Goal: Task Accomplishment & Management: Manage account settings

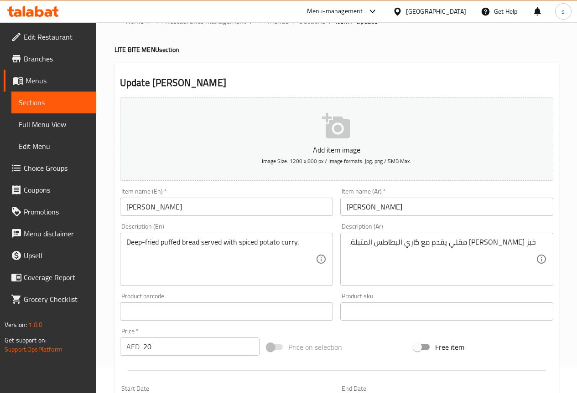
scroll to position [251, 0]
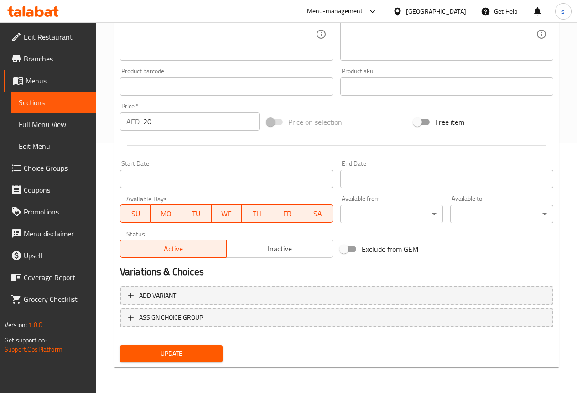
click at [183, 361] on button "Update" at bounding box center [171, 353] width 103 height 17
click at [175, 346] on button "Update" at bounding box center [171, 353] width 103 height 17
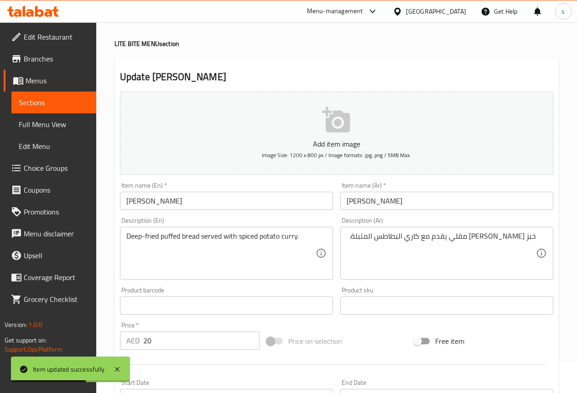
scroll to position [0, 0]
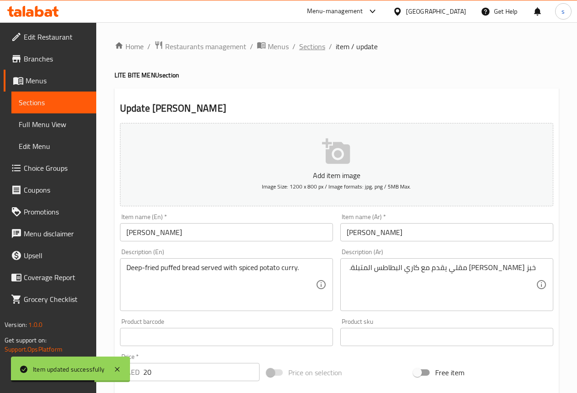
click at [308, 44] on span "Sections" at bounding box center [312, 46] width 26 height 11
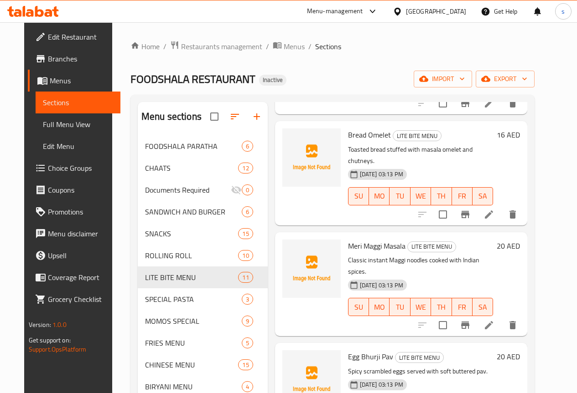
scroll to position [137, 0]
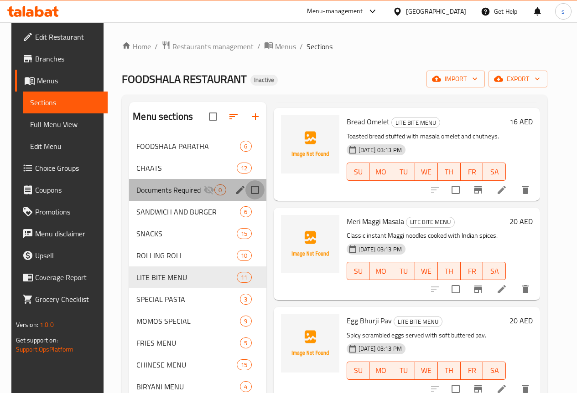
click at [245, 200] on input "Menu sections" at bounding box center [254, 189] width 19 height 19
checkbox input "true"
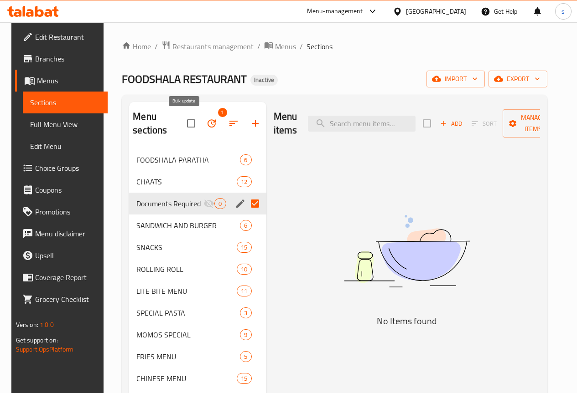
click at [206, 126] on icon "button" at bounding box center [211, 123] width 11 height 11
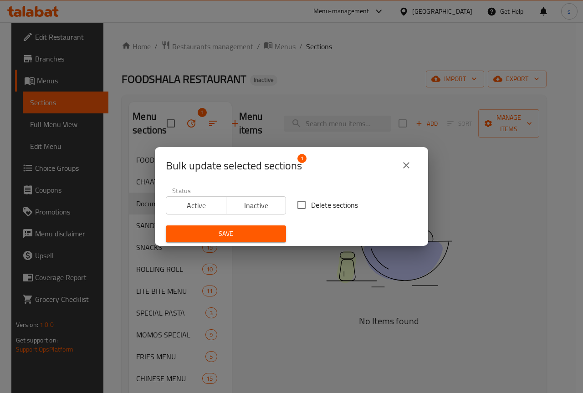
click at [298, 207] on input "Delete sections" at bounding box center [301, 205] width 19 height 19
checkbox input "true"
click at [411, 163] on icon "close" at bounding box center [406, 165] width 11 height 11
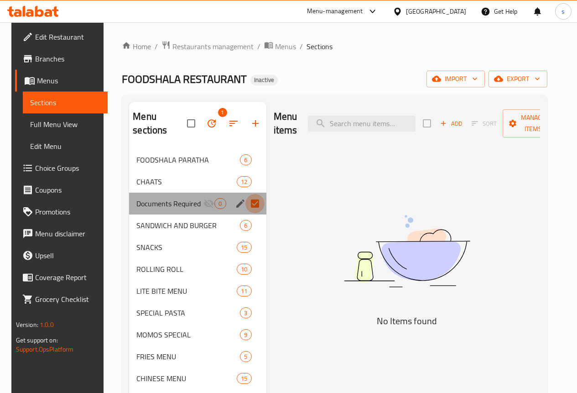
click at [245, 203] on input "Menu sections" at bounding box center [254, 203] width 19 height 19
checkbox input "false"
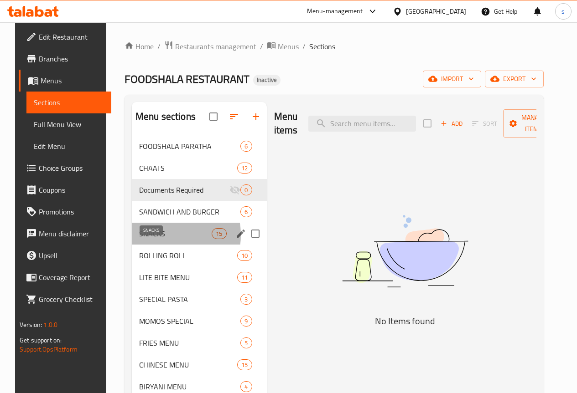
click at [151, 239] on span "SNACKS" at bounding box center [175, 233] width 72 height 11
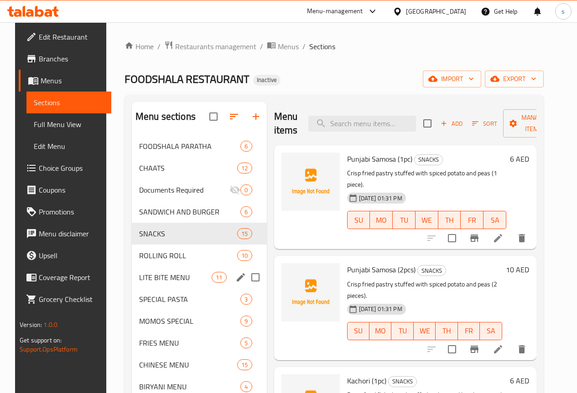
click at [152, 289] on div "LITE BITE MENU 11" at bounding box center [199, 278] width 135 height 22
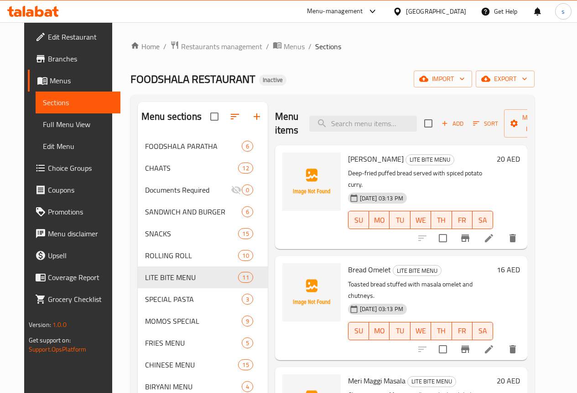
click at [501, 341] on li at bounding box center [489, 349] width 26 height 16
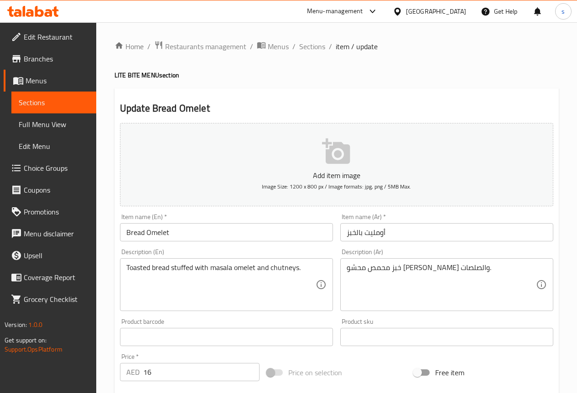
scroll to position [46, 0]
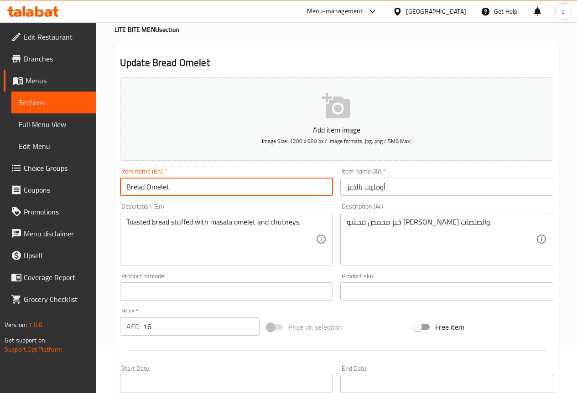
drag, startPoint x: 126, startPoint y: 186, endPoint x: 175, endPoint y: 188, distance: 48.8
click at [175, 188] on input "Bread Omelet" at bounding box center [226, 187] width 213 height 18
click at [178, 186] on input "Bread Omelet" at bounding box center [226, 187] width 213 height 18
click at [236, 191] on input "Bread Omelet" at bounding box center [226, 187] width 213 height 18
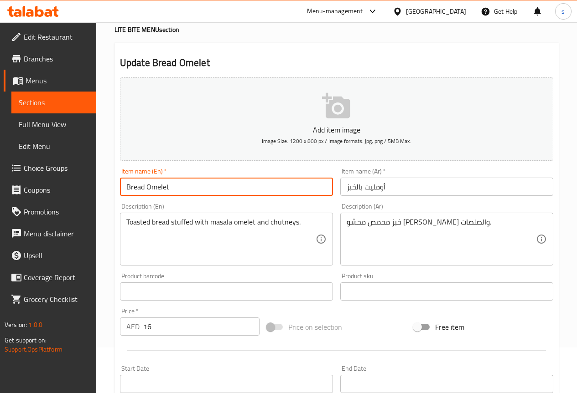
click at [361, 191] on input "أومليت بالخبز" at bounding box center [446, 187] width 213 height 18
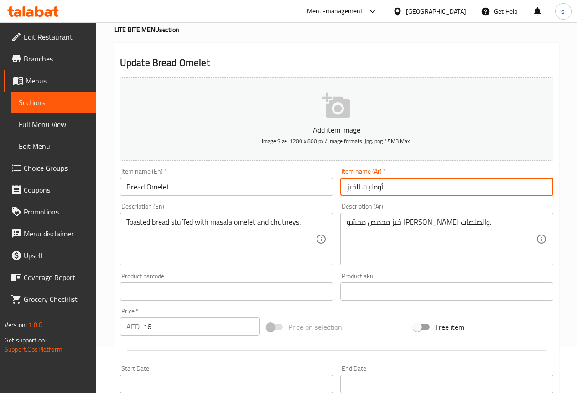
type input "أومليت الخبز"
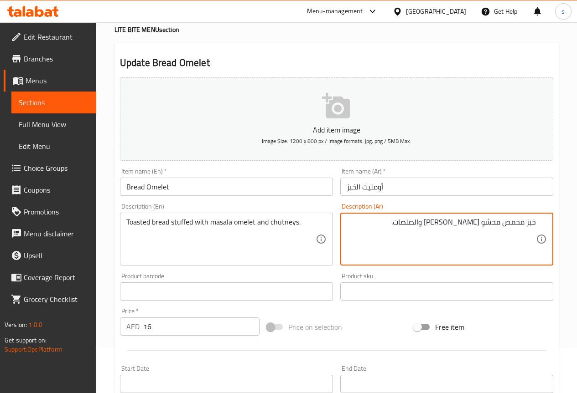
click at [465, 224] on textarea "خبز محمص محشو بعجة ماسالا والصلصات." at bounding box center [440, 239] width 189 height 43
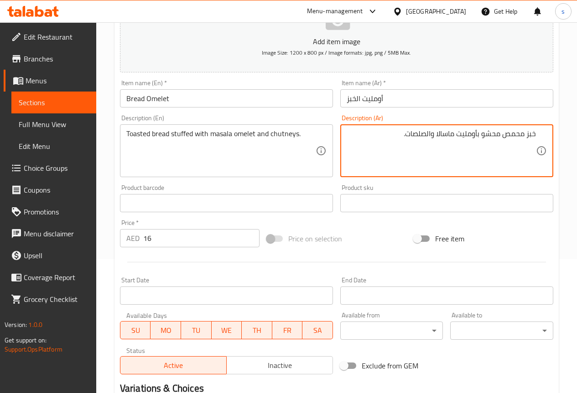
scroll to position [251, 0]
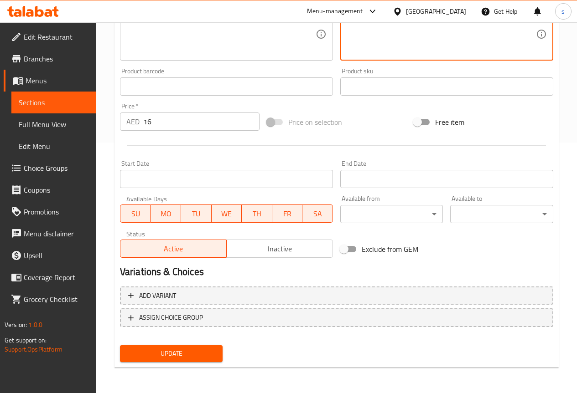
type textarea "خبز محمص محشو بأومليت ماسالا والصلصات."
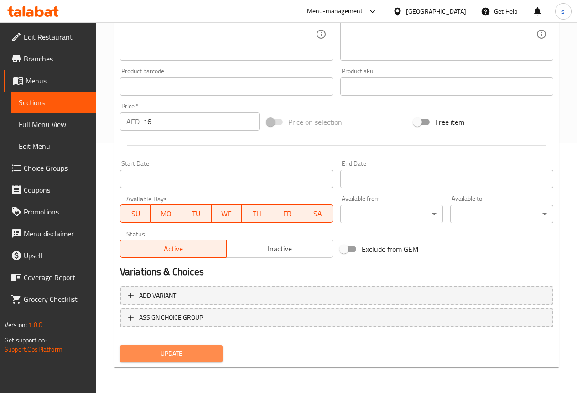
click at [202, 348] on button "Update" at bounding box center [171, 353] width 103 height 17
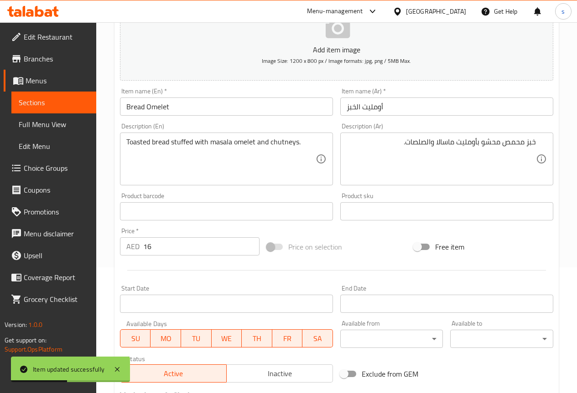
scroll to position [0, 0]
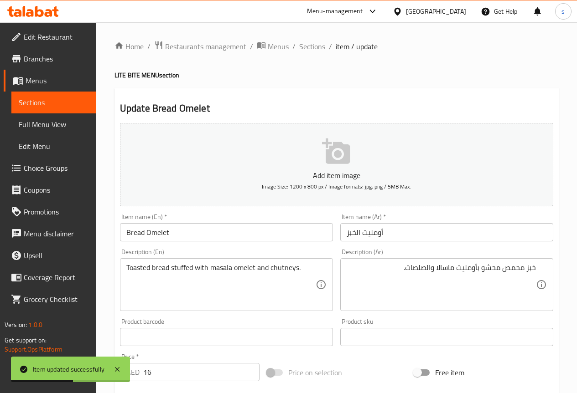
click at [312, 35] on div "Home / Restaurants management / Menus / Sections / item / update LITE BITE MENU…" at bounding box center [336, 333] width 480 height 622
click at [312, 41] on span "Sections" at bounding box center [312, 46] width 26 height 11
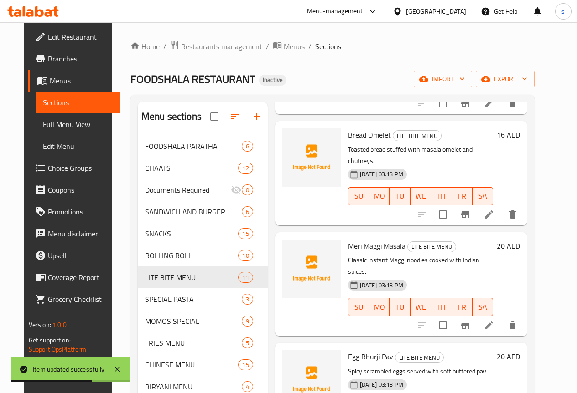
scroll to position [137, 0]
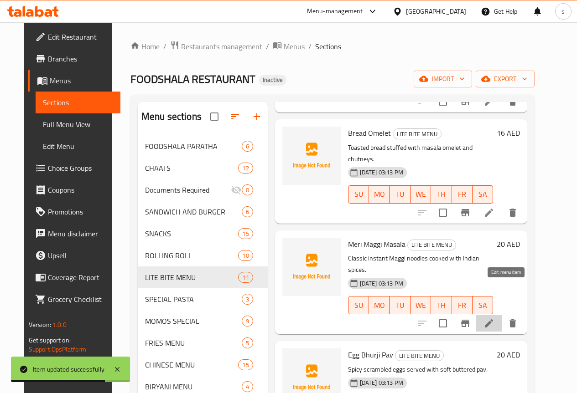
click at [494, 318] on icon at bounding box center [488, 323] width 11 height 11
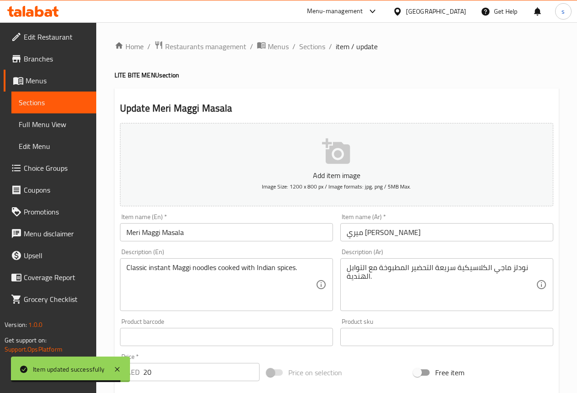
scroll to position [46, 0]
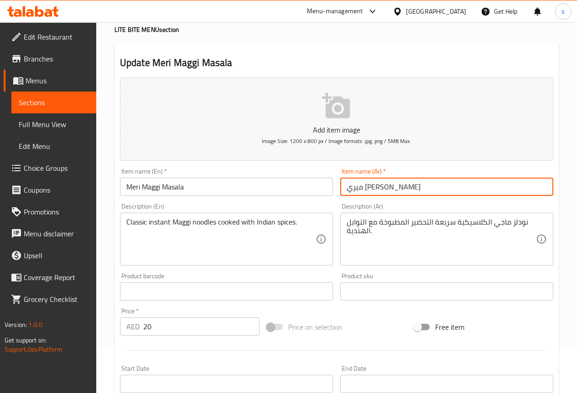
click at [432, 191] on input "ميري [PERSON_NAME]" at bounding box center [446, 187] width 213 height 18
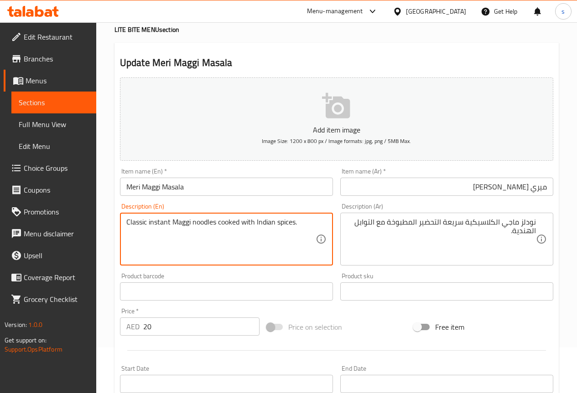
drag, startPoint x: 152, startPoint y: 221, endPoint x: 160, endPoint y: 221, distance: 8.2
click at [157, 258] on textarea "Classic instant Maggi noodles cooked with Indian spices." at bounding box center [220, 239] width 189 height 43
click at [304, 223] on textarea "Classic instant Maggi noodles cooked with Indian spices." at bounding box center [220, 239] width 189 height 43
drag, startPoint x: 147, startPoint y: 221, endPoint x: 155, endPoint y: 220, distance: 7.8
click at [155, 220] on textarea "Classic instant Maggi noodles cooked with Indian spices." at bounding box center [220, 239] width 189 height 43
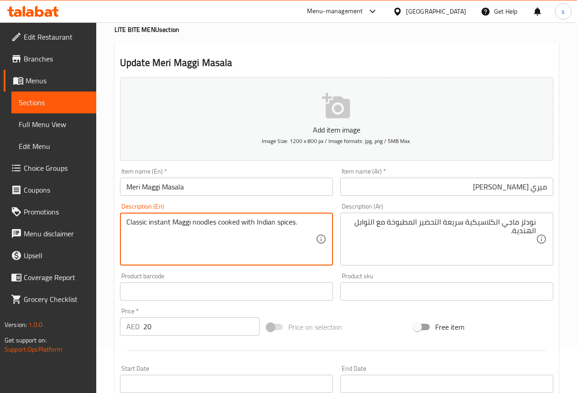
click at [162, 247] on textarea "Classic instant Maggi noodles cooked with Indian spices." at bounding box center [220, 239] width 189 height 43
drag, startPoint x: 148, startPoint y: 222, endPoint x: 170, endPoint y: 221, distance: 22.8
click at [170, 221] on textarea "Classic instant Maggi noodles cooked with Indian spices." at bounding box center [220, 239] width 189 height 43
click at [305, 232] on textarea "Classic instant Maggi noodles cooked with Indian spices." at bounding box center [220, 239] width 189 height 43
click at [170, 224] on textarea "Classic instant Maggi noodles cooked with Indian spices." at bounding box center [220, 239] width 189 height 43
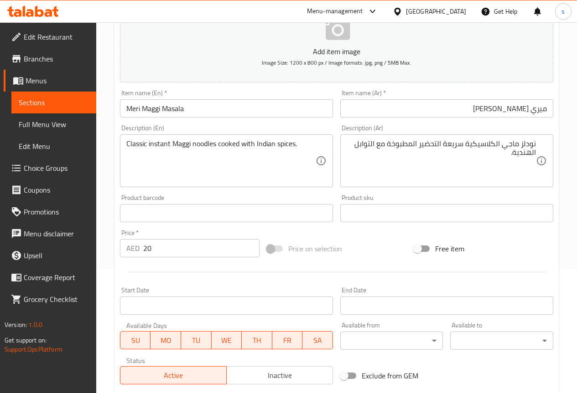
scroll to position [251, 0]
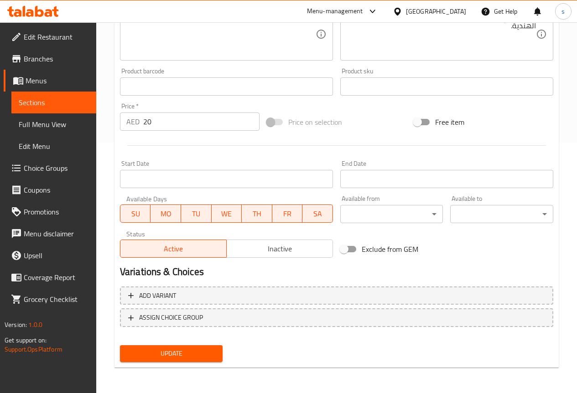
click at [211, 356] on span "Update" at bounding box center [171, 353] width 88 height 11
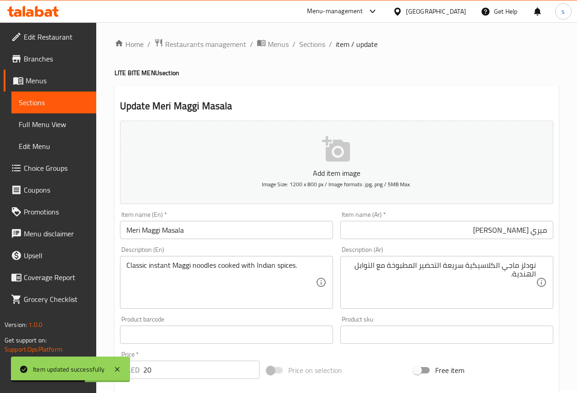
scroll to position [0, 0]
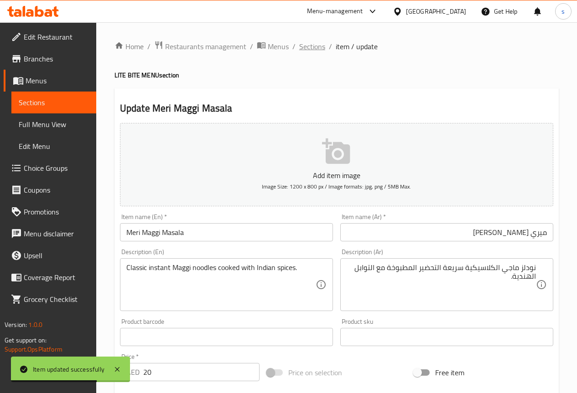
click at [299, 44] on span "Sections" at bounding box center [312, 46] width 26 height 11
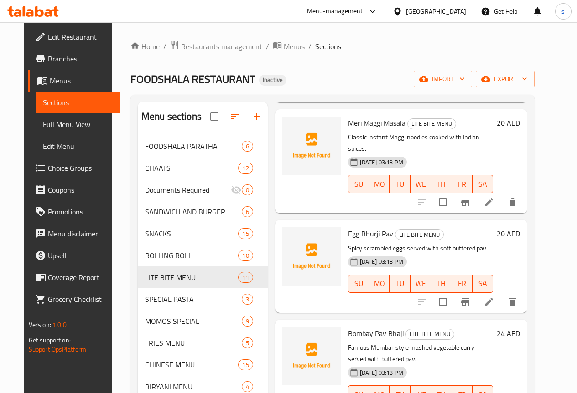
scroll to position [273, 0]
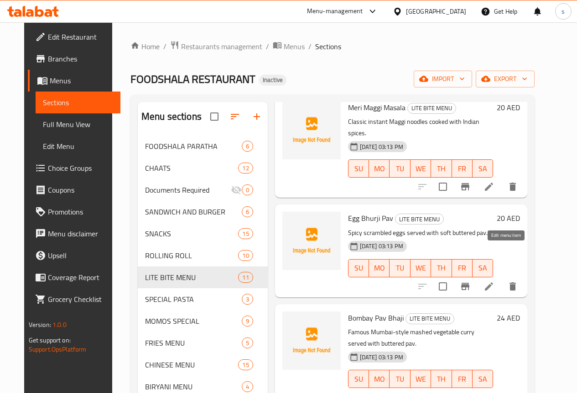
click at [494, 281] on icon at bounding box center [488, 286] width 11 height 11
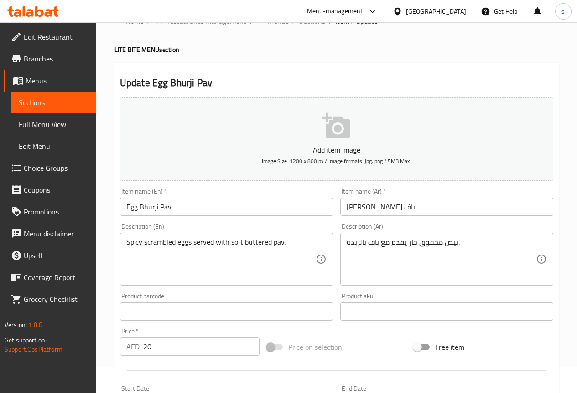
scroll to position [46, 0]
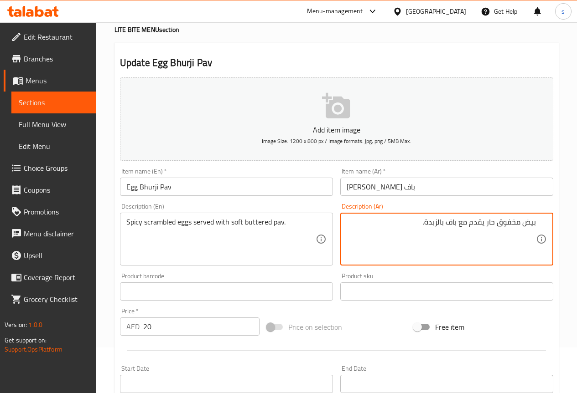
click at [425, 225] on textarea "بيض مخفوق حار يقدم مع باف بالزبدة." at bounding box center [440, 239] width 189 height 43
type textarea "بيض مخفوق حار يقدم مع باف بالزبدة ناعم."
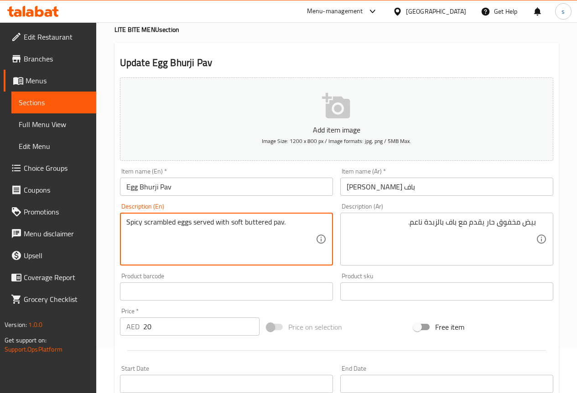
drag, startPoint x: 229, startPoint y: 222, endPoint x: 360, endPoint y: 242, distance: 131.9
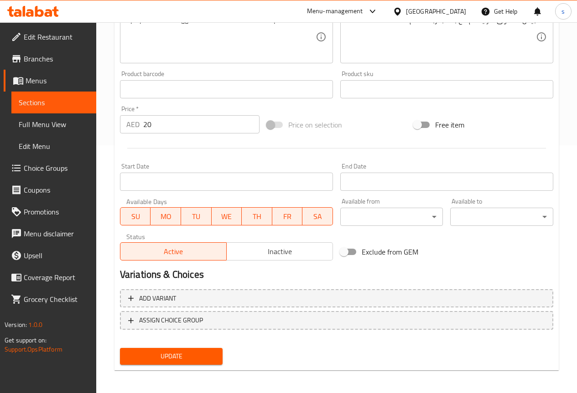
scroll to position [251, 0]
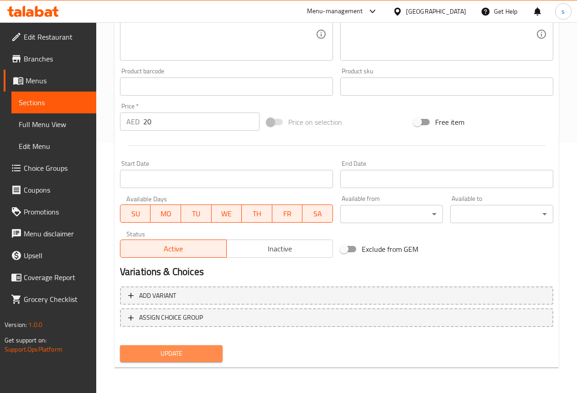
click at [214, 348] on button "Update" at bounding box center [171, 353] width 103 height 17
click at [178, 355] on span "Update" at bounding box center [171, 353] width 88 height 11
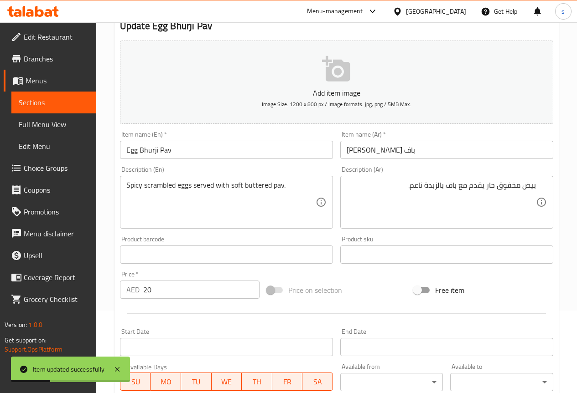
scroll to position [0, 0]
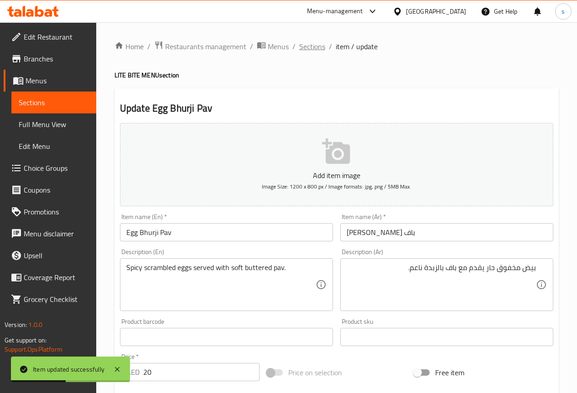
click at [315, 49] on span "Sections" at bounding box center [312, 46] width 26 height 11
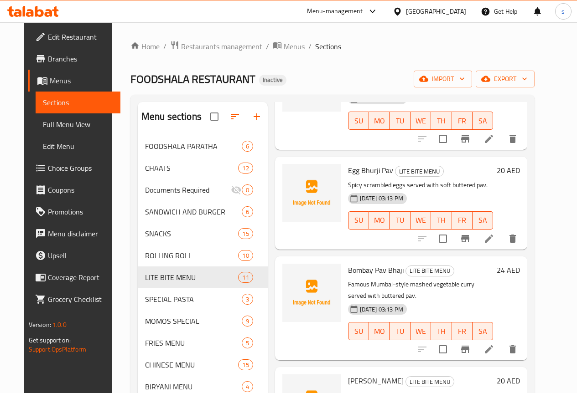
scroll to position [365, 0]
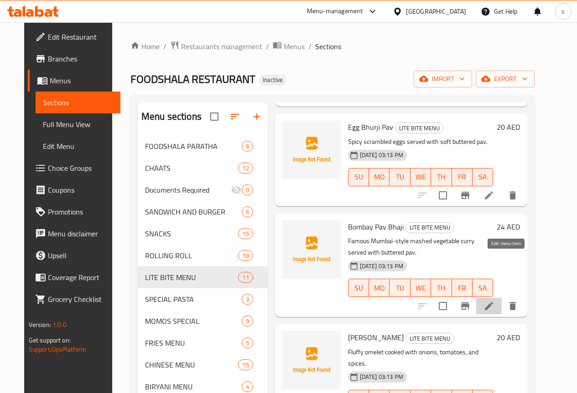
click at [494, 301] on icon at bounding box center [488, 306] width 11 height 11
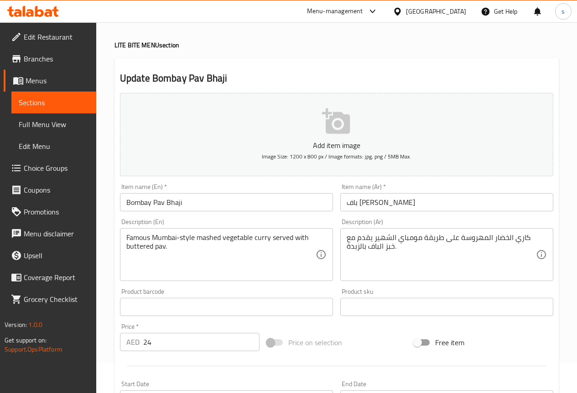
scroll to position [46, 0]
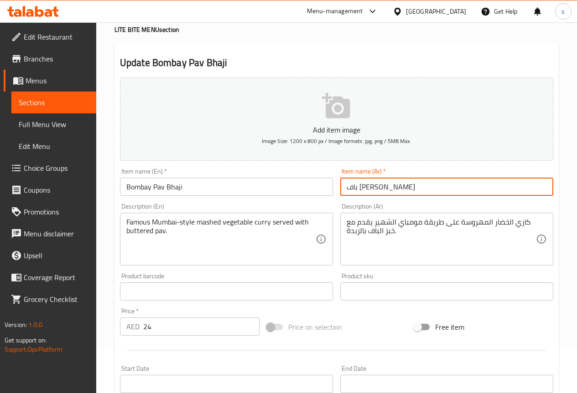
drag, startPoint x: 347, startPoint y: 188, endPoint x: 369, endPoint y: 186, distance: 21.9
click at [369, 186] on input "باف باجي بومباي" at bounding box center [446, 187] width 213 height 18
click at [437, 182] on input "باف باجي بومباي" at bounding box center [446, 187] width 213 height 18
click at [546, 185] on input "باف باجي بومباي" at bounding box center [446, 187] width 213 height 18
paste input "بومباي"
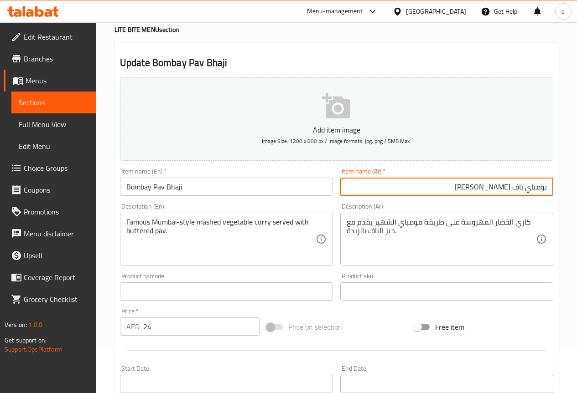
click at [463, 188] on input "بومباي باف باجي بومباي" at bounding box center [446, 187] width 213 height 18
type input "بومباي [PERSON_NAME]"
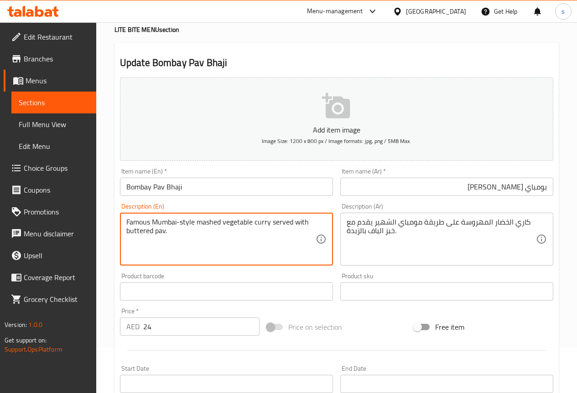
drag, startPoint x: 131, startPoint y: 220, endPoint x: 270, endPoint y: 226, distance: 139.6
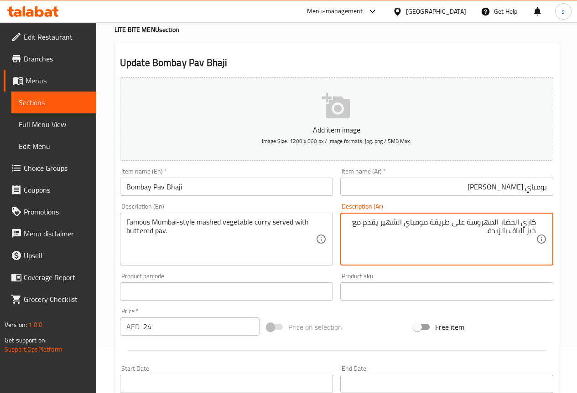
click at [527, 236] on textarea "كاري الخضار المهروسة على طريقة مومباي الشهير يقدم مع خبز الباف بالزبدة." at bounding box center [440, 239] width 189 height 43
type textarea "كاري الخضار المهروسة على طريقة مومباي الشهير يقدم مع الباف بالزبدة."
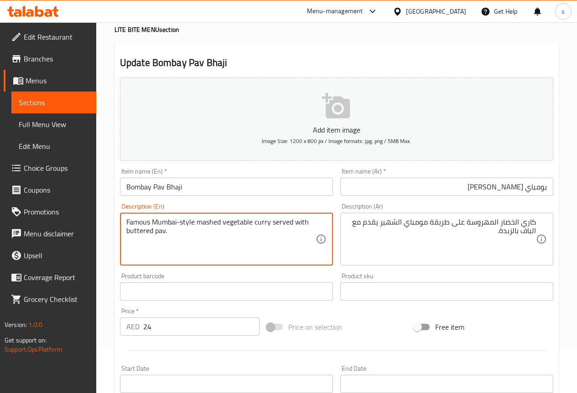
drag, startPoint x: 127, startPoint y: 232, endPoint x: 211, endPoint y: 237, distance: 84.5
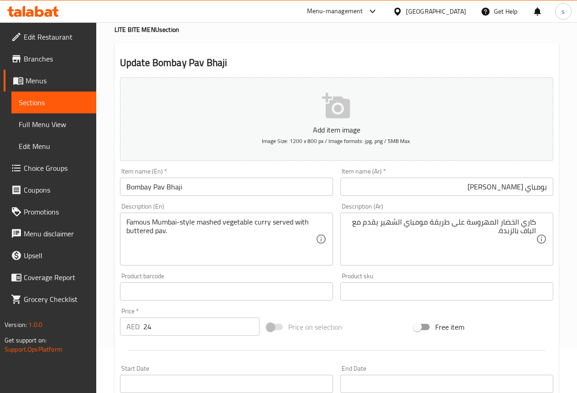
click at [298, 238] on textarea "Famous Mumbai-style mashed vegetable curry served with buttered pav." at bounding box center [220, 239] width 189 height 43
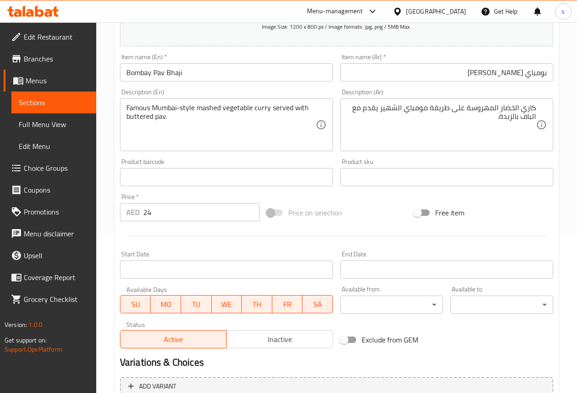
scroll to position [251, 0]
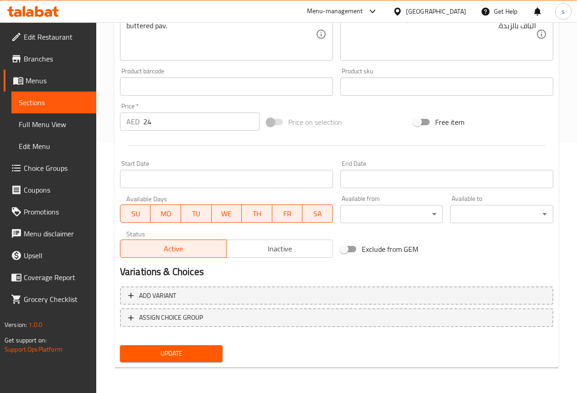
drag, startPoint x: 183, startPoint y: 360, endPoint x: 200, endPoint y: 354, distance: 17.9
click at [185, 360] on span "Update" at bounding box center [171, 353] width 88 height 11
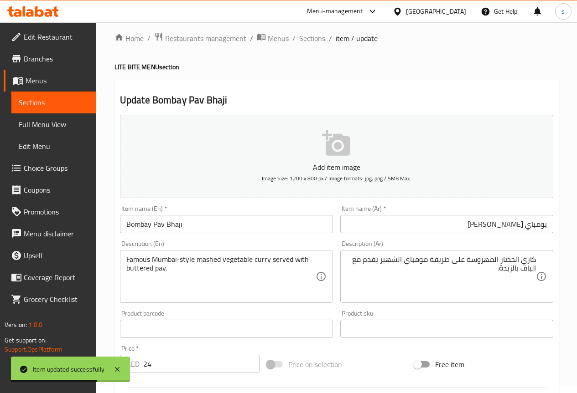
scroll to position [0, 0]
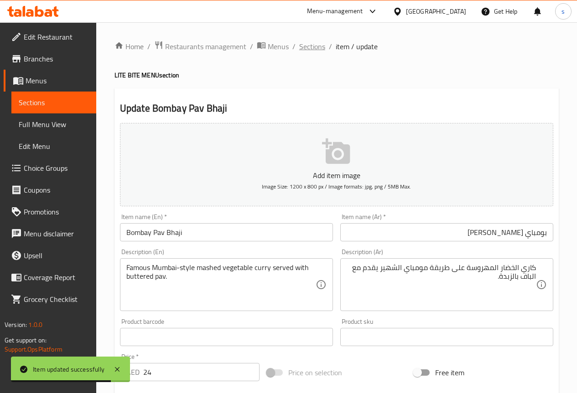
click at [318, 48] on span "Sections" at bounding box center [312, 46] width 26 height 11
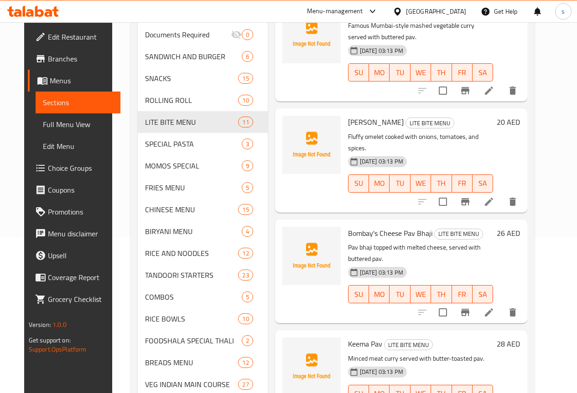
scroll to position [182, 0]
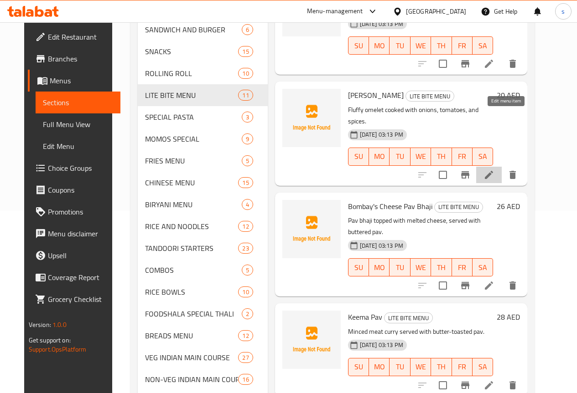
click at [494, 170] on icon at bounding box center [488, 175] width 11 height 11
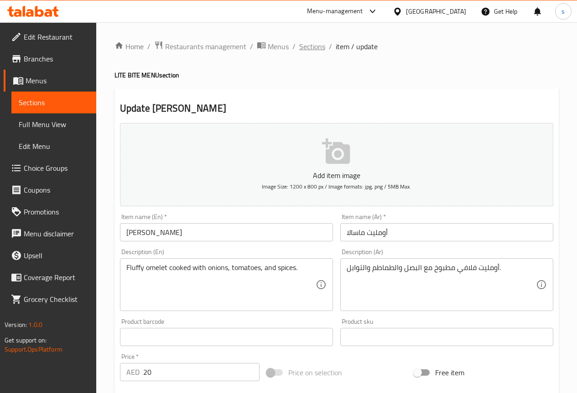
click at [311, 44] on span "Sections" at bounding box center [312, 46] width 26 height 11
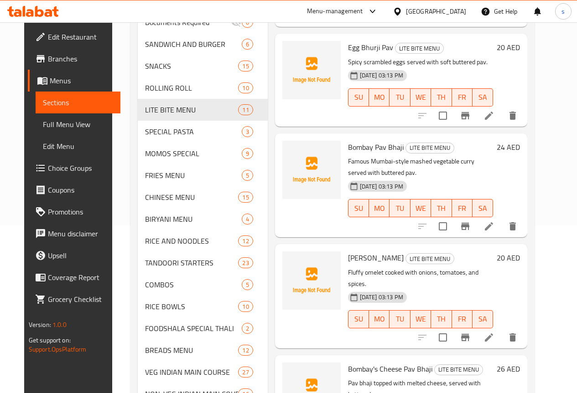
scroll to position [288, 0]
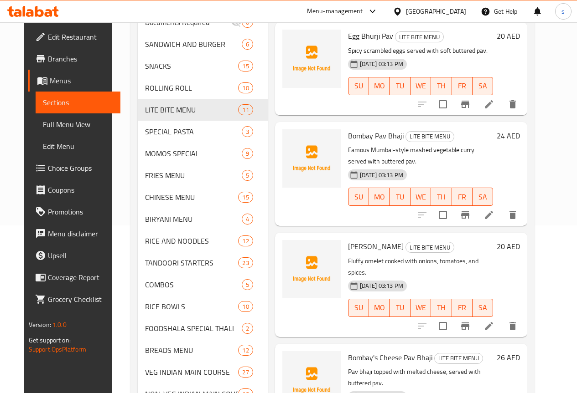
click at [501, 318] on li at bounding box center [489, 326] width 26 height 16
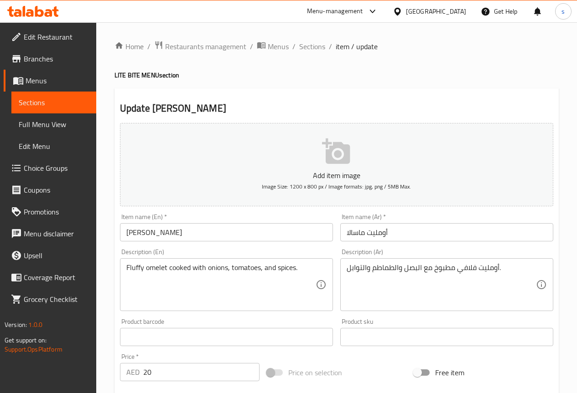
click at [454, 235] on input "أومليت ماسالا" at bounding box center [446, 232] width 213 height 18
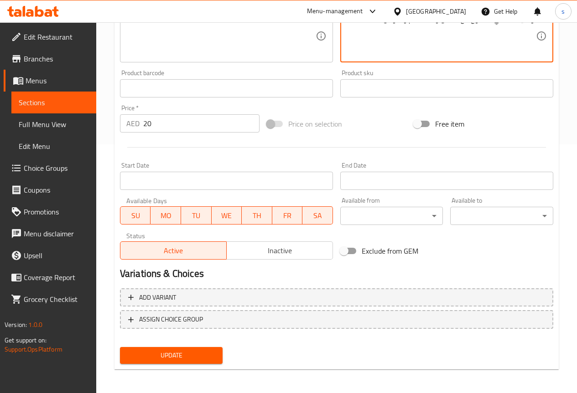
scroll to position [251, 0]
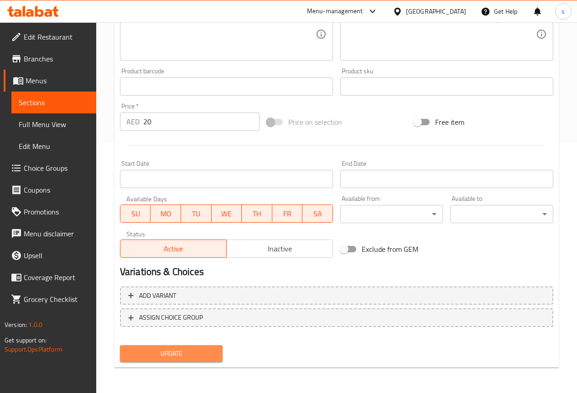
click at [200, 347] on button "Update" at bounding box center [171, 353] width 103 height 17
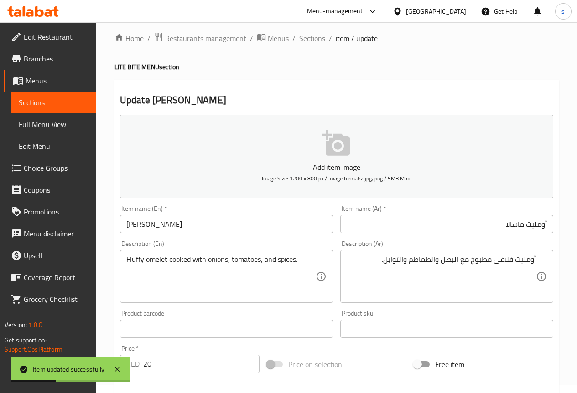
scroll to position [0, 0]
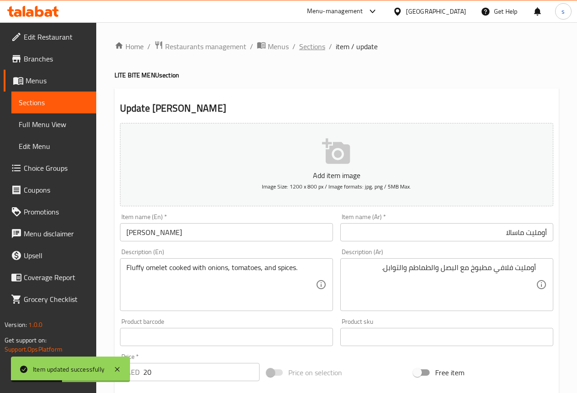
click at [305, 46] on span "Sections" at bounding box center [312, 46] width 26 height 11
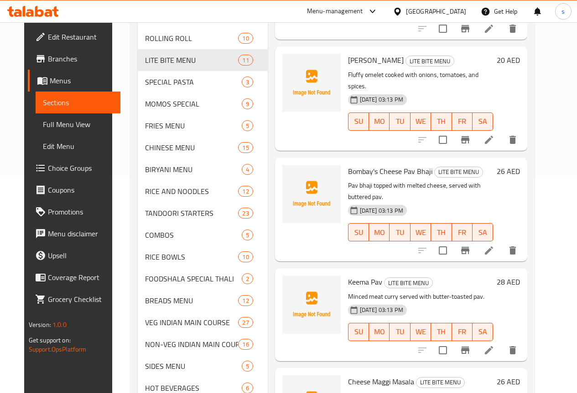
scroll to position [213, 0]
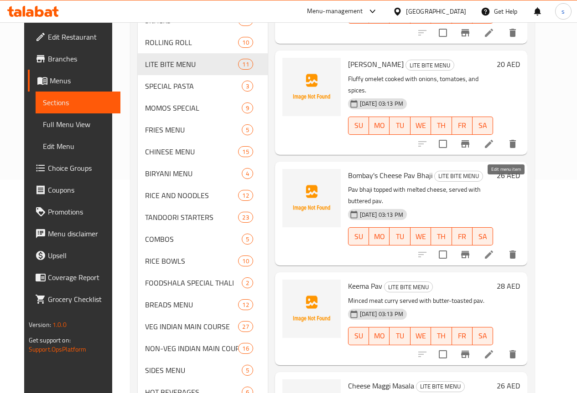
click at [494, 249] on icon at bounding box center [488, 254] width 11 height 11
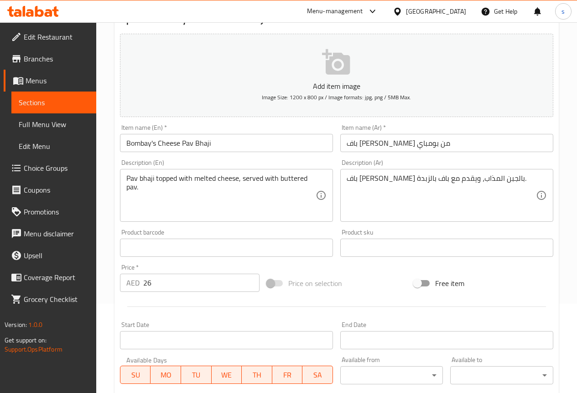
scroll to position [91, 0]
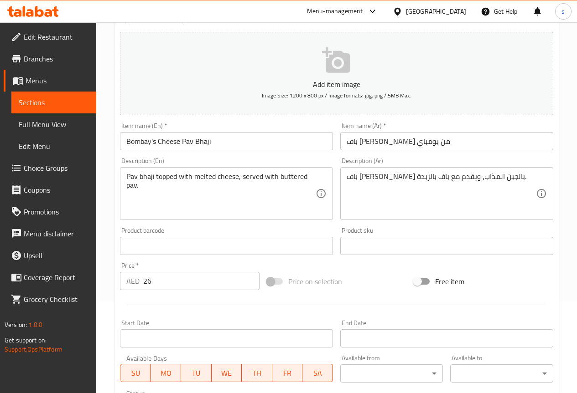
click at [441, 145] on input "باف باجي جبنة من بومباي" at bounding box center [446, 141] width 213 height 18
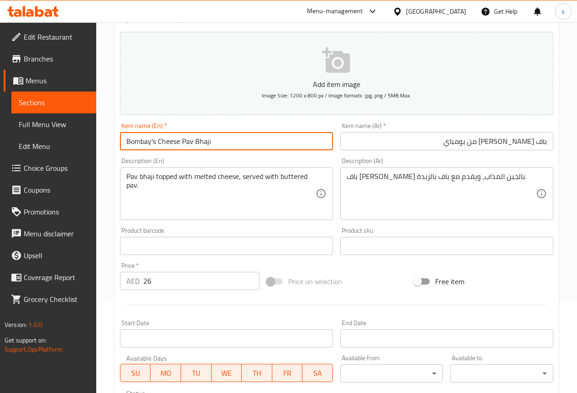
drag, startPoint x: 156, startPoint y: 140, endPoint x: 306, endPoint y: 140, distance: 150.0
click at [306, 140] on input "Bombay's Cheese Pav Bhaji" at bounding box center [226, 141] width 213 height 18
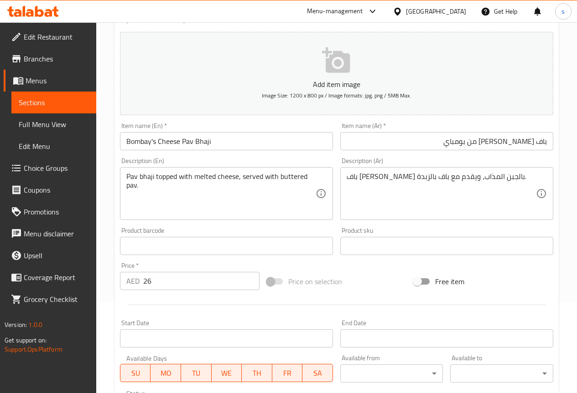
click at [445, 139] on input "باف باجي جبنة من بومباي" at bounding box center [446, 141] width 213 height 18
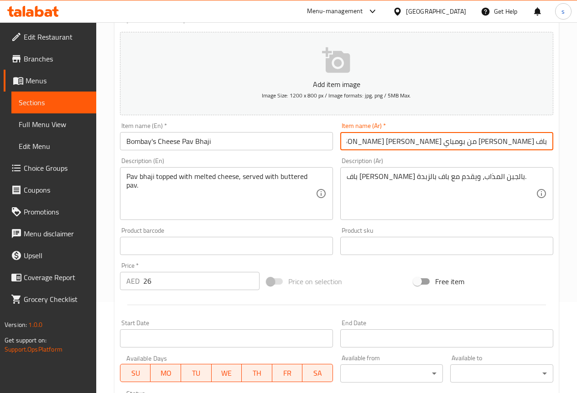
click at [469, 144] on input "باف باجي جبنة من بومباي جبن بومباي باف باجي" at bounding box center [446, 141] width 213 height 18
drag, startPoint x: 545, startPoint y: 140, endPoint x: 545, endPoint y: 147, distance: 6.8
click at [545, 140] on input "[PERSON_NAME] باف باجي" at bounding box center [446, 141] width 213 height 18
click at [466, 147] on input "[PERSON_NAME] باف باجي" at bounding box center [446, 141] width 213 height 18
type input "[PERSON_NAME] باف باجي"
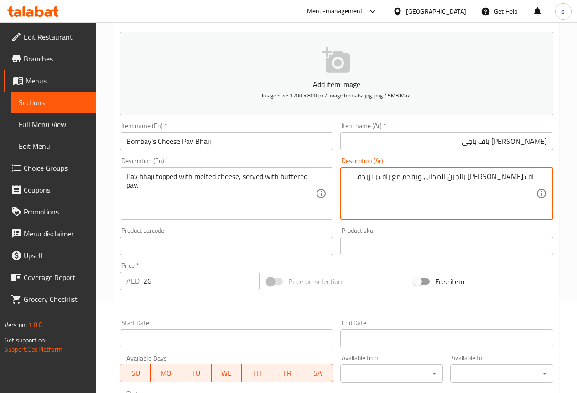
scroll to position [251, 0]
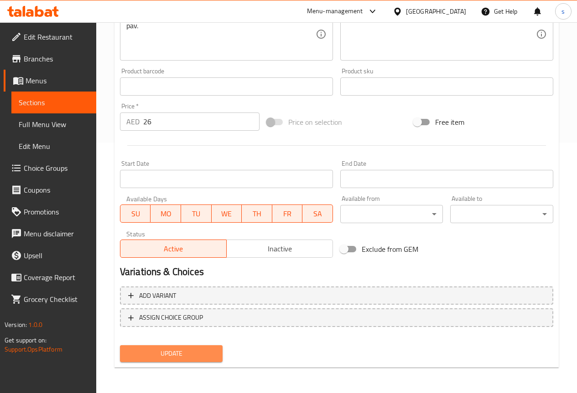
click at [170, 350] on span "Update" at bounding box center [171, 353] width 88 height 11
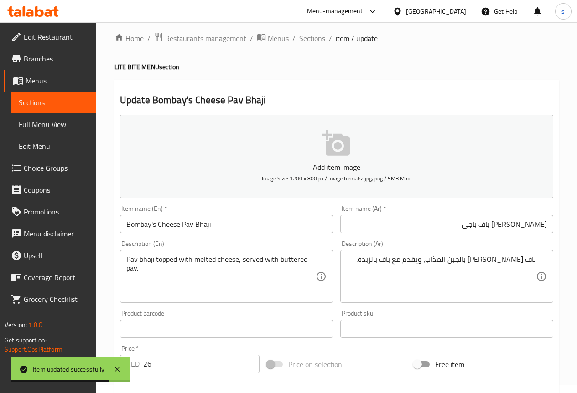
scroll to position [0, 0]
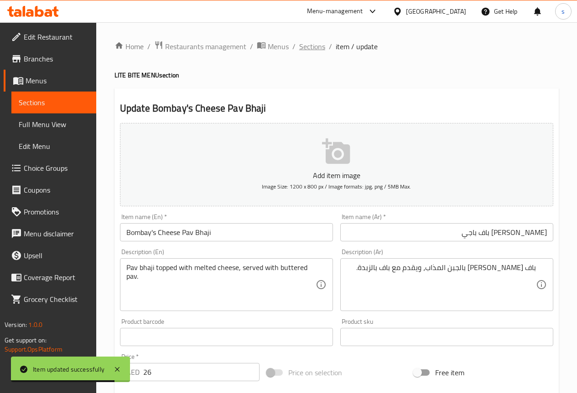
click at [317, 48] on span "Sections" at bounding box center [312, 46] width 26 height 11
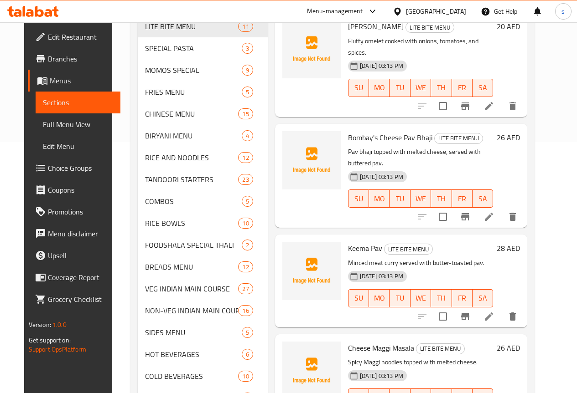
scroll to position [273, 0]
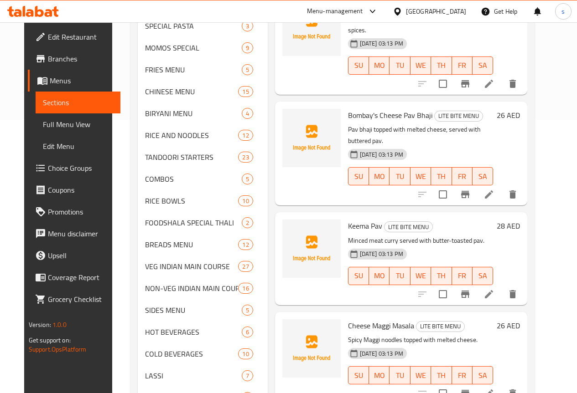
click at [493, 290] on icon at bounding box center [488, 294] width 8 height 8
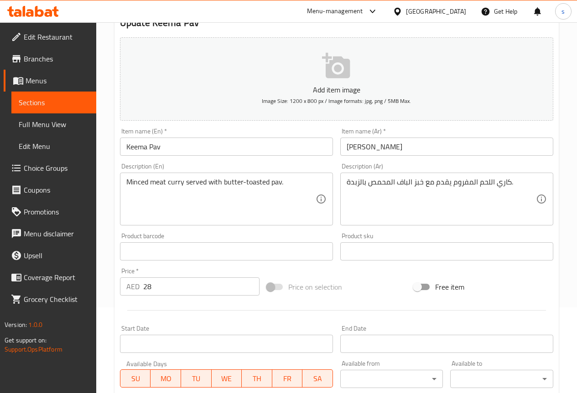
scroll to position [91, 0]
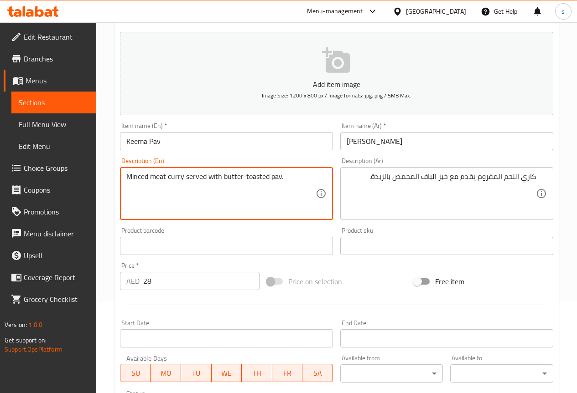
drag, startPoint x: 134, startPoint y: 176, endPoint x: 148, endPoint y: 177, distance: 13.7
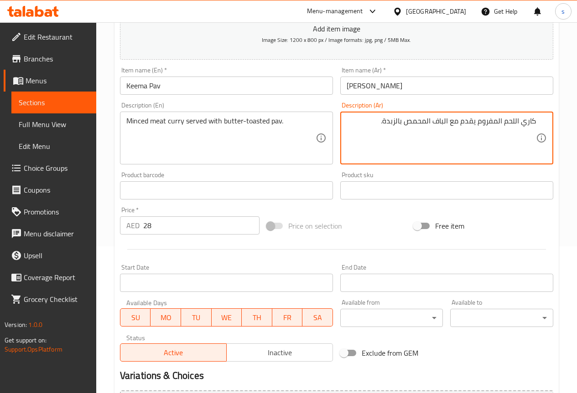
scroll to position [251, 0]
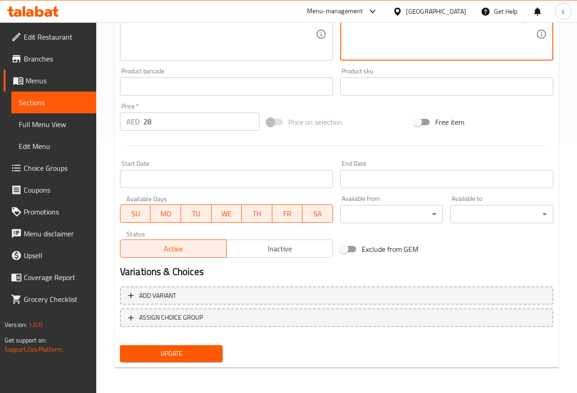
type textarea "كاري اللحم المفروم يقدم مع الباف المحمص بالزبدة."
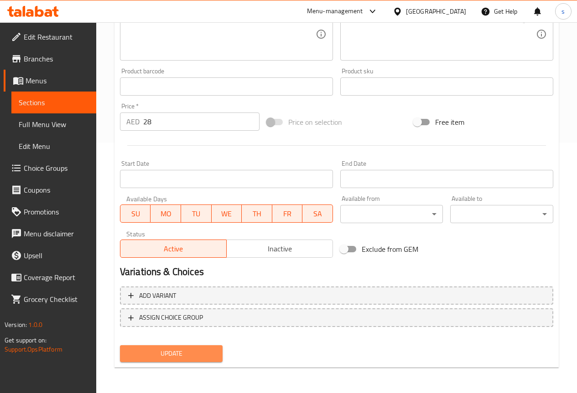
click at [200, 353] on span "Update" at bounding box center [171, 353] width 88 height 11
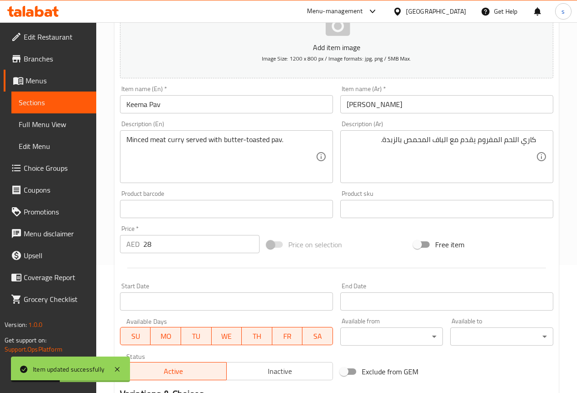
scroll to position [0, 0]
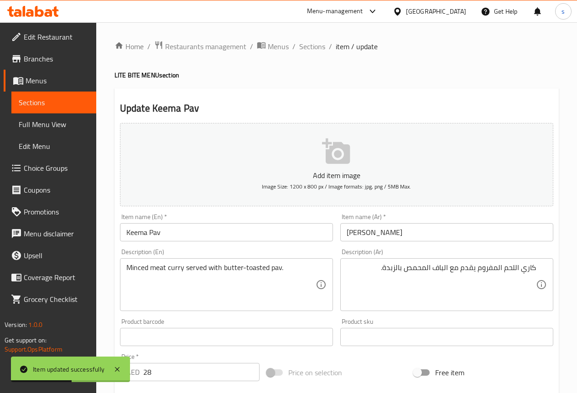
drag, startPoint x: 309, startPoint y: 45, endPoint x: 331, endPoint y: 93, distance: 53.0
click at [309, 45] on span "Sections" at bounding box center [312, 46] width 26 height 11
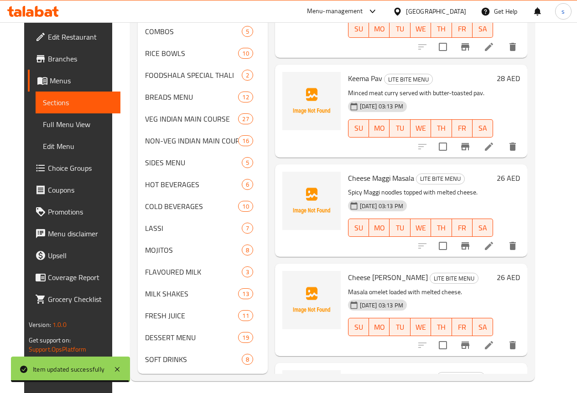
scroll to position [441, 0]
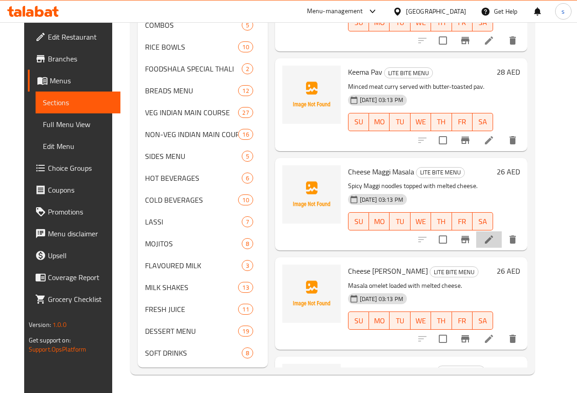
click at [498, 232] on li at bounding box center [489, 240] width 26 height 16
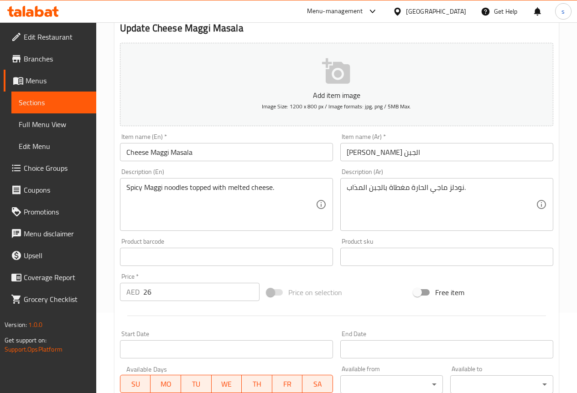
scroll to position [91, 0]
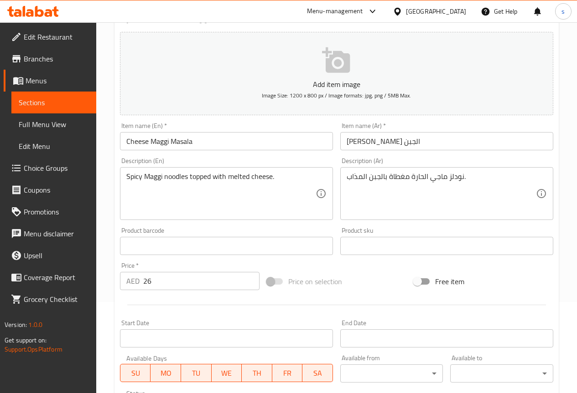
click at [450, 142] on input "ماجي ماسالا الجبن" at bounding box center [446, 141] width 213 height 18
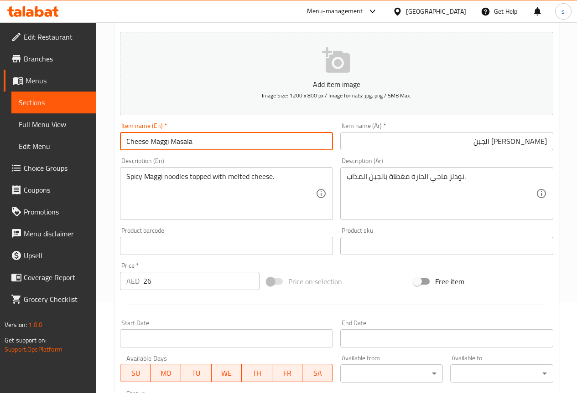
drag, startPoint x: 150, startPoint y: 142, endPoint x: 260, endPoint y: 148, distance: 109.5
click at [259, 148] on input "Cheese Maggi Masala" at bounding box center [226, 141] width 213 height 18
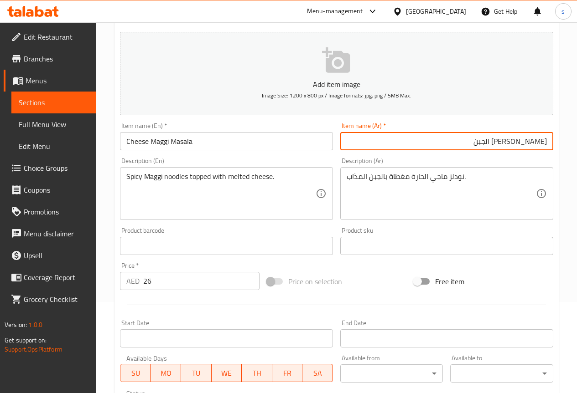
click at [492, 146] on input "ماجي ماسالا الجبن" at bounding box center [446, 141] width 213 height 18
click at [490, 140] on input "ماجي ماسالا الجبن جبن ماجي ماسلا" at bounding box center [446, 141] width 213 height 18
type input "جبن [PERSON_NAME]"
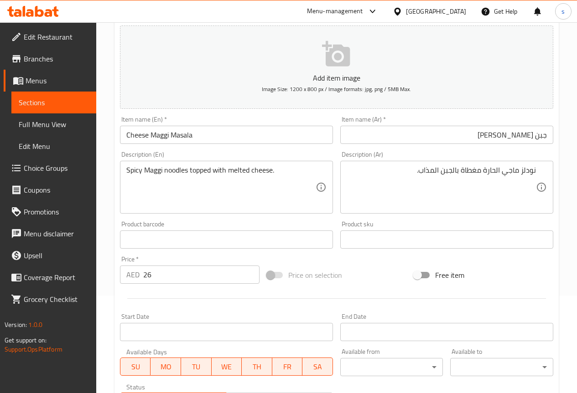
scroll to position [228, 0]
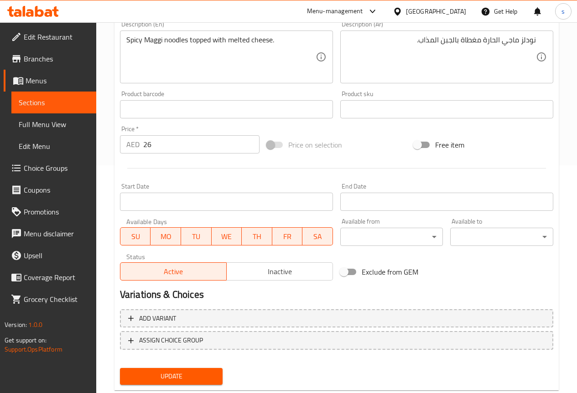
drag, startPoint x: 160, startPoint y: 377, endPoint x: 199, endPoint y: 331, distance: 60.5
click at [160, 377] on span "Update" at bounding box center [171, 376] width 88 height 11
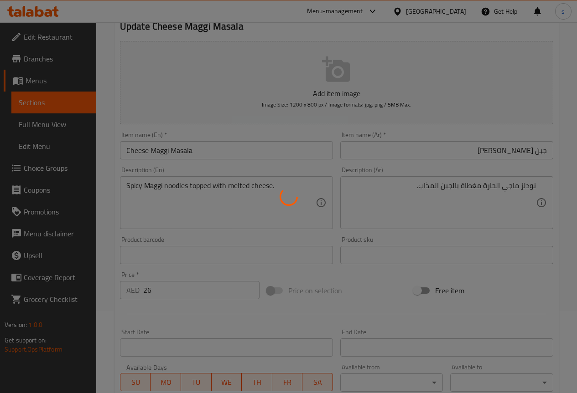
scroll to position [0, 0]
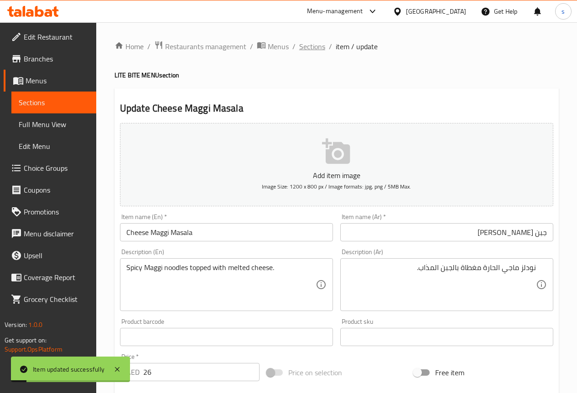
click at [315, 48] on span "Sections" at bounding box center [312, 46] width 26 height 11
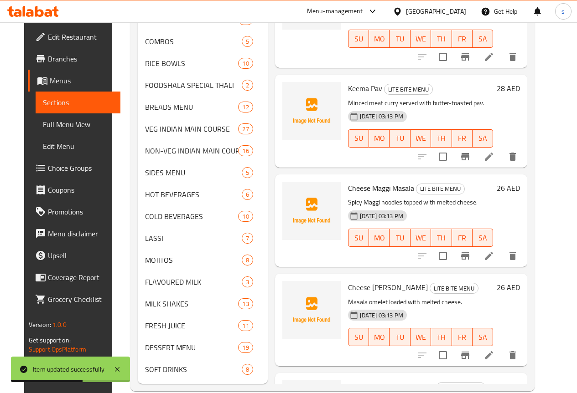
scroll to position [441, 0]
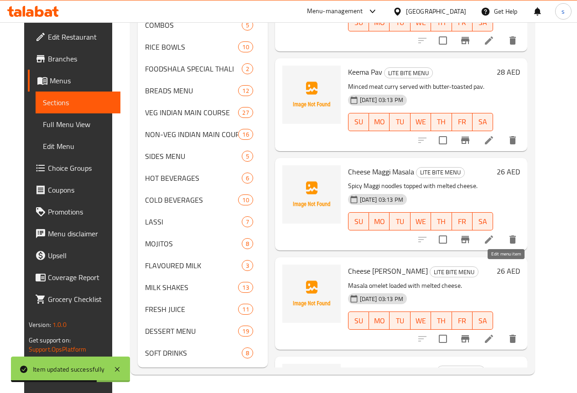
click at [493, 335] on icon at bounding box center [488, 339] width 8 height 8
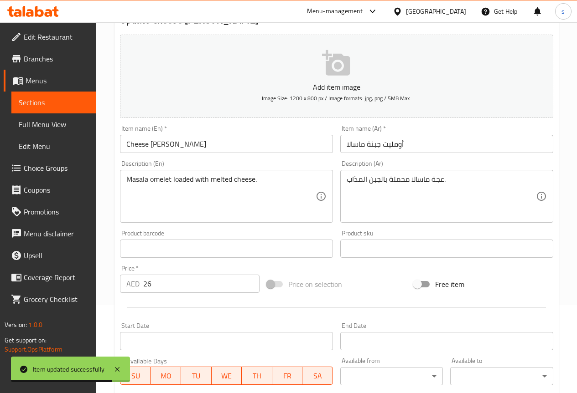
scroll to position [91, 0]
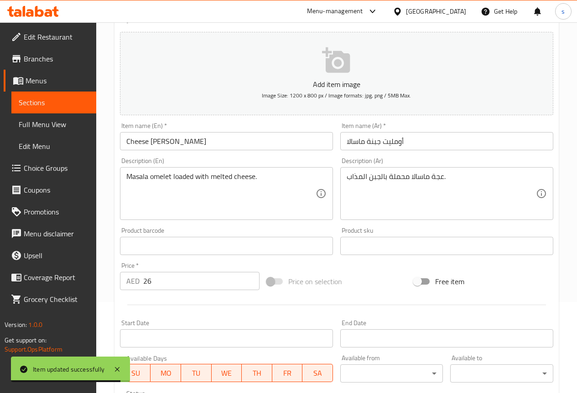
click at [426, 141] on input "أومليت جبنة ماسالا" at bounding box center [446, 141] width 213 height 18
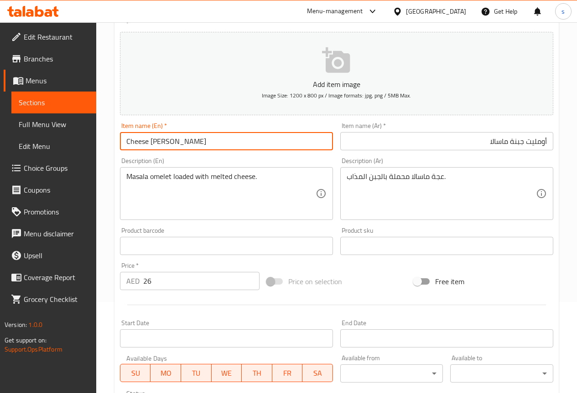
drag, startPoint x: 125, startPoint y: 142, endPoint x: 301, endPoint y: 152, distance: 176.2
click at [301, 151] on div "Item name (En)   * Cheese Masala Omelet Item name (En) *" at bounding box center [226, 136] width 220 height 35
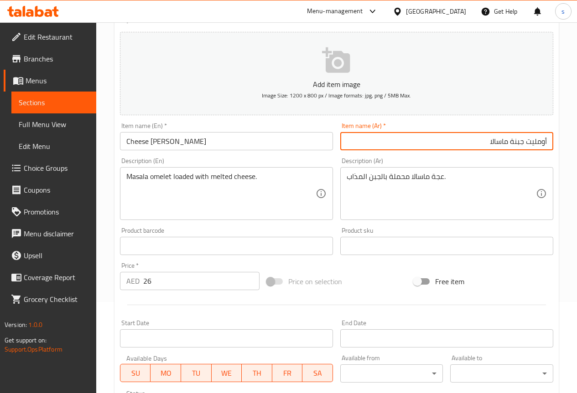
click at [484, 142] on input "أومليت جبنة ماسالا" at bounding box center [446, 141] width 213 height 18
click at [524, 144] on input "أومليت جبنة ماسالا" at bounding box center [446, 141] width 213 height 18
click at [448, 144] on input "أومليت ماسلا جبنة ماسالا" at bounding box center [446, 141] width 213 height 18
click at [523, 144] on input "أومليت ماسلا جبنة ماسالا" at bounding box center [446, 141] width 213 height 18
click at [452, 144] on input "أومليت ماسلا جبنة ماسالا" at bounding box center [446, 141] width 213 height 18
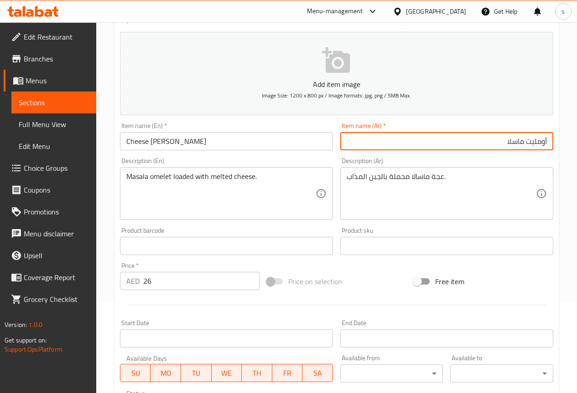
click at [526, 141] on input "أومليت ماسلا" at bounding box center [446, 141] width 213 height 18
click at [440, 140] on input "أومليت جبنه [PERSON_NAME]" at bounding box center [446, 141] width 213 height 18
type input "أومليت جبنه [PERSON_NAME]"
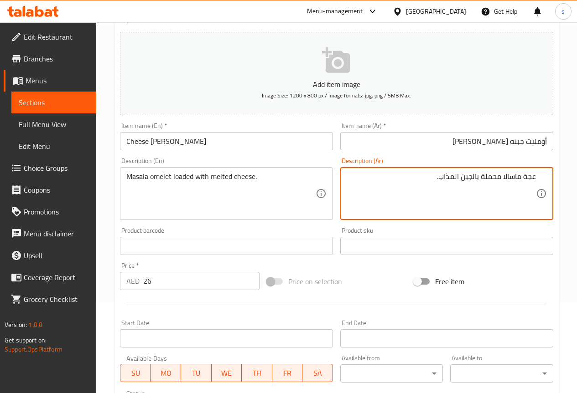
click at [525, 180] on textarea "عجة ماسالا محملة بالجبن المذاب." at bounding box center [440, 193] width 189 height 43
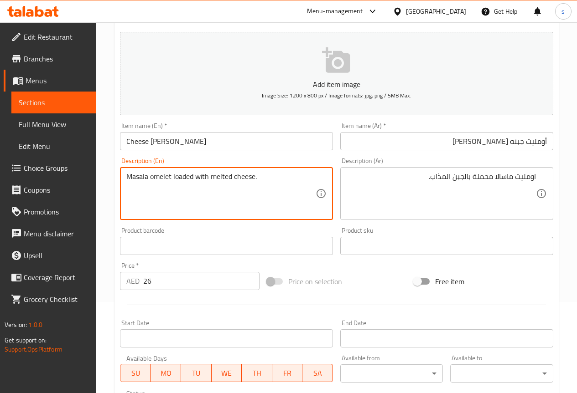
drag, startPoint x: 173, startPoint y: 177, endPoint x: 208, endPoint y: 180, distance: 35.2
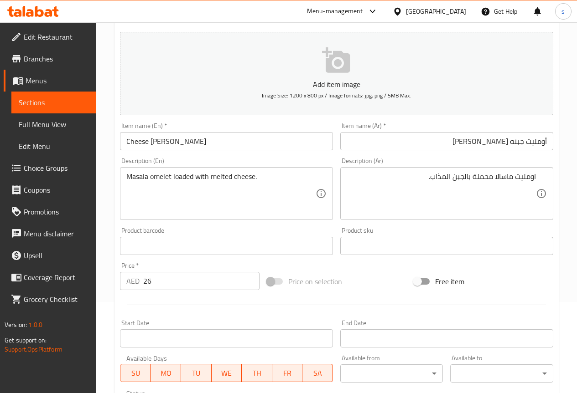
click at [280, 179] on textarea "Masala omelet loaded with melted cheese." at bounding box center [220, 193] width 189 height 43
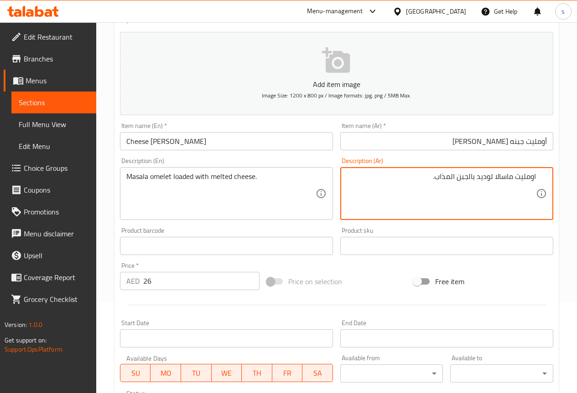
click at [428, 184] on textarea "اومليت ماسالا لوديد بالجبن المذاب." at bounding box center [440, 193] width 189 height 43
type textarea "اومليت ماسالا لوديد بالجبن المذاب."
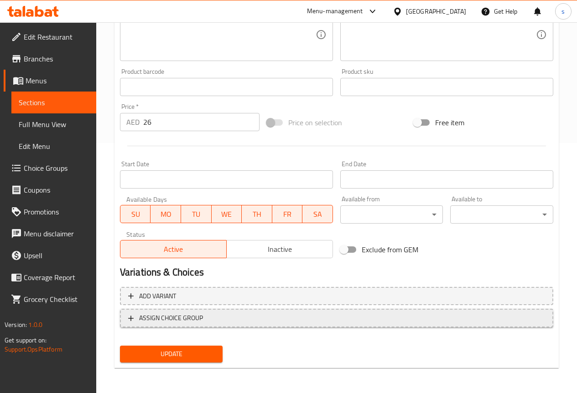
scroll to position [251, 0]
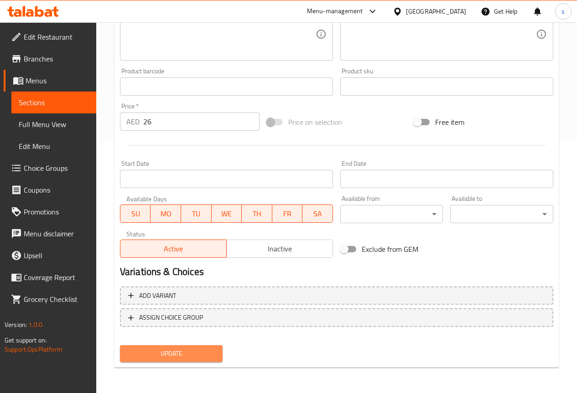
click at [175, 354] on span "Update" at bounding box center [171, 353] width 88 height 11
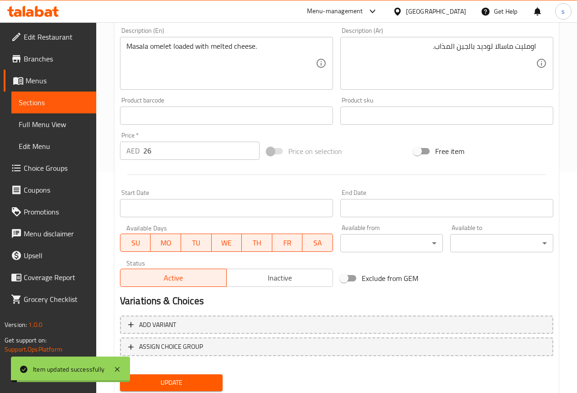
scroll to position [0, 0]
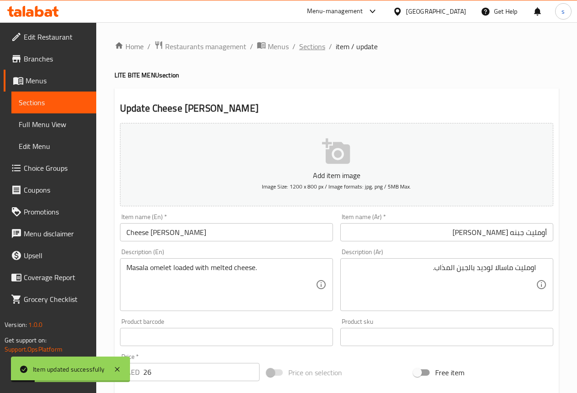
click at [317, 45] on span "Sections" at bounding box center [312, 46] width 26 height 11
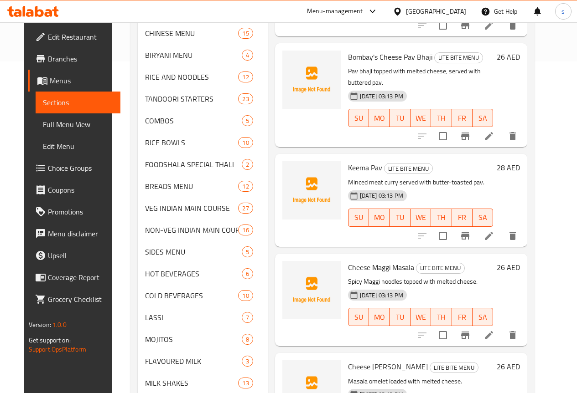
scroll to position [441, 0]
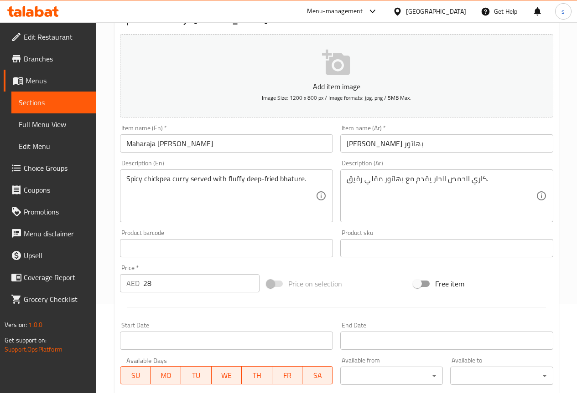
scroll to position [91, 0]
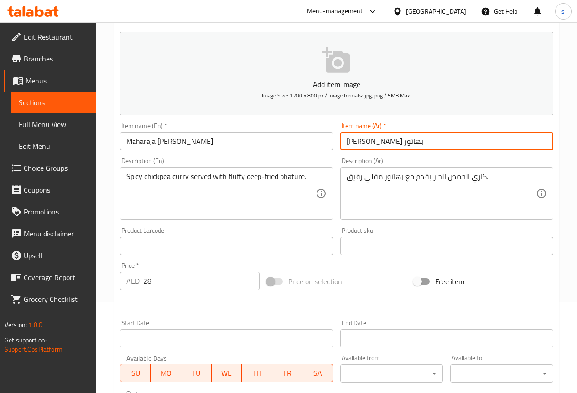
click at [435, 143] on input "[PERSON_NAME] بهاتور" at bounding box center [446, 141] width 213 height 18
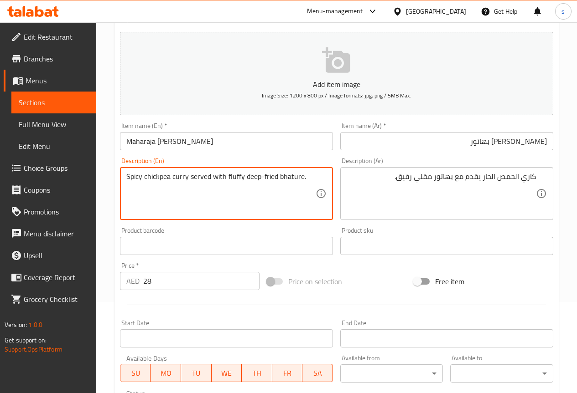
drag, startPoint x: 144, startPoint y: 175, endPoint x: 170, endPoint y: 177, distance: 26.0
click at [307, 180] on textarea "Spicy chickpea curry served with fluffy deep-fried bhature." at bounding box center [220, 193] width 189 height 43
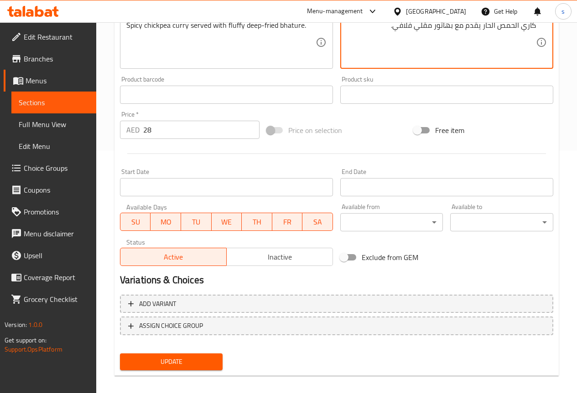
scroll to position [251, 0]
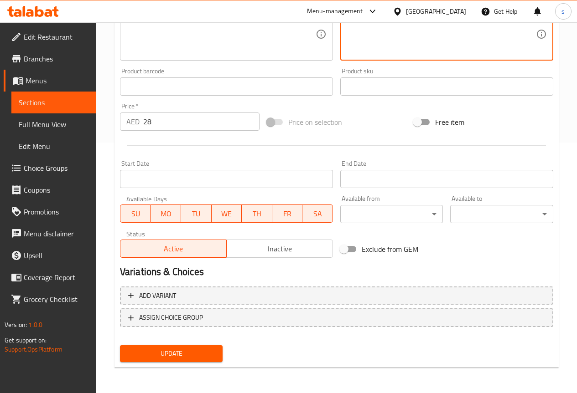
type textarea "كاري الحمص الحار يقدم مع بهاتور مقلي فلافي."
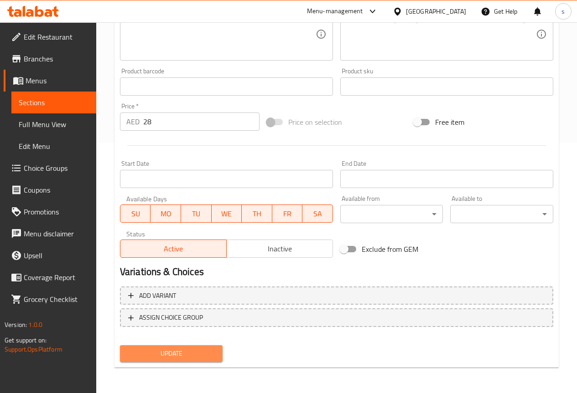
click at [193, 356] on span "Update" at bounding box center [171, 353] width 88 height 11
click at [190, 351] on span "Update" at bounding box center [171, 353] width 88 height 11
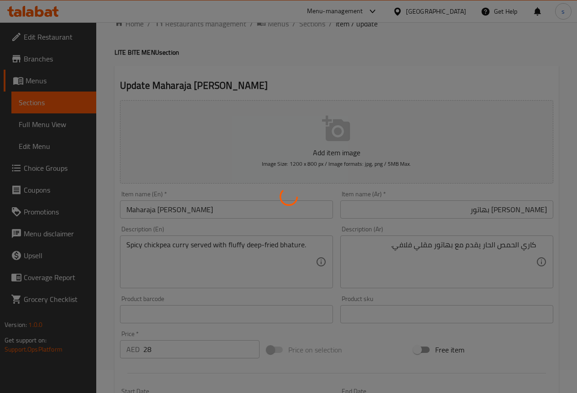
scroll to position [0, 0]
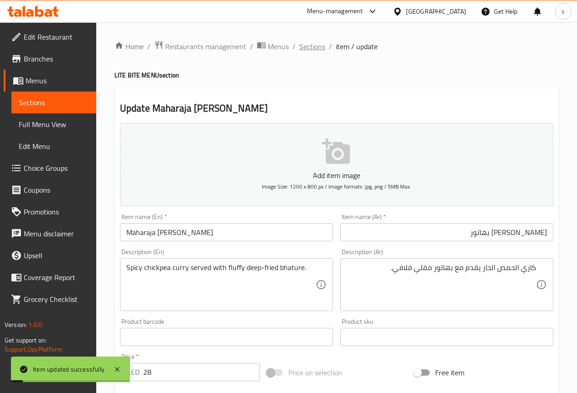
click at [314, 46] on span "Sections" at bounding box center [312, 46] width 26 height 11
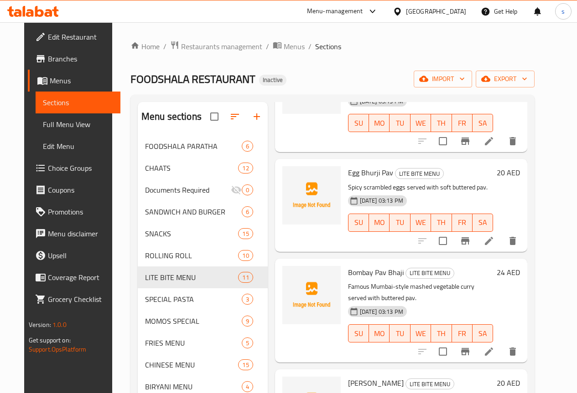
scroll to position [137, 0]
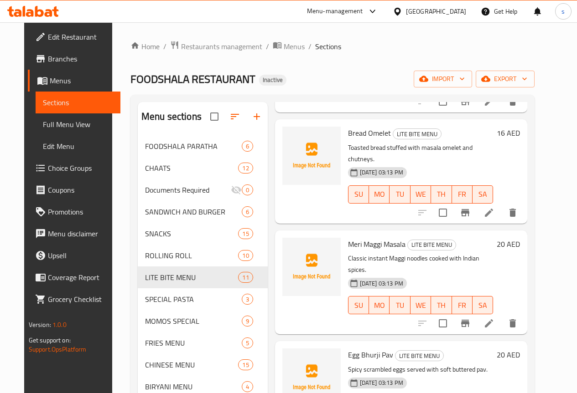
click at [59, 129] on span "Full Menu View" at bounding box center [78, 124] width 70 height 11
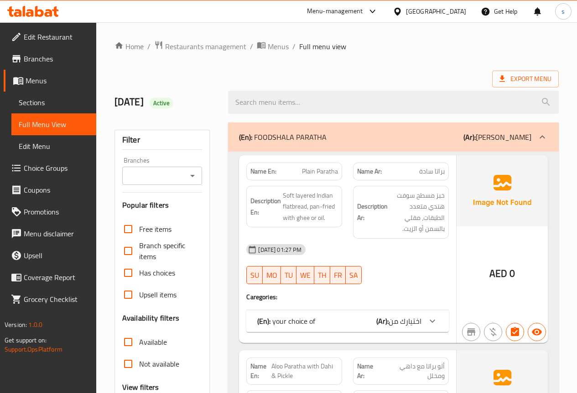
scroll to position [137, 0]
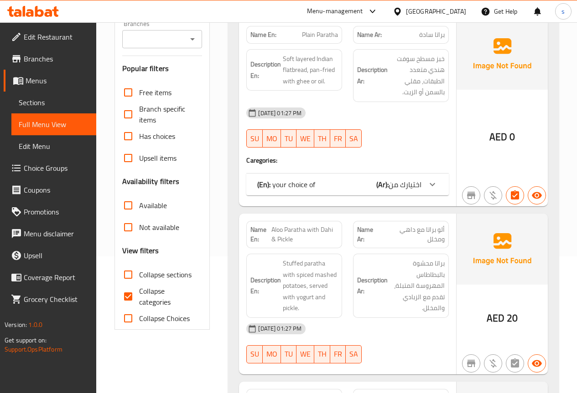
click at [151, 293] on span "Collapse categories" at bounding box center [167, 297] width 56 height 22
click at [139, 293] on input "Collapse categories" at bounding box center [128, 297] width 22 height 22
checkbox input "false"
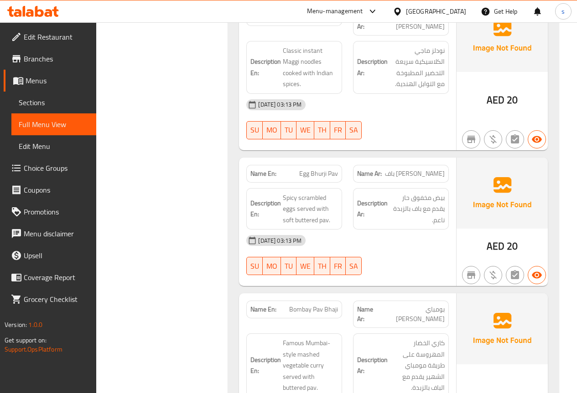
scroll to position [8797, 0]
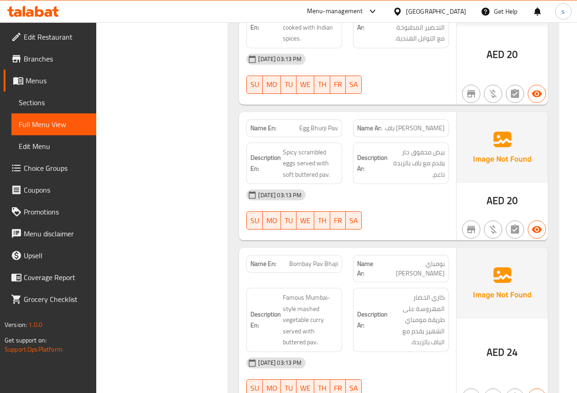
click at [57, 97] on link "Sections" at bounding box center [53, 103] width 85 height 22
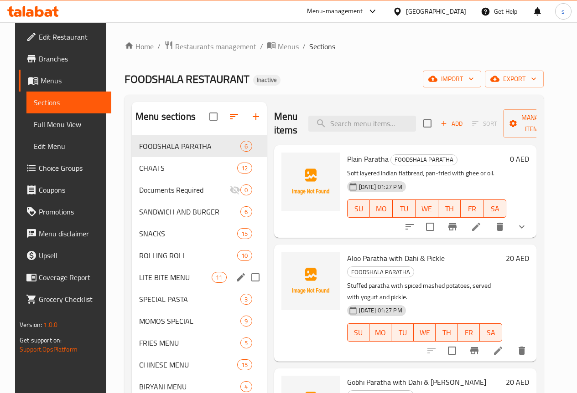
click at [154, 284] on div "LITE BITE MENU 11" at bounding box center [199, 278] width 135 height 22
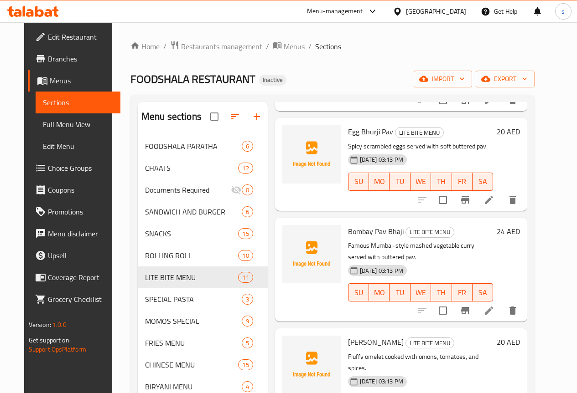
scroll to position [365, 0]
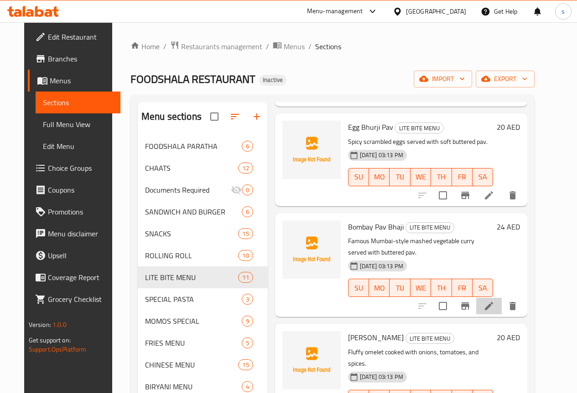
click at [498, 298] on li at bounding box center [489, 306] width 26 height 16
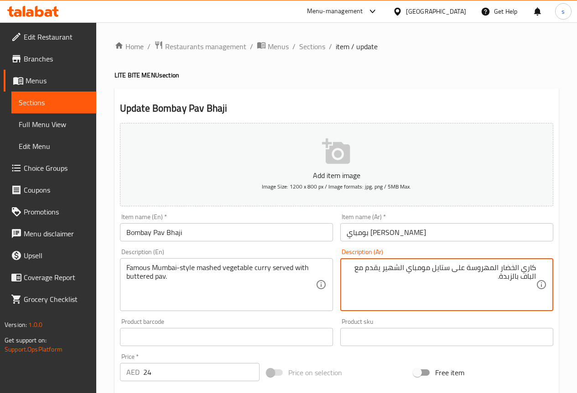
click at [475, 287] on textarea "كاري الخضار المهروسة على ستايل مومباي الشهير يقدم مع الباف بالزبدة." at bounding box center [440, 284] width 189 height 43
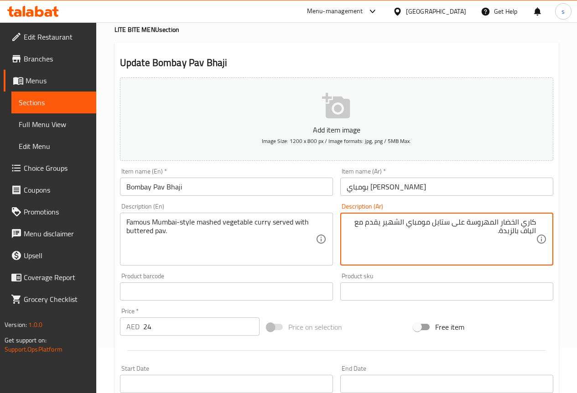
click at [432, 227] on textarea "كاري الخضار المهروسة على ستايل مومباي الشهير يقدم مع الباف بالزبدة." at bounding box center [440, 239] width 189 height 43
click at [380, 225] on textarea "كاري الخضار المهروسة على طريقه مومباي الشهير يقدم مع الباف بالزبدة." at bounding box center [440, 239] width 189 height 43
click at [382, 224] on textarea "كاري الخضار المهروسة على طريقه مومباي الشهير يقدم مع الباف بالزبدة." at bounding box center [440, 239] width 189 height 43
click at [498, 236] on textarea "كاري الخضار المهروسة على طريقه مومباي الشهيره يقدم مع الباف بالزبدة." at bounding box center [440, 239] width 189 height 43
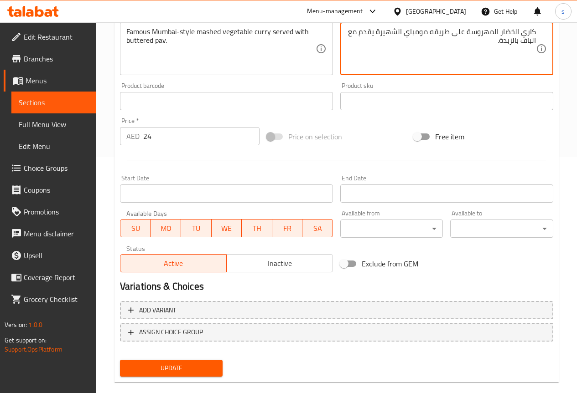
scroll to position [251, 0]
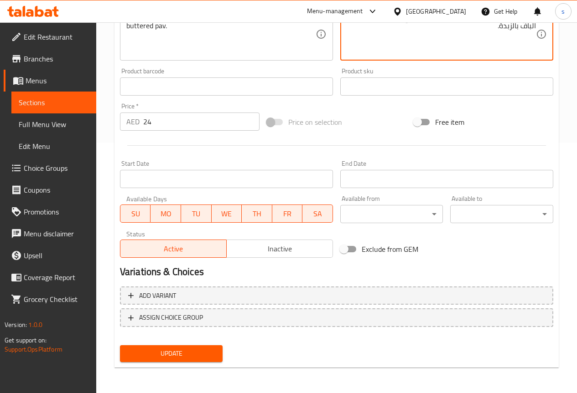
type textarea "كاري الخضار المهروسة على طريقه مومباي الشهيرة يقدم مع الباف بالزبدة."
click at [200, 349] on span "Update" at bounding box center [171, 353] width 88 height 11
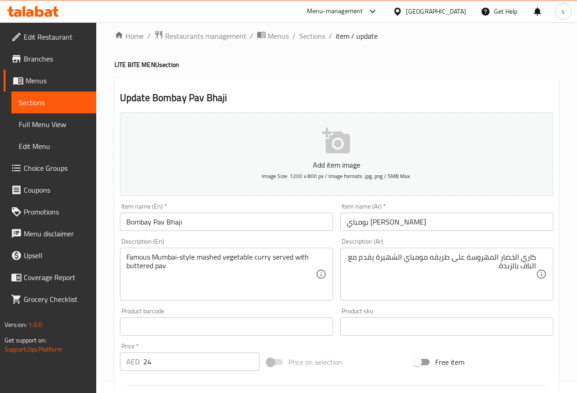
scroll to position [0, 0]
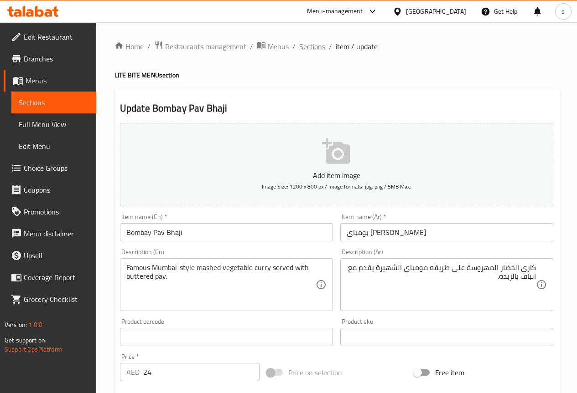
click at [315, 52] on span "Sections" at bounding box center [312, 46] width 26 height 11
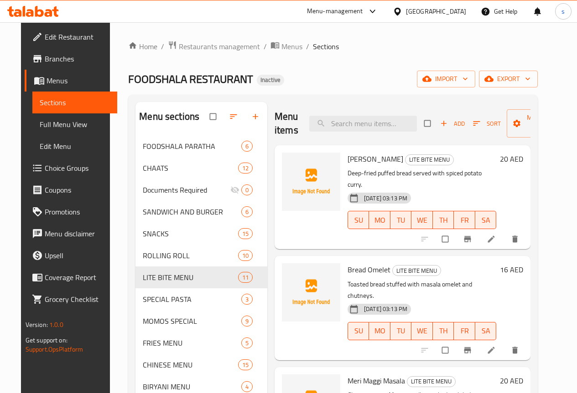
click at [48, 122] on span "Full Menu View" at bounding box center [75, 124] width 70 height 11
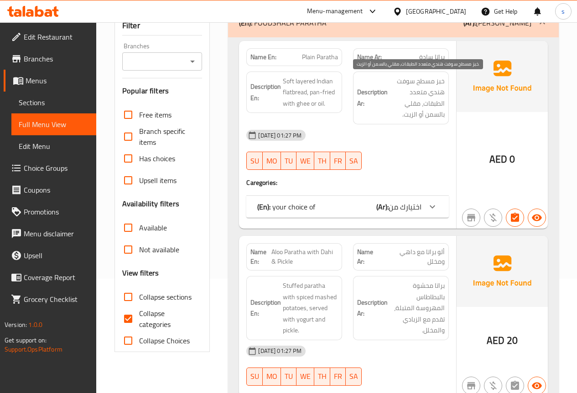
scroll to position [273, 0]
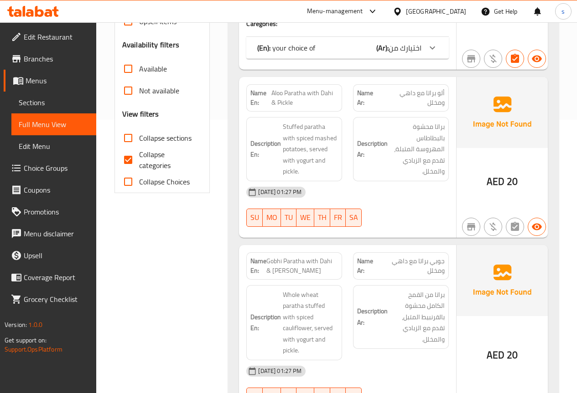
click at [141, 162] on span "Collapse categories" at bounding box center [167, 160] width 56 height 22
click at [139, 162] on input "Collapse categories" at bounding box center [128, 160] width 22 height 22
checkbox input "false"
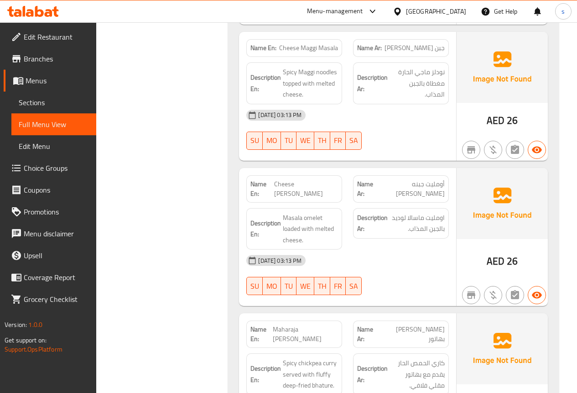
scroll to position [9571, 0]
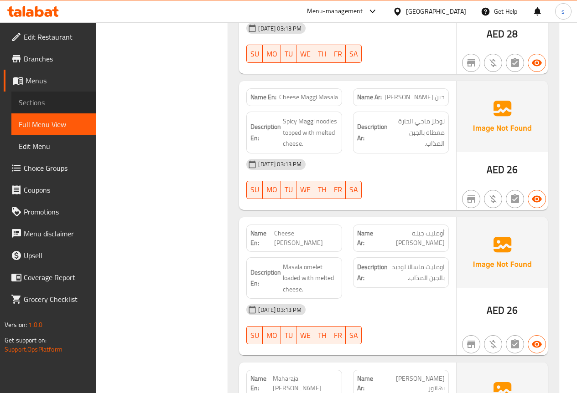
click at [59, 103] on span "Sections" at bounding box center [54, 102] width 70 height 11
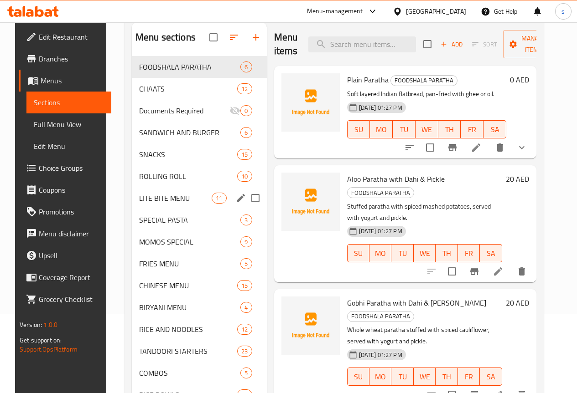
scroll to position [77, 0]
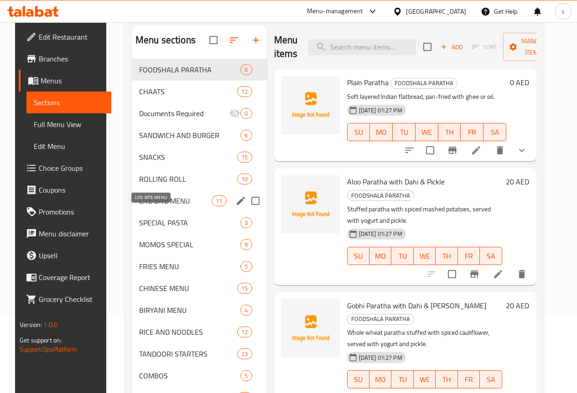
click at [157, 206] on span "LITE BITE MENU" at bounding box center [175, 201] width 72 height 11
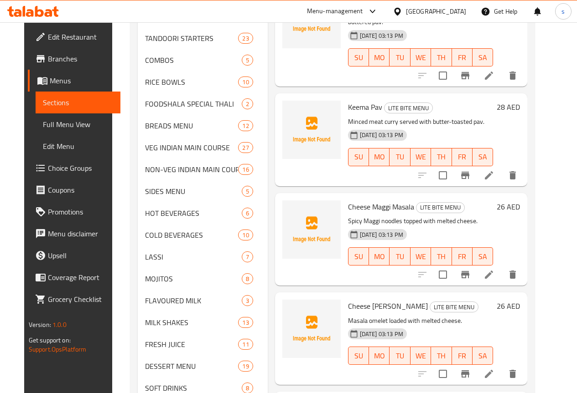
scroll to position [441, 0]
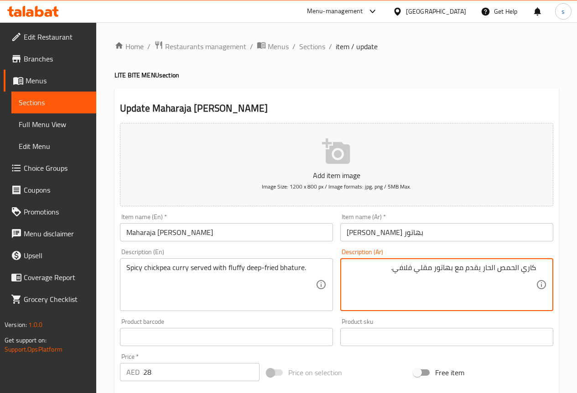
click at [454, 269] on textarea "كاري الحمص الحار يقدم مع بهاتور مقلي فلافي." at bounding box center [440, 284] width 189 height 43
type textarea "كاري الحمص الحار يقدم مع بهاتور مقلي فلافي."
click at [382, 269] on textarea "كاري الحمص الحار يقدم مع بهاتور مقلي فلافي." at bounding box center [440, 284] width 189 height 43
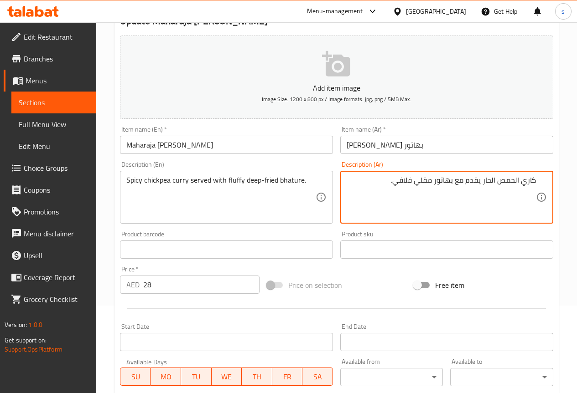
scroll to position [228, 0]
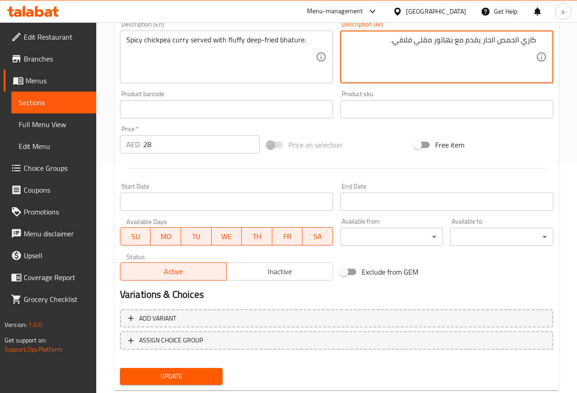
click at [166, 375] on span "Update" at bounding box center [171, 376] width 88 height 11
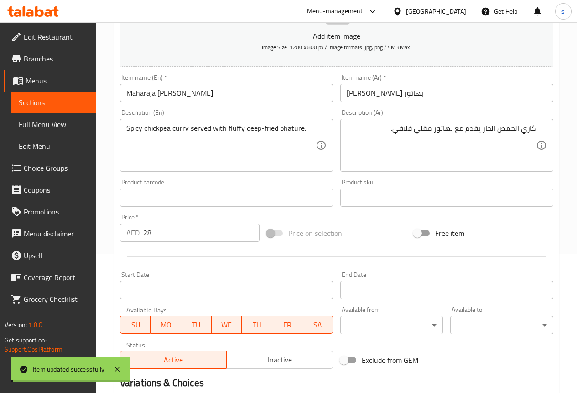
scroll to position [0, 0]
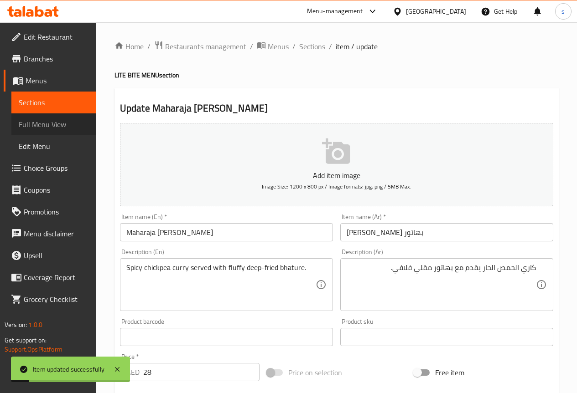
drag, startPoint x: 52, startPoint y: 123, endPoint x: 43, endPoint y: 0, distance: 122.9
click at [52, 124] on span "Full Menu View" at bounding box center [54, 124] width 70 height 11
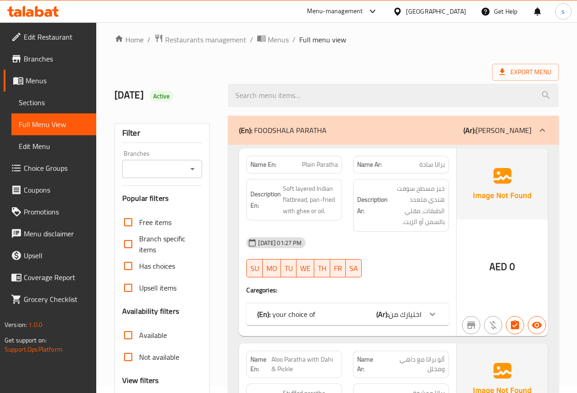
scroll to position [137, 0]
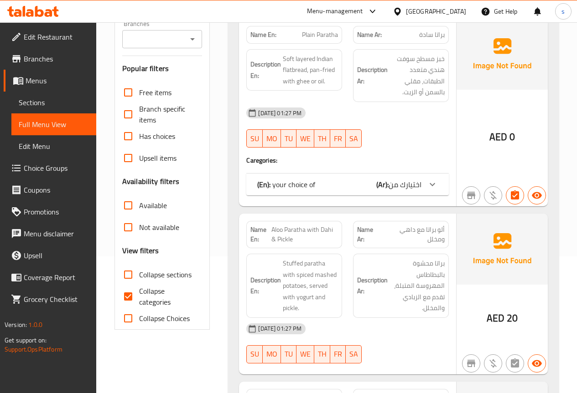
click at [137, 294] on input "Collapse categories" at bounding box center [128, 297] width 22 height 22
checkbox input "false"
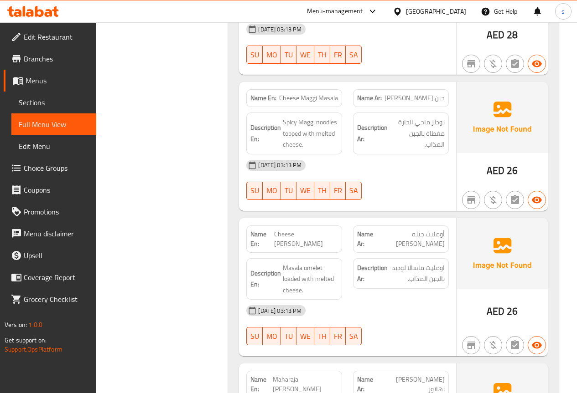
scroll to position [9571, 0]
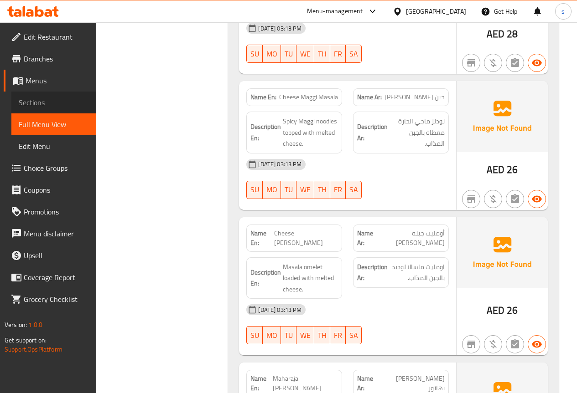
click at [61, 102] on span "Sections" at bounding box center [54, 102] width 70 height 11
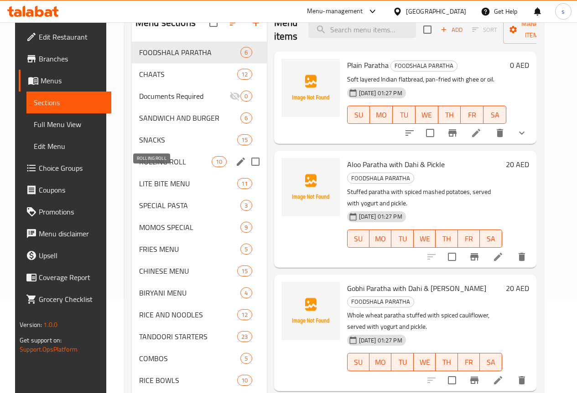
scroll to position [137, 0]
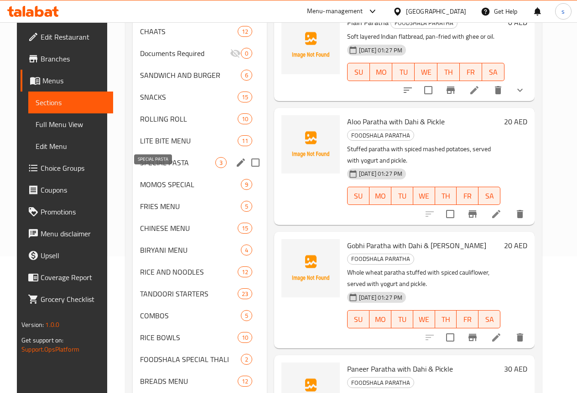
click at [160, 168] on span "SPECIAL PASTA" at bounding box center [177, 162] width 75 height 11
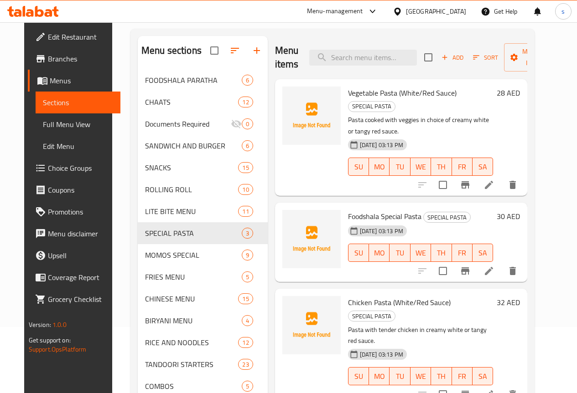
scroll to position [91, 0]
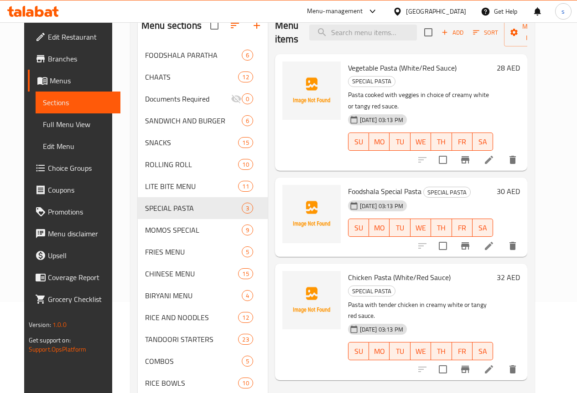
click at [501, 152] on li at bounding box center [489, 160] width 26 height 16
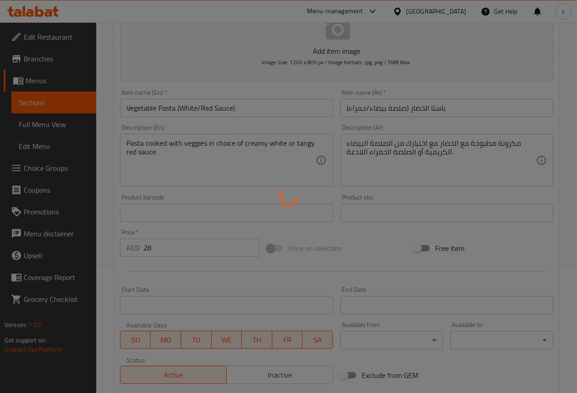
scroll to position [137, 0]
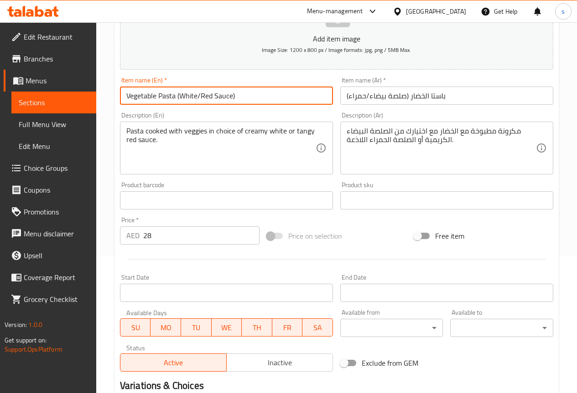
click at [231, 103] on input "Vegetable Pasta (White/Red Sauce)" at bounding box center [226, 96] width 213 height 18
click at [275, 103] on input "Vegetable Pasta (White/Red Sauce)" at bounding box center [226, 96] width 213 height 18
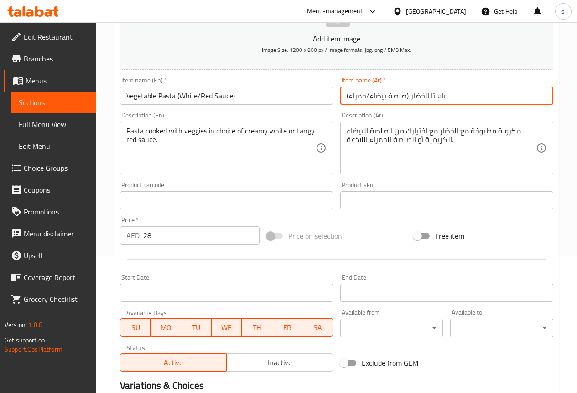
click at [468, 96] on input "باستا الخضار (صلصة بيضاء/حمراء)" at bounding box center [446, 96] width 213 height 18
click at [470, 96] on input "باستا الخضار (صلصة بيضاء/حمراء)" at bounding box center [446, 96] width 213 height 18
click at [448, 98] on input "باستا الخضار (صلصة حمراء/حمراء)" at bounding box center [446, 96] width 213 height 18
click at [410, 88] on input "باستا الخضار (صلصة حمراء/بيضاء)" at bounding box center [446, 96] width 213 height 18
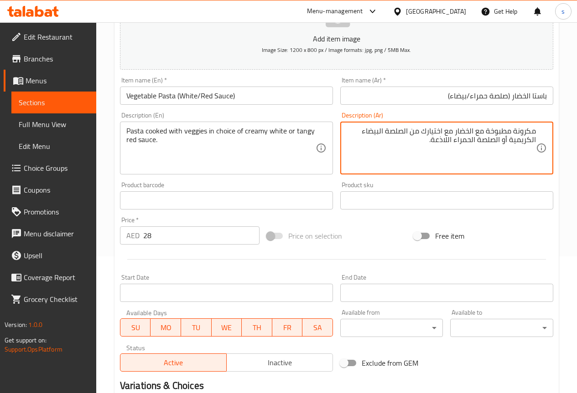
click at [531, 100] on input "باستا الخضار (صلصة حمراء/بيضاء)" at bounding box center [446, 96] width 213 height 18
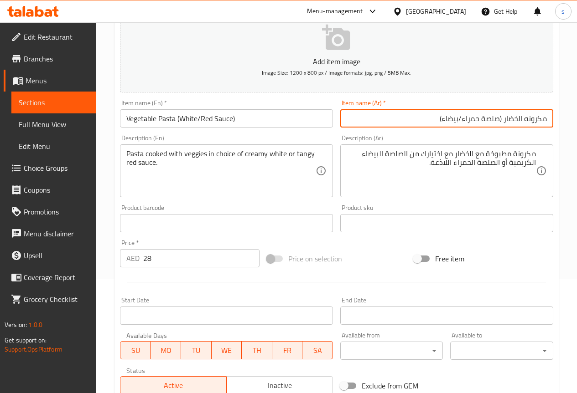
scroll to position [251, 0]
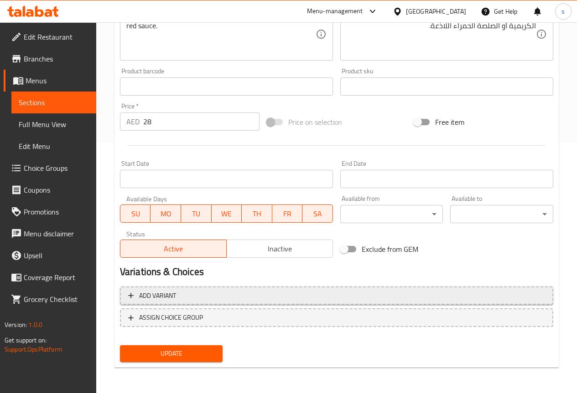
type input "مكرونه الخضار (صلصة حمراء/بيضاء)"
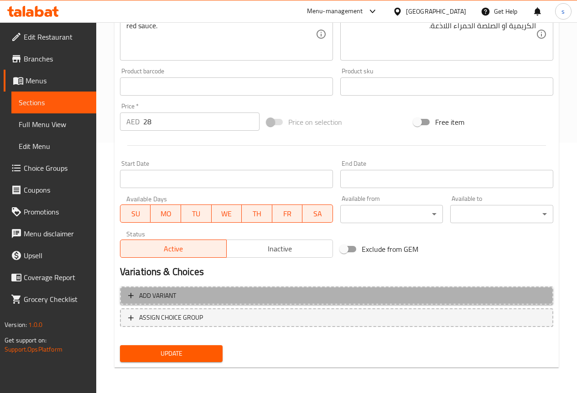
click at [275, 296] on span "Add variant" at bounding box center [336, 295] width 417 height 11
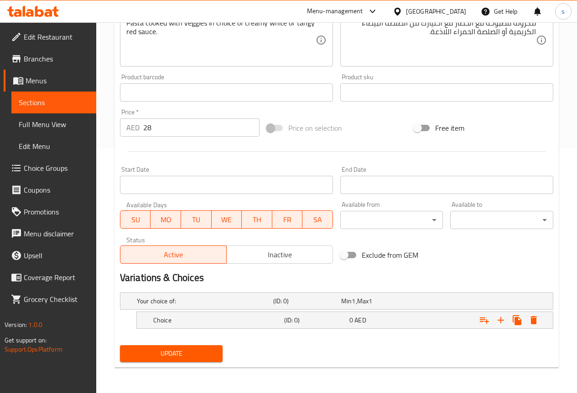
scroll to position [245, 0]
click at [224, 314] on div "Choice" at bounding box center [216, 320] width 131 height 13
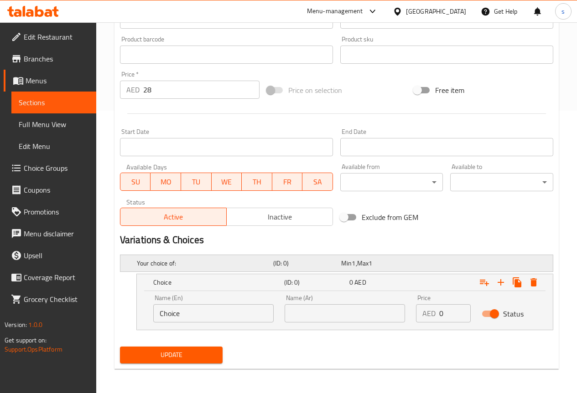
scroll to position [284, 0]
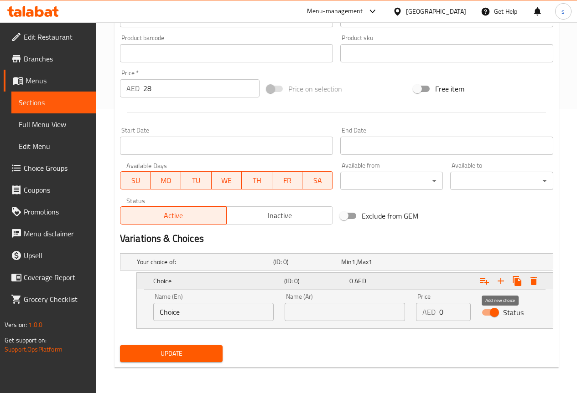
click at [501, 277] on icon "Expand" at bounding box center [500, 281] width 11 height 11
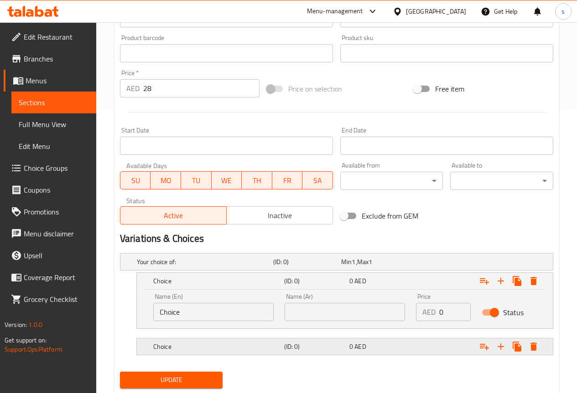
click at [240, 347] on h5 "Choice" at bounding box center [216, 346] width 127 height 9
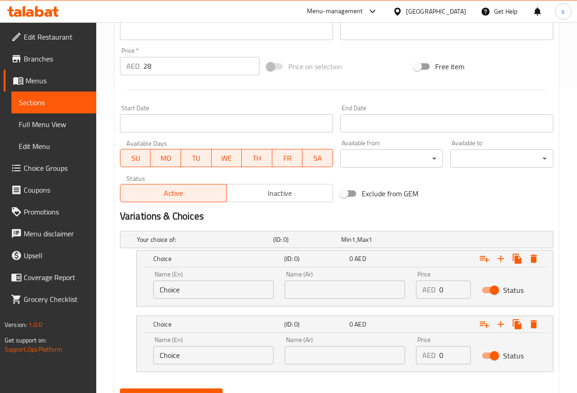
scroll to position [350, 0]
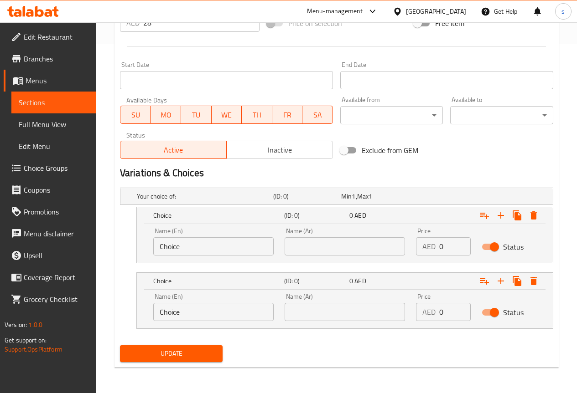
click at [229, 249] on input "Choice" at bounding box center [213, 246] width 120 height 18
click at [345, 244] on input "text" at bounding box center [344, 246] width 120 height 18
click at [230, 244] on input "Choice" at bounding box center [213, 246] width 120 height 18
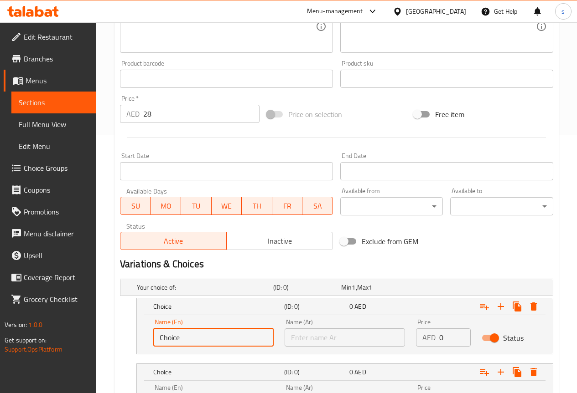
scroll to position [304, 0]
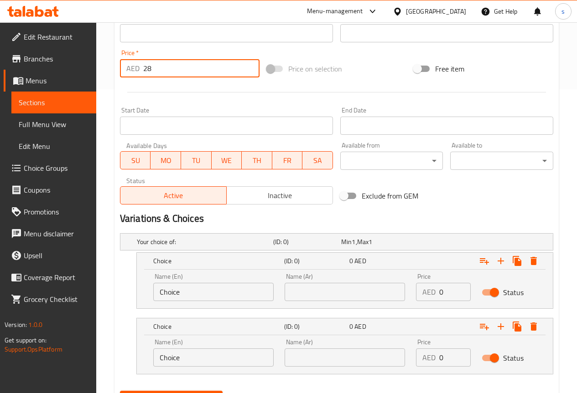
click at [163, 68] on input "28" at bounding box center [201, 68] width 116 height 18
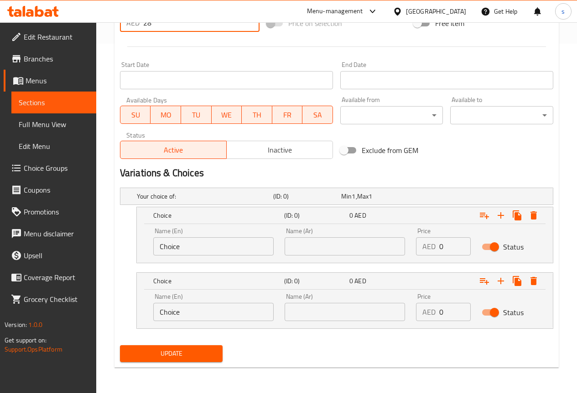
click at [449, 247] on input "0" at bounding box center [454, 246] width 31 height 18
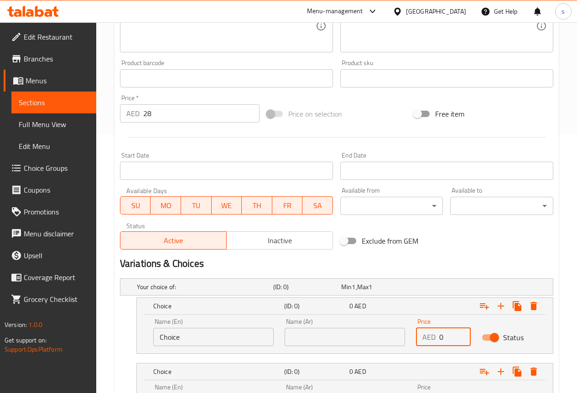
scroll to position [258, 0]
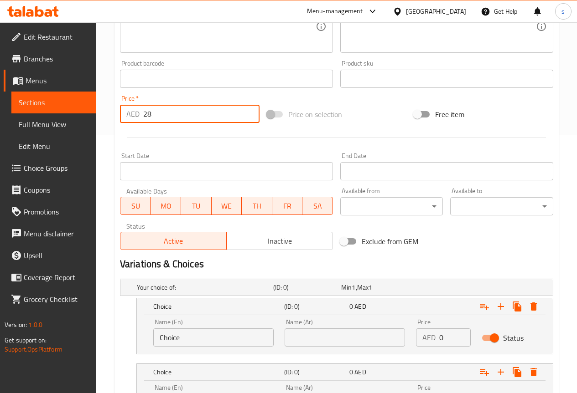
click at [156, 115] on input "28" at bounding box center [201, 114] width 116 height 18
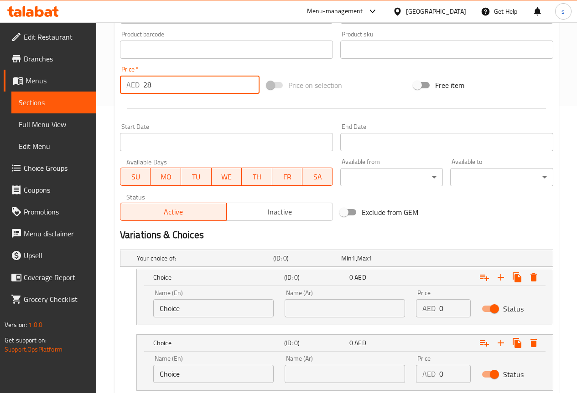
scroll to position [304, 0]
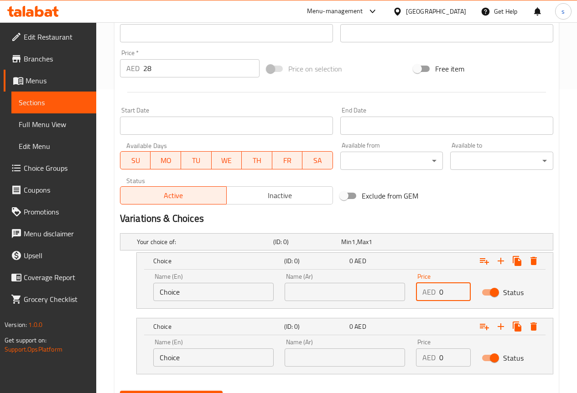
click at [452, 295] on input "0" at bounding box center [454, 292] width 31 height 18
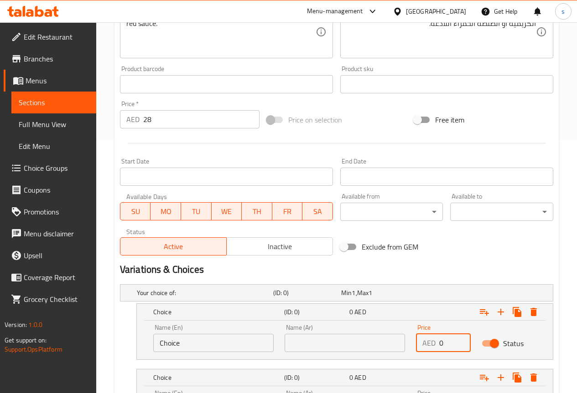
scroll to position [213, 0]
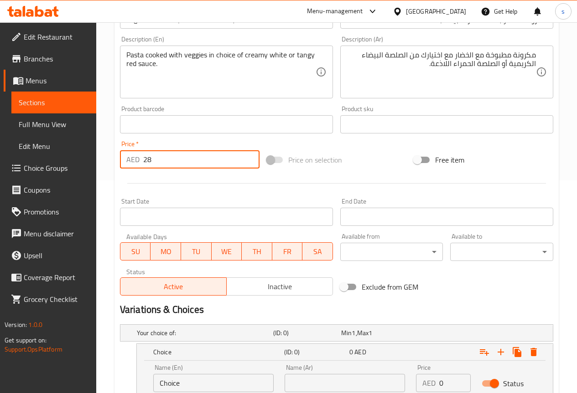
drag, startPoint x: 155, startPoint y: 158, endPoint x: 115, endPoint y: 158, distance: 40.1
click at [115, 158] on div "Update Vegetable Pasta (White/Red Sauce) Add item image Image Size: 1200 x 800 …" at bounding box center [336, 190] width 444 height 629
click at [214, 184] on div at bounding box center [336, 183] width 440 height 22
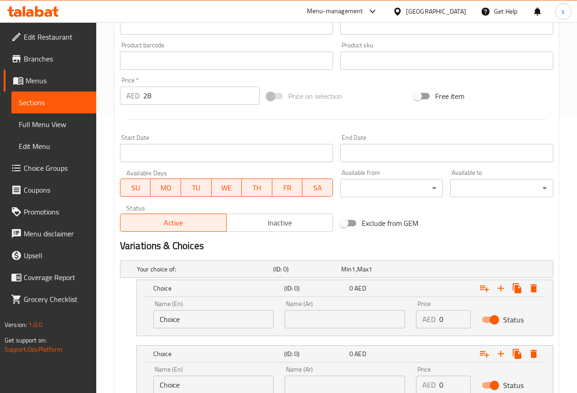
scroll to position [350, 0]
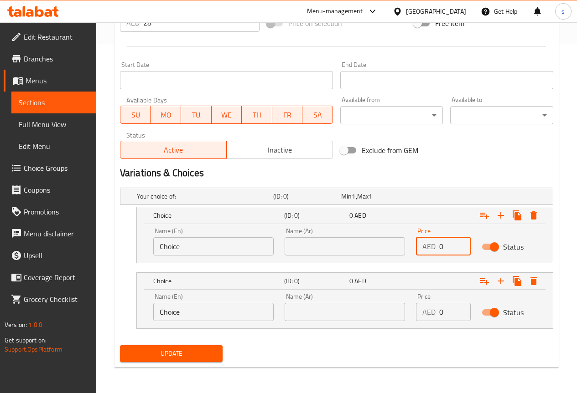
drag, startPoint x: 447, startPoint y: 247, endPoint x: 408, endPoint y: 251, distance: 38.5
click at [408, 251] on div "Name (En) Choice Name (En) Name (Ar) Name (Ar) Price AED 0 Price Status" at bounding box center [345, 241] width 394 height 39
drag, startPoint x: 383, startPoint y: 301, endPoint x: 374, endPoint y: 286, distance: 17.8
click at [367, 295] on div "Name (En) Choice Name (En) Name (Ar) Name (Ar) Price AED 0 Price Status" at bounding box center [345, 307] width 394 height 39
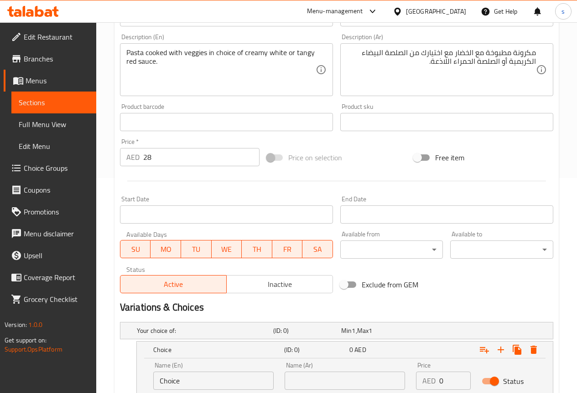
scroll to position [213, 0]
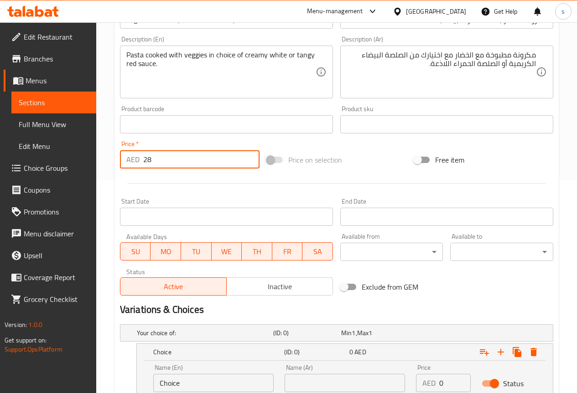
drag, startPoint x: 165, startPoint y: 157, endPoint x: 113, endPoint y: 158, distance: 52.0
click at [113, 159] on div "Home / Restaurants management / Menus / Sections / item / update SPECIAL PASTA …" at bounding box center [336, 169] width 480 height 721
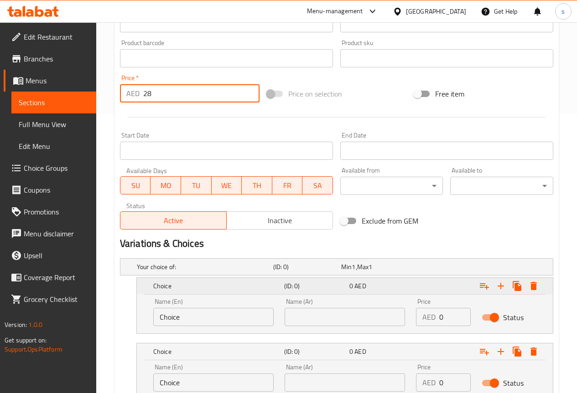
scroll to position [350, 0]
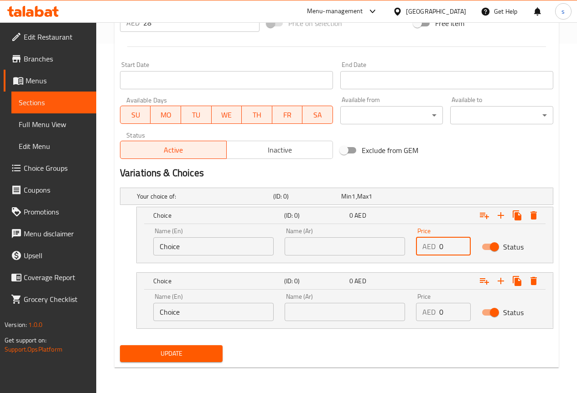
drag, startPoint x: 433, startPoint y: 243, endPoint x: 415, endPoint y: 243, distance: 17.8
click at [416, 243] on div "AED 0 Price" at bounding box center [443, 246] width 55 height 18
drag, startPoint x: 445, startPoint y: 316, endPoint x: 390, endPoint y: 294, distance: 59.9
click at [393, 301] on div "Name (En) Choice Name (En) Name (Ar) Name (Ar) Price AED 0 Price Status" at bounding box center [345, 307] width 394 height 39
drag, startPoint x: 443, startPoint y: 246, endPoint x: 416, endPoint y: 246, distance: 26.9
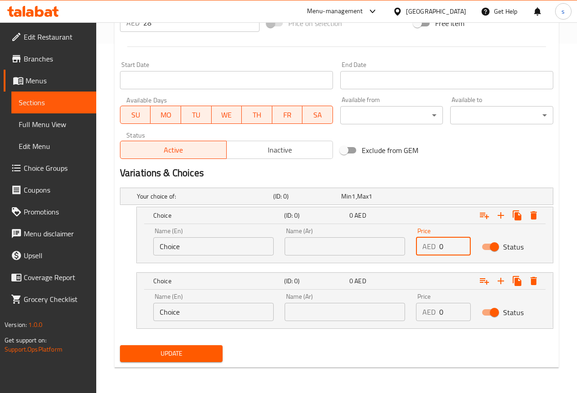
click at [416, 246] on div "AED 0 Price" at bounding box center [443, 246] width 55 height 18
drag, startPoint x: 441, startPoint y: 308, endPoint x: 376, endPoint y: 290, distance: 66.6
click at [372, 304] on div "Name (En) Choice Name (En) Name (Ar) Name (Ar) Price AED 0 Price Status" at bounding box center [345, 307] width 394 height 39
click at [421, 267] on nav at bounding box center [336, 268] width 433 height 7
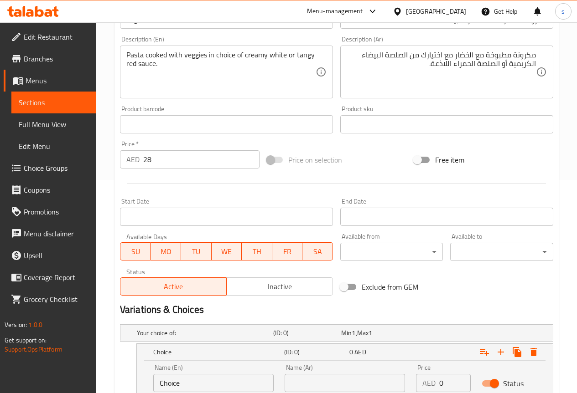
click at [44, 169] on span "Choice Groups" at bounding box center [56, 168] width 65 height 11
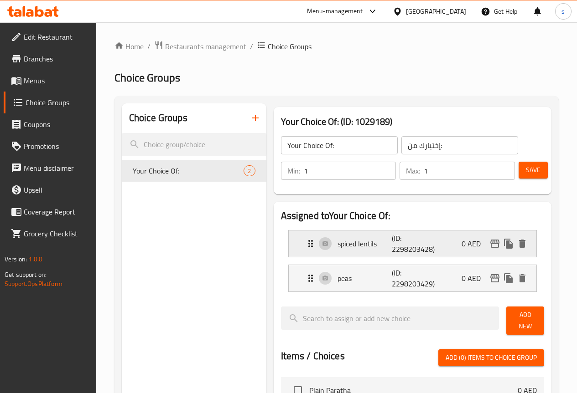
click at [434, 241] on div "spiced lentils (ID: 2298203428) 0 AED" at bounding box center [415, 244] width 220 height 26
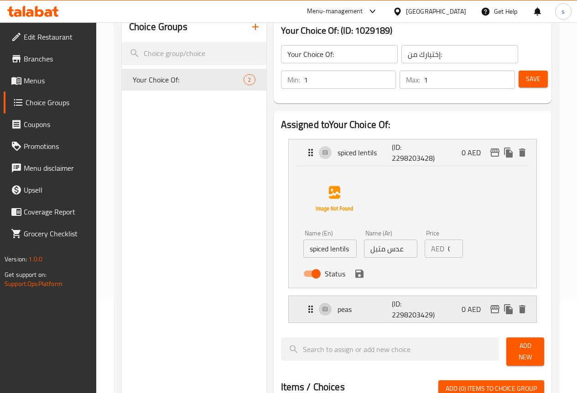
click at [436, 306] on div "peas (ID: 2298203429) 0 AED" at bounding box center [415, 309] width 220 height 26
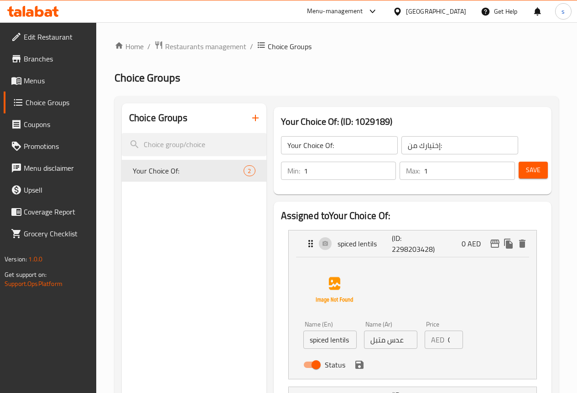
click at [250, 119] on icon "button" at bounding box center [255, 118] width 11 height 11
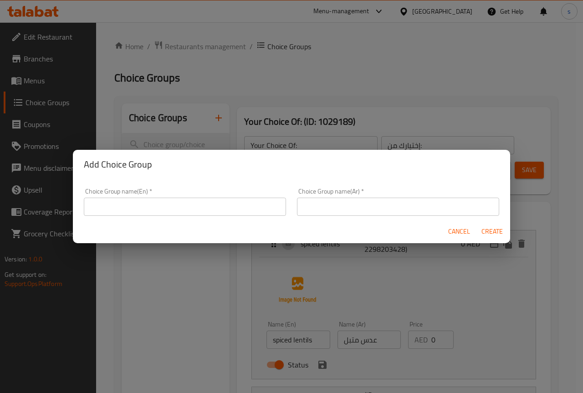
click at [178, 201] on input "text" at bounding box center [185, 207] width 202 height 18
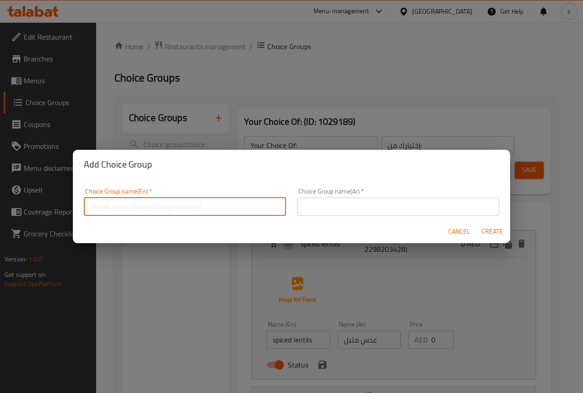
click at [165, 209] on input "text" at bounding box center [185, 207] width 202 height 18
type input "غ"
click at [235, 203] on input "your choice of" at bounding box center [185, 207] width 202 height 18
type input "your choice of"
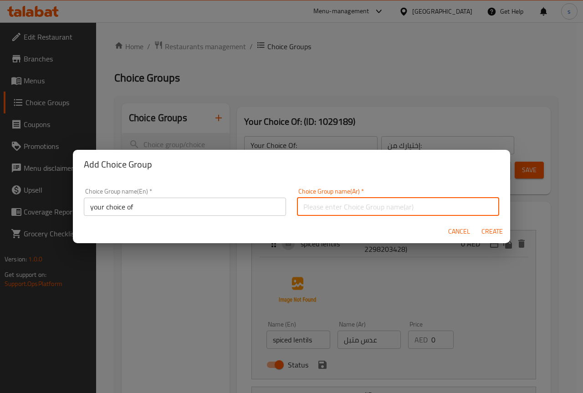
click at [366, 205] on input "text" at bounding box center [398, 207] width 202 height 18
type input "اختيارك من"
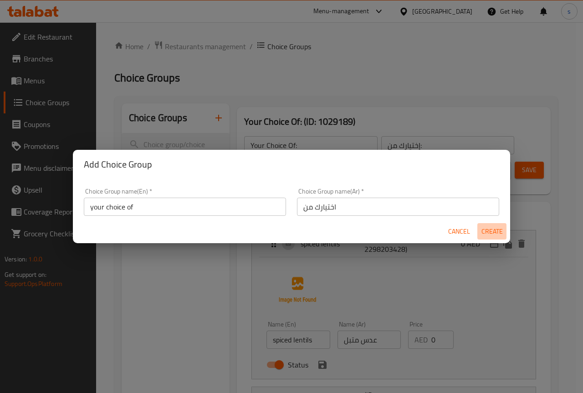
click at [498, 232] on span "Create" at bounding box center [492, 231] width 22 height 11
type input "your choice of"
type input "اختيارك من"
type input "0"
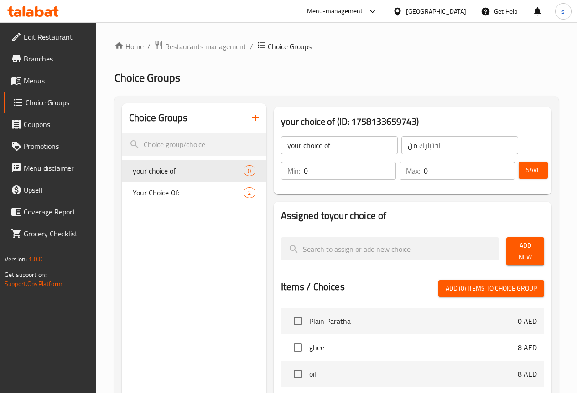
click at [61, 80] on span "Menus" at bounding box center [56, 80] width 65 height 11
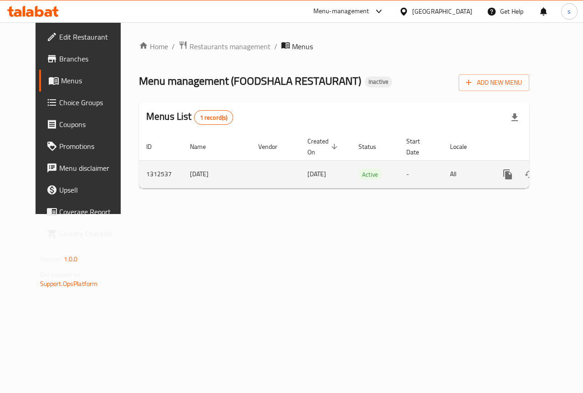
click at [568, 175] on icon "enhanced table" at bounding box center [573, 174] width 11 height 11
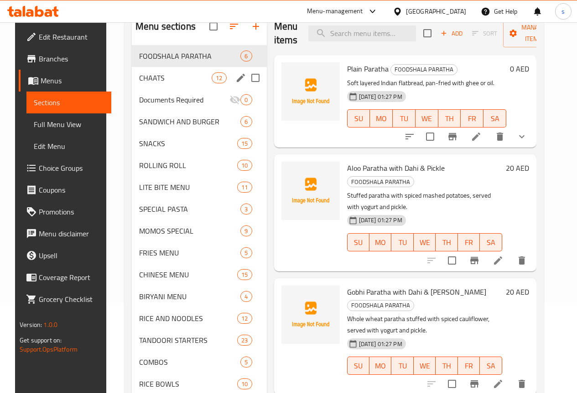
scroll to position [91, 0]
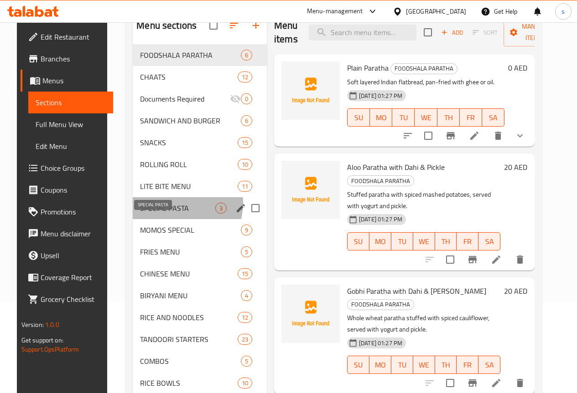
click at [158, 214] on span "SPECIAL PASTA" at bounding box center [177, 208] width 75 height 11
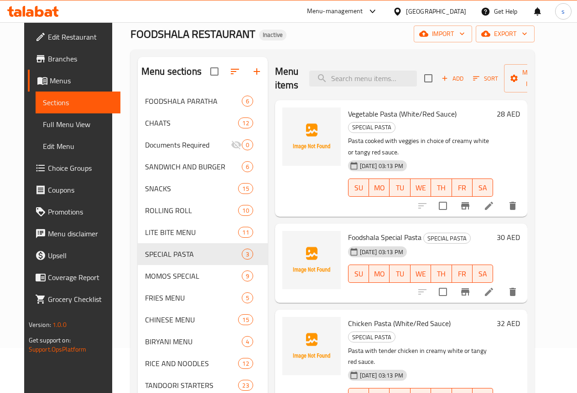
scroll to position [46, 0]
click at [494, 200] on icon at bounding box center [488, 205] width 11 height 11
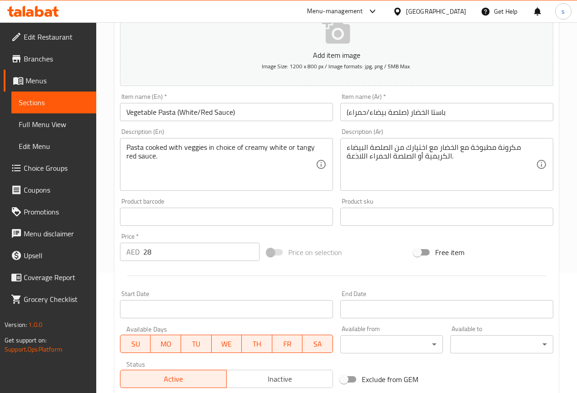
scroll to position [137, 0]
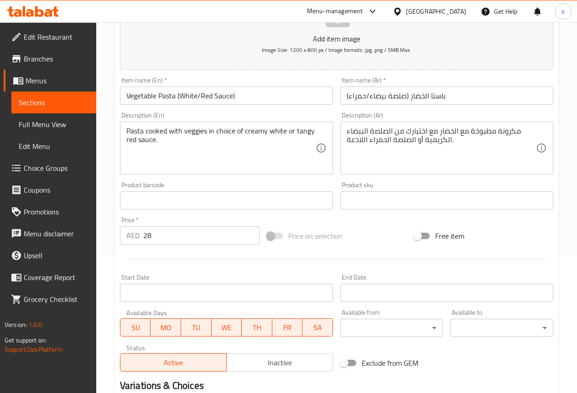
click at [56, 167] on span "Choice Groups" at bounding box center [56, 168] width 65 height 11
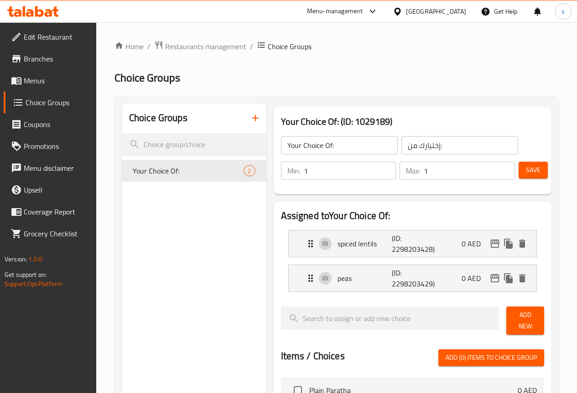
click at [250, 119] on icon "button" at bounding box center [255, 118] width 11 height 11
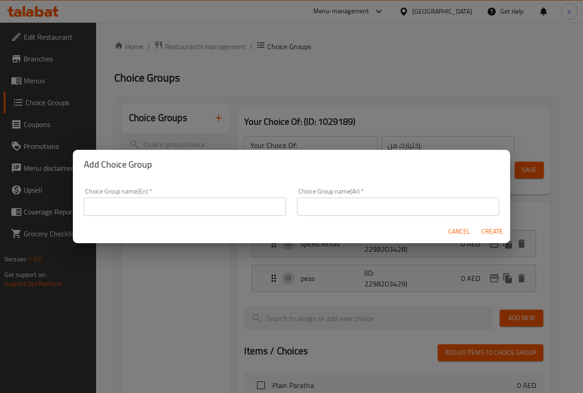
click at [179, 208] on input "text" at bounding box center [185, 207] width 202 height 18
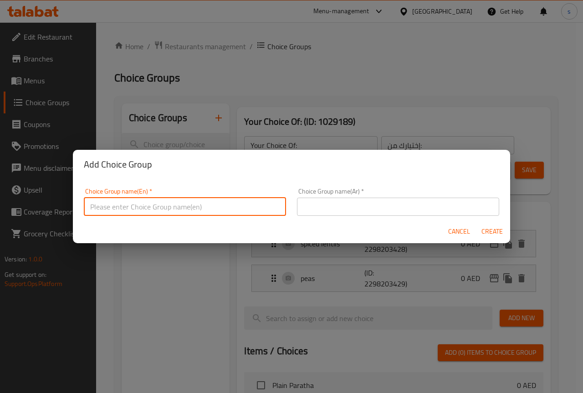
click at [183, 203] on input "text" at bounding box center [185, 207] width 202 height 18
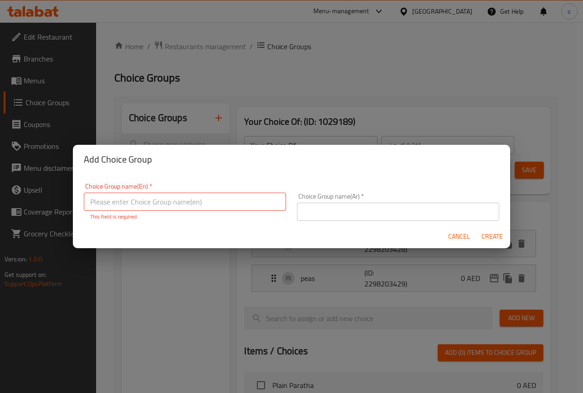
click at [234, 253] on div "Add Choice Group Choice Group name(En)   * Choice Group name(En) * This field i…" at bounding box center [291, 196] width 583 height 393
click at [453, 234] on span "Cancel" at bounding box center [459, 236] width 22 height 11
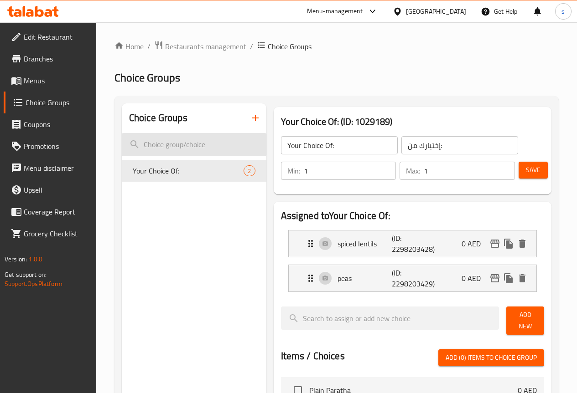
click at [180, 149] on input "search" at bounding box center [194, 144] width 144 height 23
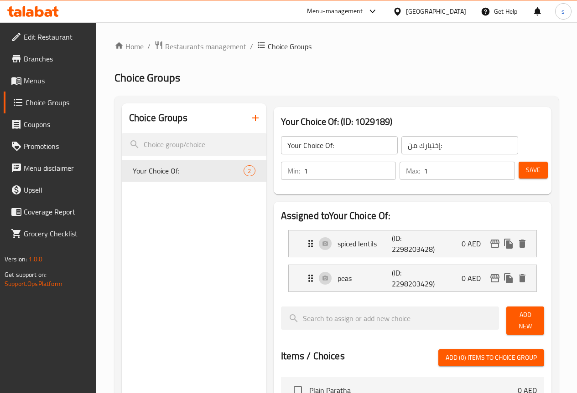
click at [252, 118] on icon "button" at bounding box center [255, 118] width 6 height 6
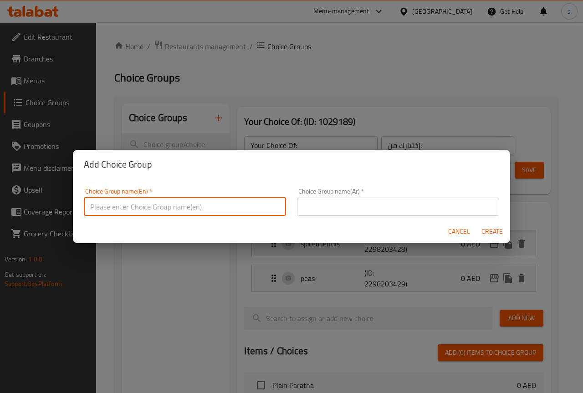
click at [197, 202] on input "text" at bounding box center [185, 207] width 202 height 18
click at [250, 286] on div "Add Choice Group Choice Group name(En)   * Choice Group name(En) * Choice Group…" at bounding box center [291, 196] width 583 height 393
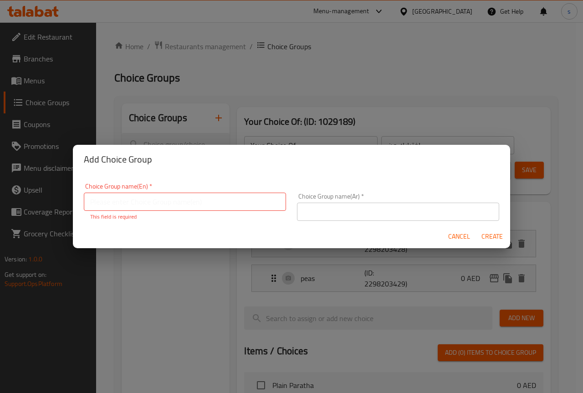
click at [468, 247] on div "Cancel Create" at bounding box center [292, 237] width 438 height 24
click at [461, 240] on span "Cancel" at bounding box center [459, 236] width 22 height 11
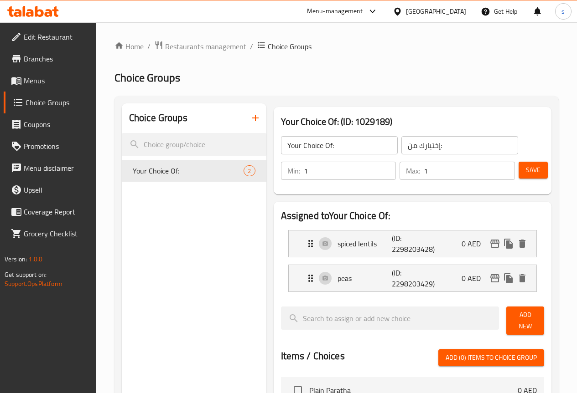
click at [313, 149] on input "Your Choice Of:" at bounding box center [339, 145] width 117 height 18
click at [252, 117] on icon "button" at bounding box center [255, 118] width 6 height 6
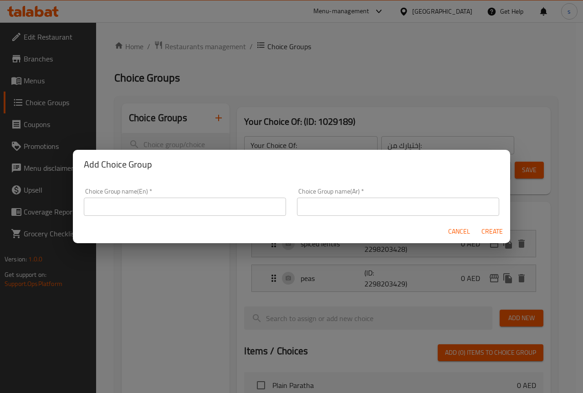
click at [229, 196] on div "Choice Group name(En)   * Choice Group name(En) *" at bounding box center [185, 202] width 202 height 28
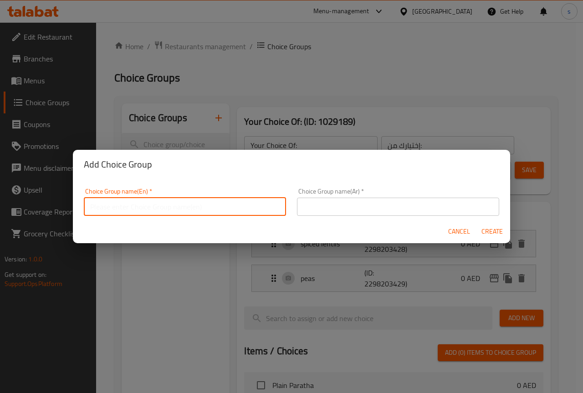
click at [228, 205] on input "text" at bounding box center [185, 207] width 202 height 18
paste input "Your Choice Of:"
type input "Your Choice Of"
click at [325, 201] on input "text" at bounding box center [398, 207] width 202 height 18
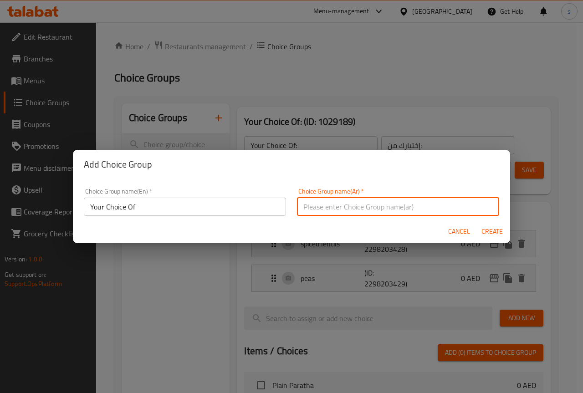
click at [367, 307] on div "Add Choice Group Choice Group name(En)   * Your Choice Of Choice Group name(En)…" at bounding box center [291, 196] width 583 height 393
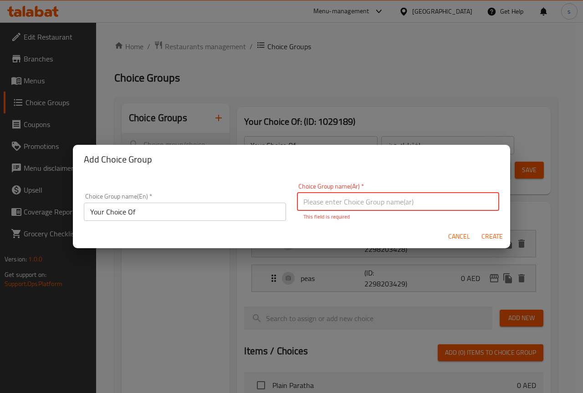
click at [339, 197] on input "text" at bounding box center [398, 202] width 202 height 18
type input "اختيارك من"
click at [487, 238] on button "Create" at bounding box center [492, 236] width 29 height 17
type input "Your Choice Of"
type input "اختيارك من"
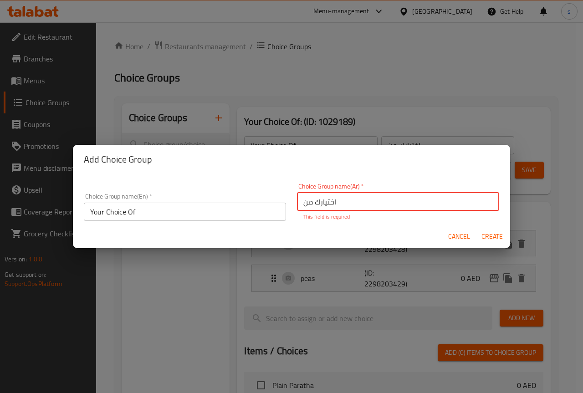
type input "0"
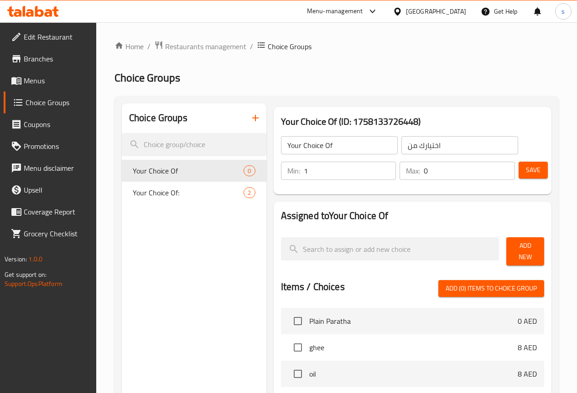
type input "1"
click at [367, 169] on input "1" at bounding box center [350, 171] width 93 height 18
type input "1"
click at [500, 170] on input "1" at bounding box center [468, 171] width 91 height 18
click at [519, 172] on button "Save" at bounding box center [532, 170] width 29 height 17
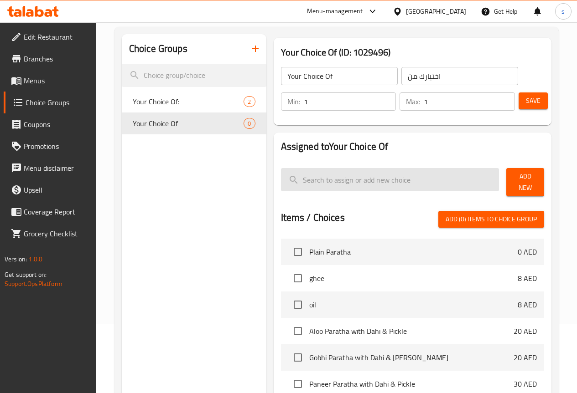
scroll to position [91, 0]
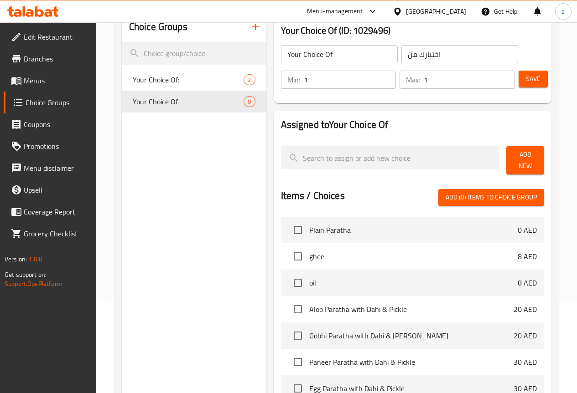
click at [516, 151] on button "Add New" at bounding box center [525, 160] width 38 height 28
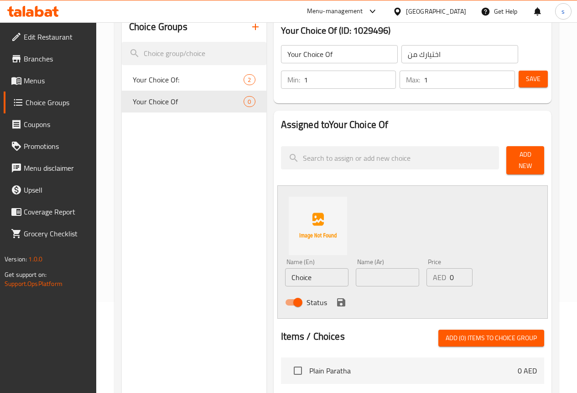
click at [314, 277] on input "Choice" at bounding box center [316, 277] width 63 height 18
type input "C"
type input "ق"
type input "red sauce"
click at [356, 271] on input "text" at bounding box center [387, 277] width 63 height 18
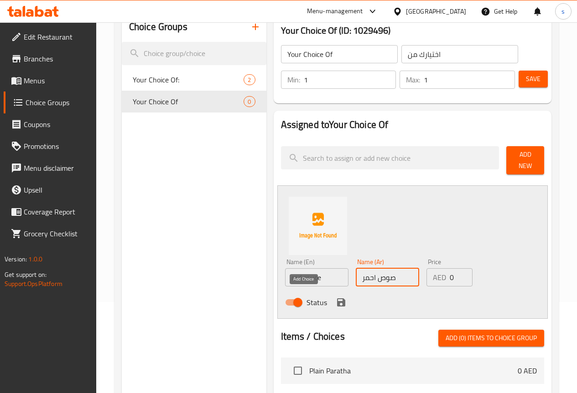
type input "صوص احمر"
click at [335, 297] on icon "save" at bounding box center [340, 302] width 11 height 11
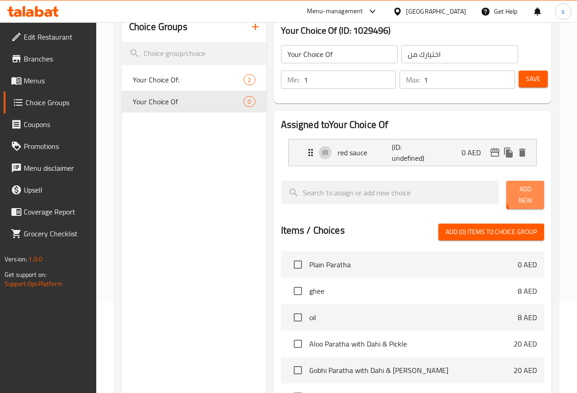
click at [536, 193] on span "Add New" at bounding box center [524, 195] width 23 height 23
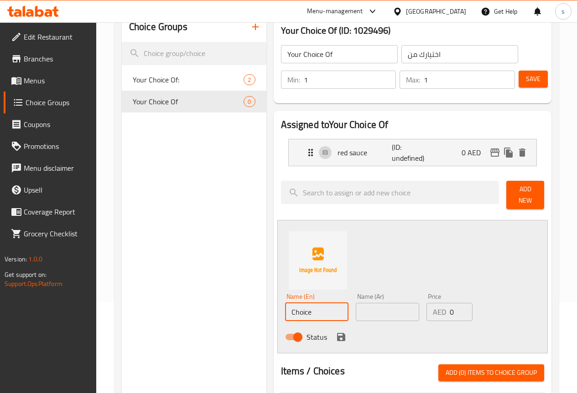
click at [290, 306] on input "Choice" at bounding box center [316, 312] width 63 height 18
click at [346, 156] on p "red sauce" at bounding box center [364, 152] width 55 height 11
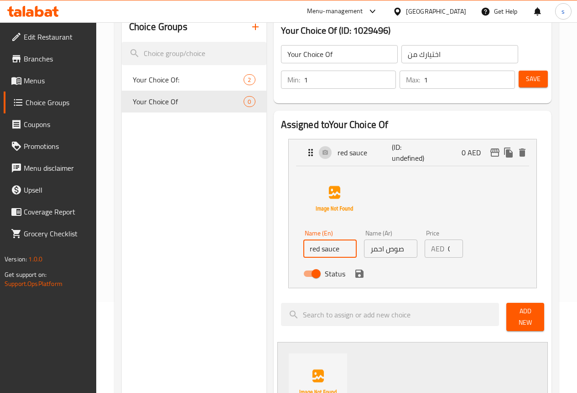
click at [309, 245] on input "red sauce" at bounding box center [329, 249] width 53 height 18
click at [320, 252] on input "red sauce" at bounding box center [329, 249] width 53 height 18
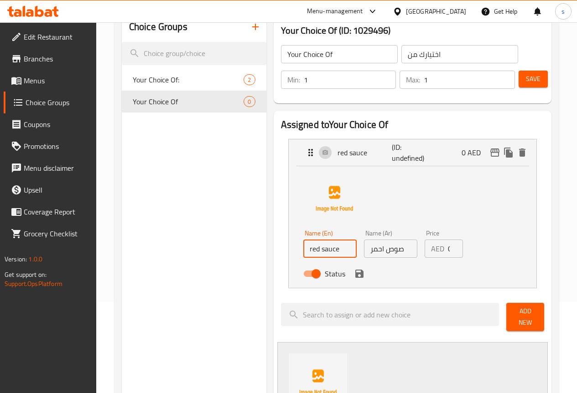
click at [320, 252] on input "red sauce" at bounding box center [329, 249] width 53 height 18
click at [315, 247] on input "red sauce" at bounding box center [329, 249] width 53 height 18
click at [324, 247] on input "red sauce" at bounding box center [329, 249] width 53 height 18
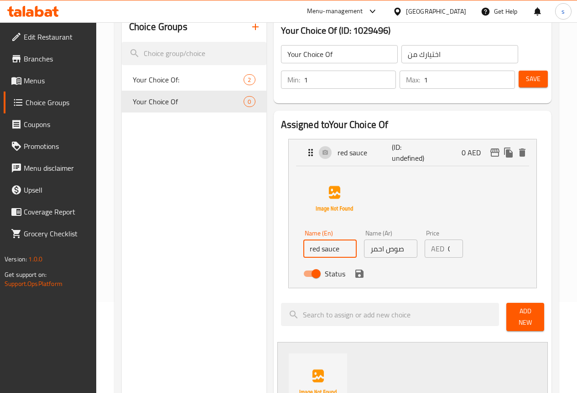
click at [343, 277] on div "Status" at bounding box center [390, 274] width 182 height 25
click at [355, 277] on icon "save" at bounding box center [359, 274] width 8 height 8
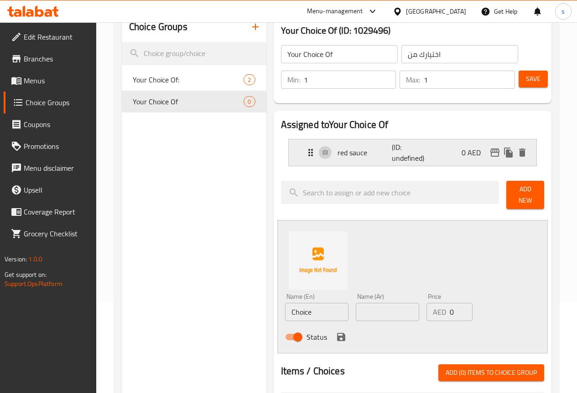
click at [396, 151] on p "(ID: undefined)" at bounding box center [410, 153] width 36 height 22
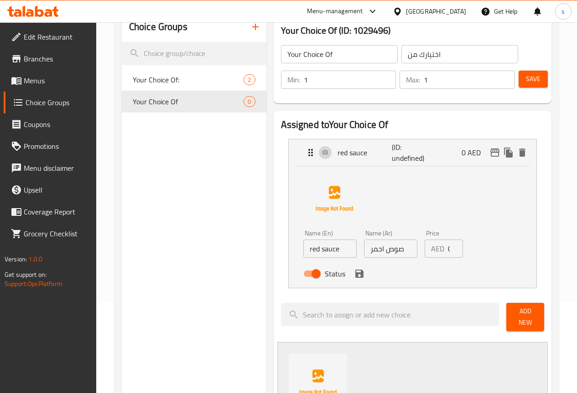
click at [355, 273] on icon "save" at bounding box center [359, 274] width 8 height 8
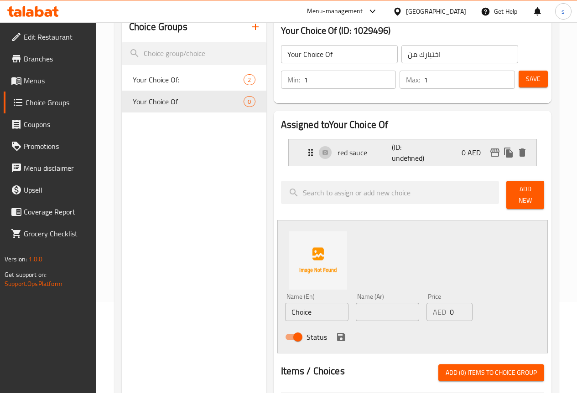
click at [345, 150] on p "red sauce" at bounding box center [364, 152] width 55 height 11
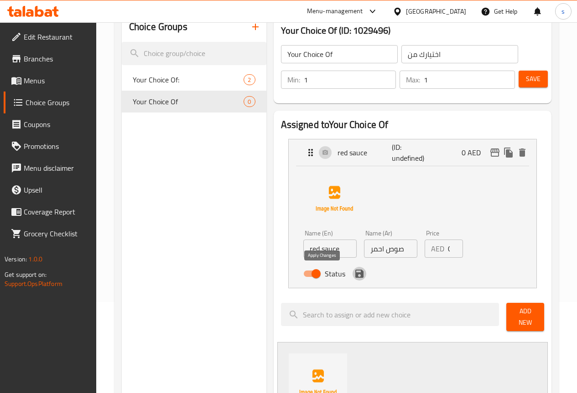
click at [355, 273] on icon "save" at bounding box center [359, 274] width 8 height 8
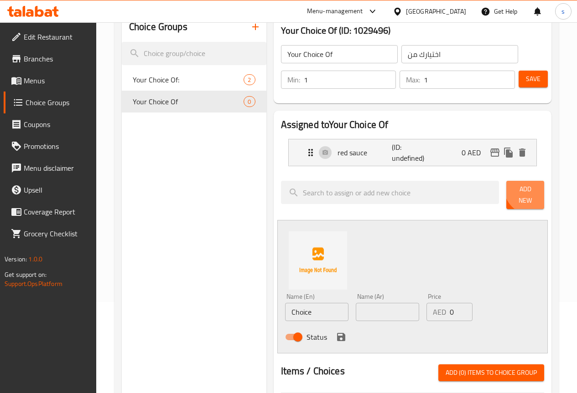
click at [526, 190] on span "Add New" at bounding box center [524, 195] width 23 height 23
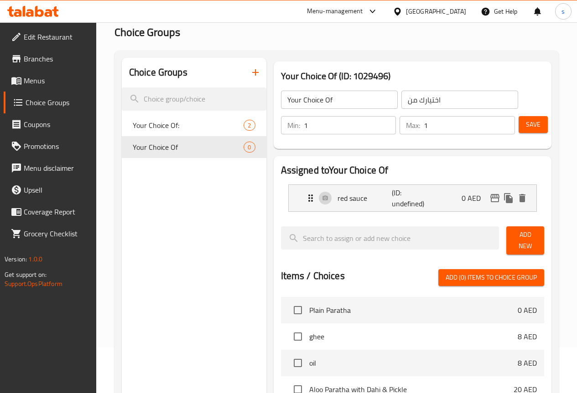
click at [525, 232] on span "Add New" at bounding box center [524, 240] width 23 height 23
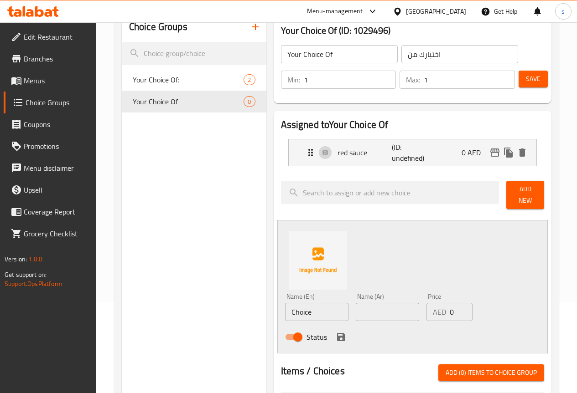
click at [285, 306] on input "Choice" at bounding box center [316, 312] width 63 height 18
type input "w"
type input "White sauce"
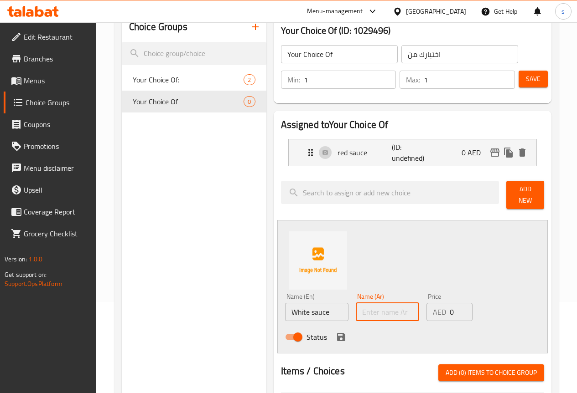
click at [360, 310] on input "text" at bounding box center [387, 312] width 63 height 18
type input "w"
type input "صوص ابيض"
click at [285, 307] on input "White sauce" at bounding box center [316, 312] width 63 height 18
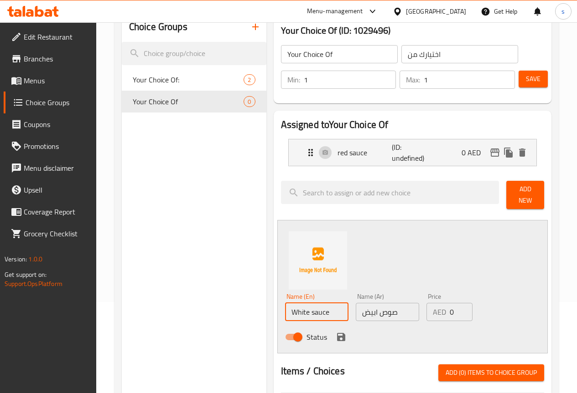
click at [285, 308] on input "White sauce" at bounding box center [316, 312] width 63 height 18
type input "White Sauce"
click at [334, 330] on button "save" at bounding box center [341, 337] width 14 height 14
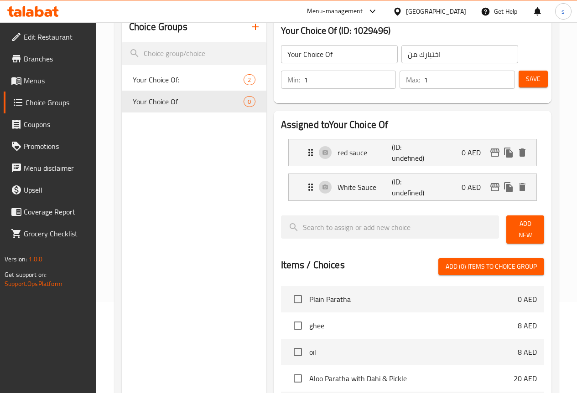
click at [526, 80] on span "Save" at bounding box center [533, 78] width 15 height 11
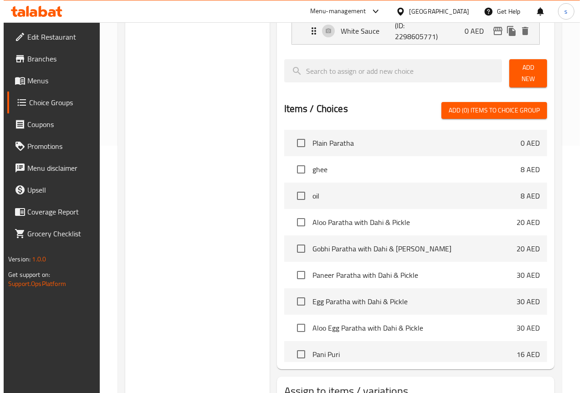
scroll to position [312, 0]
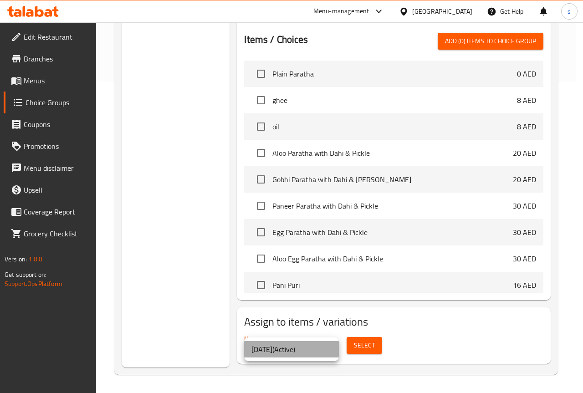
click at [306, 354] on li "9/17/2025 ( Active )" at bounding box center [291, 349] width 95 height 16
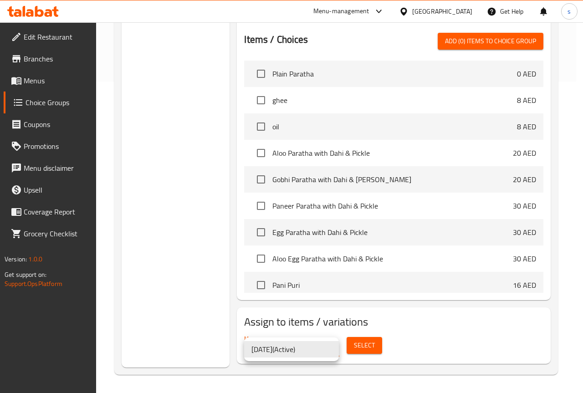
drag, startPoint x: 190, startPoint y: 319, endPoint x: 232, endPoint y: 340, distance: 46.5
click at [191, 319] on div at bounding box center [291, 196] width 583 height 393
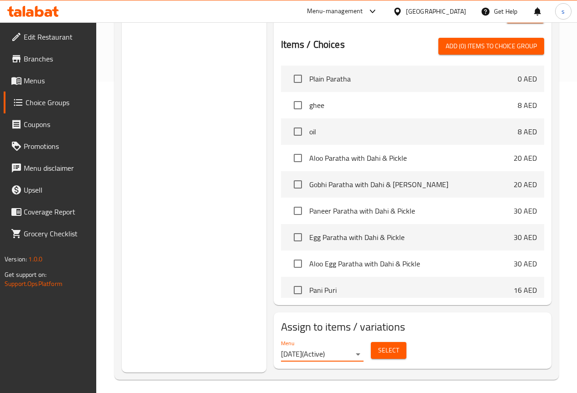
click at [378, 351] on span "Select" at bounding box center [388, 350] width 21 height 11
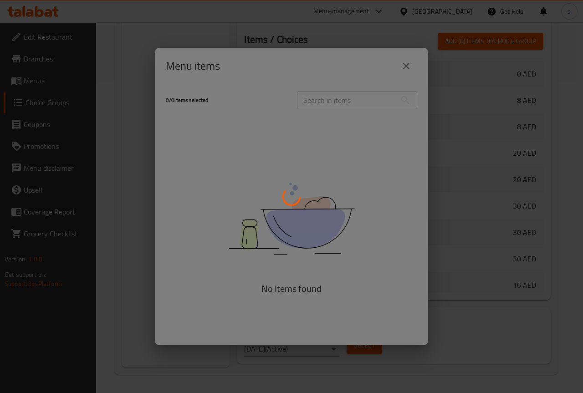
click at [408, 65] on div at bounding box center [291, 196] width 583 height 393
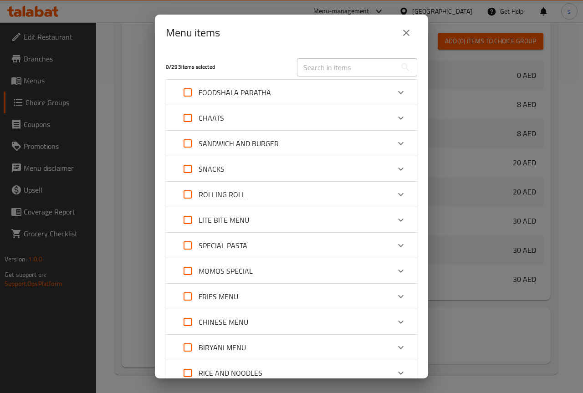
click at [406, 28] on icon "close" at bounding box center [406, 32] width 11 height 11
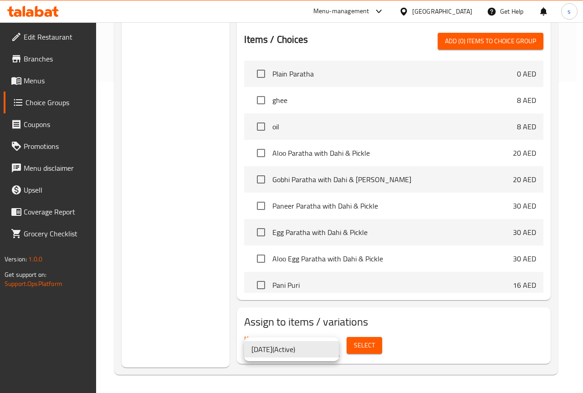
click at [213, 332] on div at bounding box center [291, 196] width 583 height 393
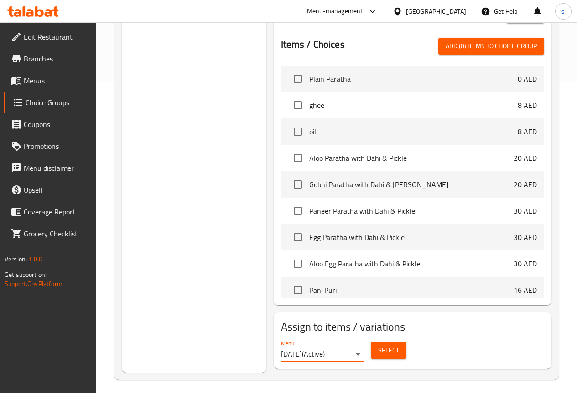
click at [371, 344] on button "Select" at bounding box center [389, 350] width 36 height 17
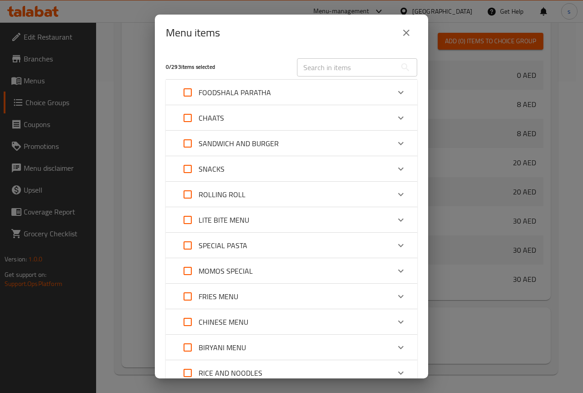
click at [255, 241] on div "SPECIAL PASTA" at bounding box center [283, 246] width 213 height 22
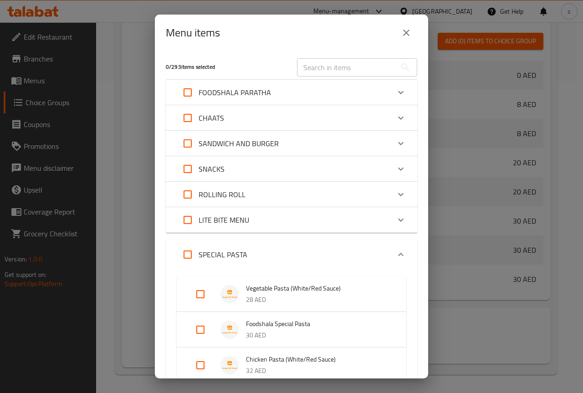
scroll to position [46, 0]
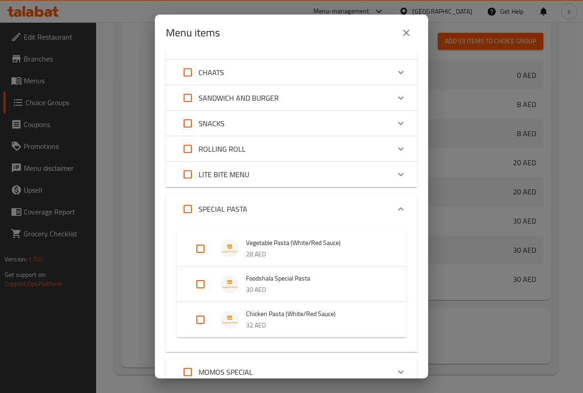
click at [267, 207] on div "SPECIAL PASTA" at bounding box center [283, 209] width 213 height 22
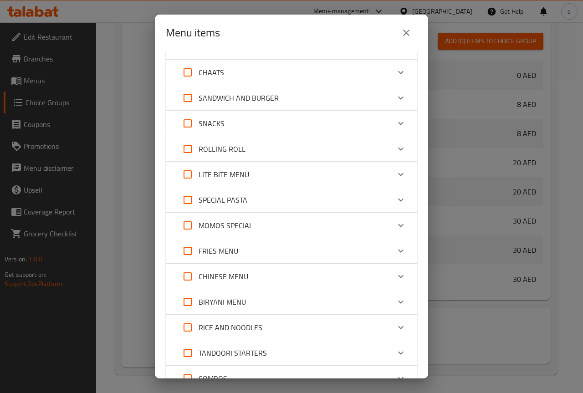
click at [252, 199] on div "SPECIAL PASTA" at bounding box center [283, 200] width 213 height 22
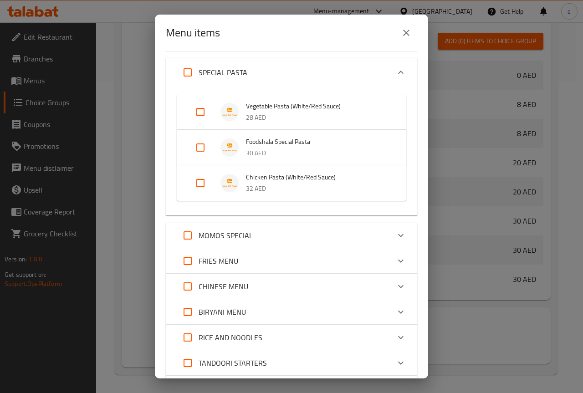
scroll to position [137, 0]
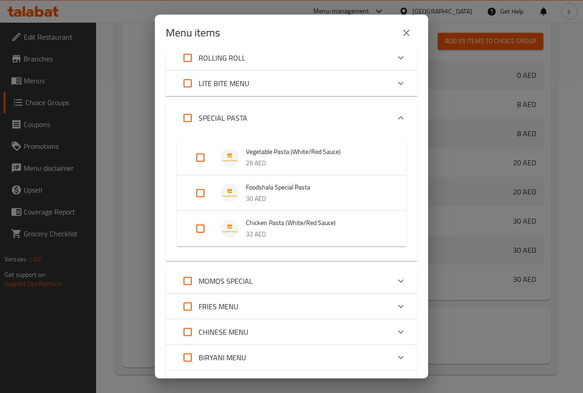
click at [198, 155] on input "Expand" at bounding box center [201, 158] width 22 height 22
checkbox input "true"
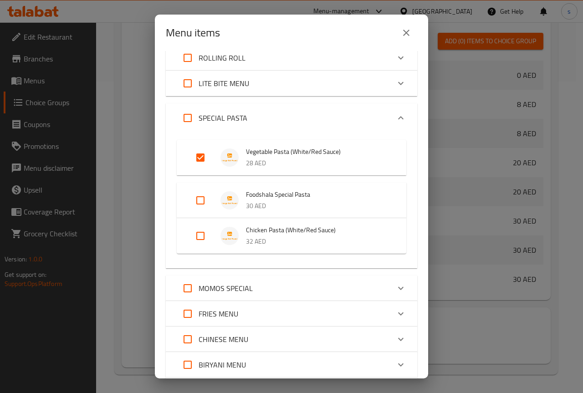
click at [199, 233] on input "Expand" at bounding box center [201, 236] width 22 height 22
checkbox input "true"
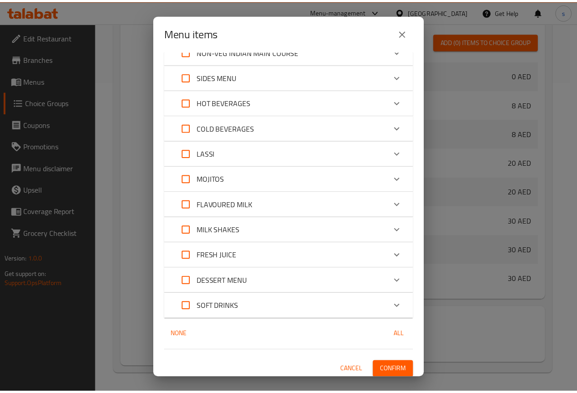
scroll to position [666, 0]
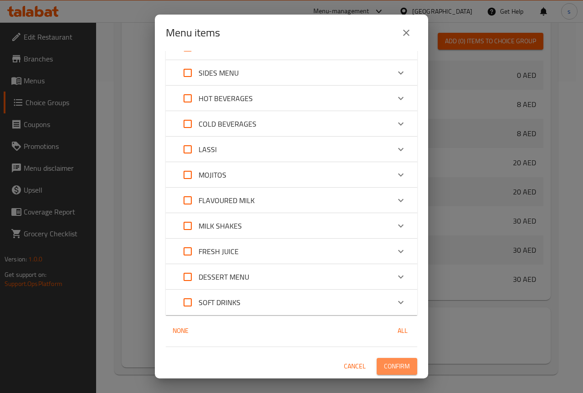
click at [388, 362] on span "Confirm" at bounding box center [397, 366] width 26 height 11
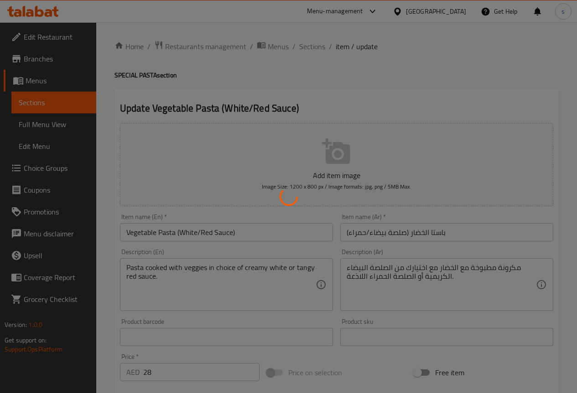
click at [52, 165] on div at bounding box center [288, 196] width 577 height 393
click at [65, 166] on div at bounding box center [288, 196] width 577 height 393
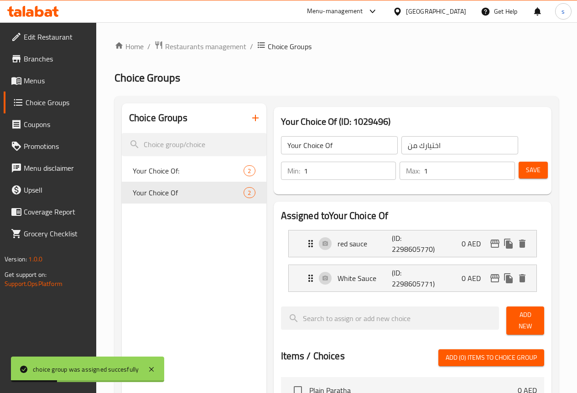
scroll to position [312, 0]
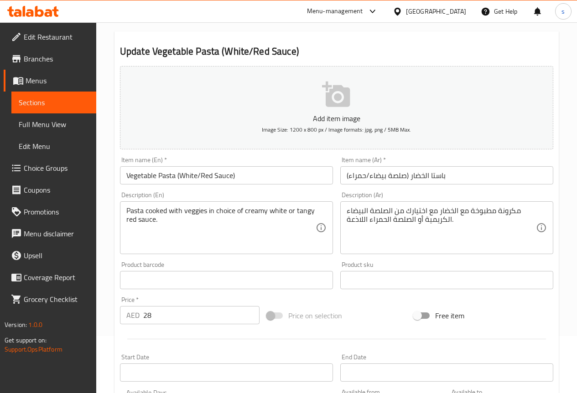
scroll to position [266, 0]
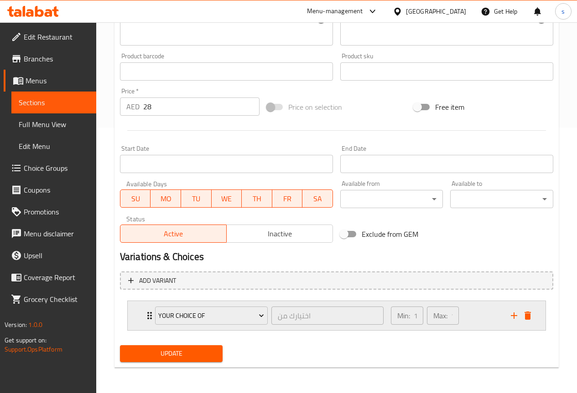
click at [466, 310] on div "Min: 1 ​ Max: 1 ​" at bounding box center [445, 315] width 120 height 29
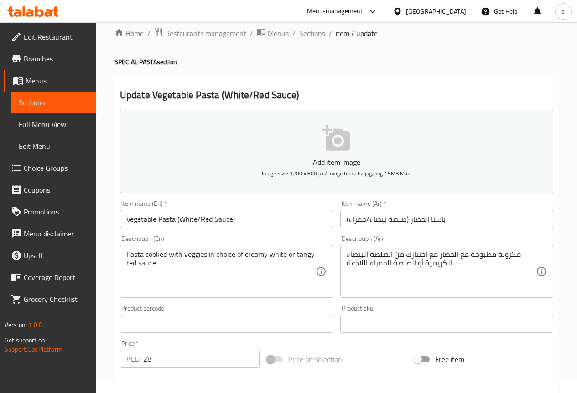
scroll to position [0, 0]
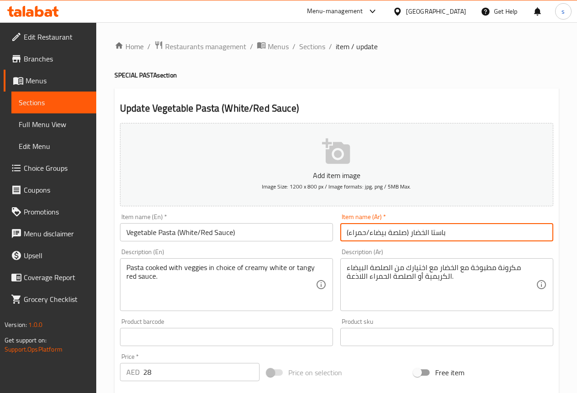
click at [449, 227] on input "باستا الخضار (صلصة بيضاء/حمراء)" at bounding box center [446, 232] width 213 height 18
click at [532, 234] on input "باستا الخضار (صلصة بيضاء/حمراء)" at bounding box center [446, 232] width 213 height 18
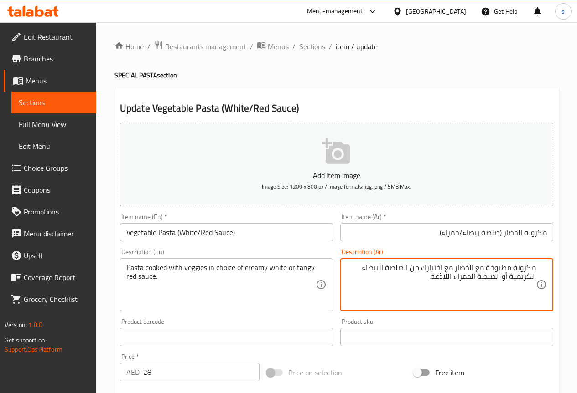
click at [464, 234] on input "مكرونه الخضار (صلصة بيضاء/حمراء)" at bounding box center [446, 232] width 213 height 18
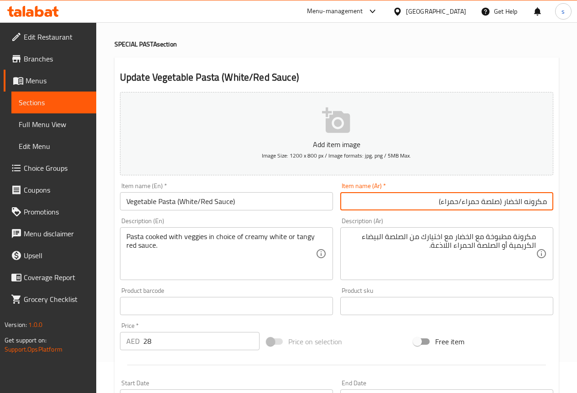
scroll to position [46, 0]
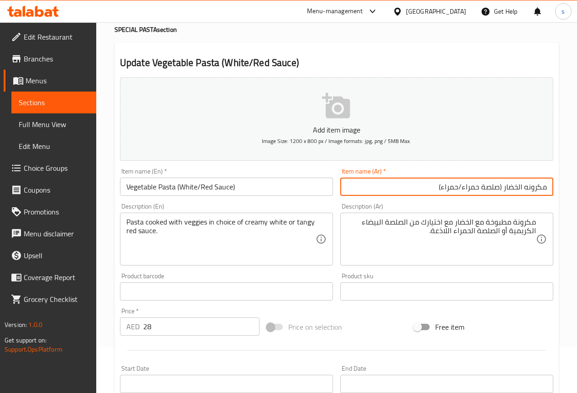
click at [481, 189] on input "مكرونه الخضار (صلصة حمراء/حمراء)" at bounding box center [446, 187] width 213 height 18
click at [479, 187] on input "مكرونه الخضار (صوص حمراء/حمراء)" at bounding box center [446, 187] width 213 height 18
click at [460, 186] on input "مكرونه الخضار (صوص احمراء/حمراء)" at bounding box center [446, 187] width 213 height 18
click at [447, 190] on input "مكرونه الخضار (صوص احمر/حمراء)" at bounding box center [446, 187] width 213 height 18
type input "مكرونه الخضار (صوص احمر/ابيض)"
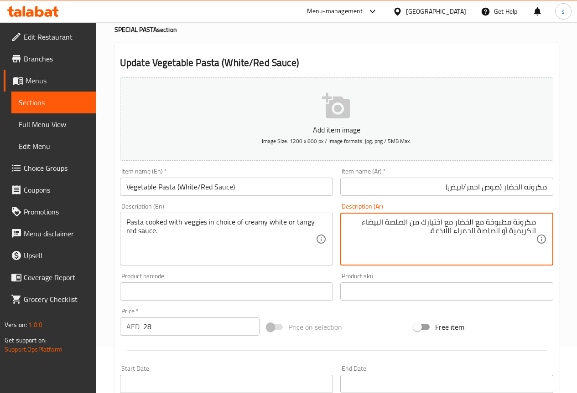
click at [385, 222] on textarea "مكرونة مطبوخة مع الخضار مع اختيارك من الصلصة البيضاء الكريمية أو الصلصة الحمراء…" at bounding box center [440, 239] width 189 height 43
click at [361, 228] on textarea "مكرونة مطبوخة مع الخضار مع اختيارك من الصوص البيضاء الكريمية أو الصلصة الحمراء …" at bounding box center [440, 239] width 189 height 43
click at [361, 225] on textarea "مكرونة مطبوخة مع الخضار مع اختيارك من الصوص البيضاء الكريمية أو الصلصة الحمراء …" at bounding box center [440, 239] width 189 height 43
click at [509, 233] on textarea "مكرونة مطبوخة مع الخضار مع اختيارك من الصوص ابيض الكريمية أو الصلصة الحمراء الل…" at bounding box center [440, 239] width 189 height 43
click at [482, 232] on textarea "مكرونة مطبوخة مع الخضار مع اختيارك من الصوص ابيض كريمي أو الصلصة الحمراء اللاذع…" at bounding box center [440, 239] width 189 height 43
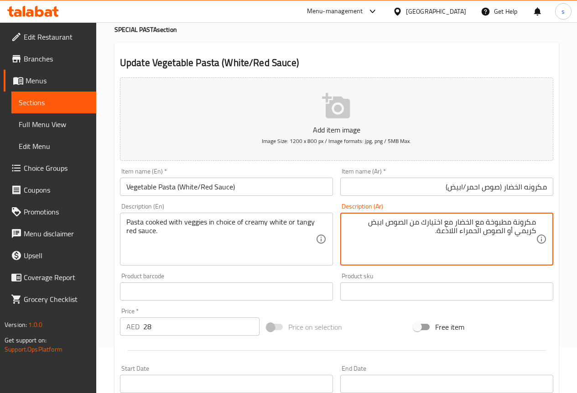
click at [436, 231] on textarea "مكرونة مطبوخة مع الخضار مع اختيارك من الصوص ابيض كريمي أو الصوص الحمراء اللاذعة." at bounding box center [440, 239] width 189 height 43
click at [437, 231] on textarea "مكرونة مطبوخة مع الخضار مع اختيارك من الصوص ابيض كريمي أو الصوص الحمراء اللاذعة." at bounding box center [440, 239] width 189 height 43
click at [403, 224] on textarea "مكرونة مطبوخة مع الخضار مع اختيارك من الصوص ابيض كريمي أو الصوص احمر منعش." at bounding box center [440, 239] width 189 height 43
click at [441, 235] on textarea "مكرونة مطبوخة مع الخضار مع اختيارك من صوص ابيض كريمي أو الصوص احمر منعش." at bounding box center [440, 239] width 189 height 43
click at [392, 226] on textarea "مكرونة مطبوخة مع الخضار مع اختيارك من صوص ابيض كريمي أو الصوص احمر منعش." at bounding box center [440, 239] width 189 height 43
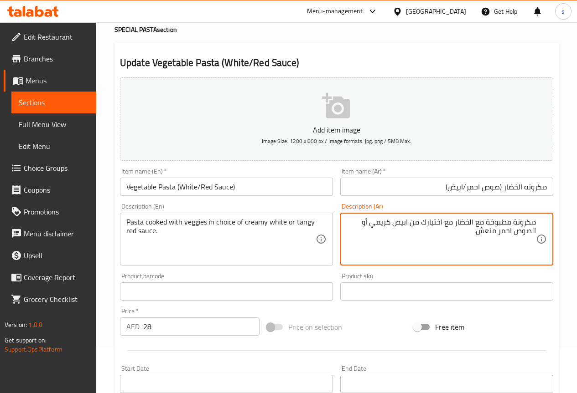
click at [427, 232] on textarea "مكرونة مطبوخة مع الخضار مع اختيارك من ابيض كريمي أو الصوص احمر منعش." at bounding box center [440, 239] width 189 height 43
click at [408, 222] on textarea "مكرونة مطبوخة مع الخضار مع اختيارك من ابيض كريمي أو الصوص احمر منعش." at bounding box center [440, 239] width 189 height 43
click at [525, 231] on textarea "مكرونة مطبوخة مع الخضار مع اختيارك من صوص ابيض كريمي أو الصوص احمر منعش." at bounding box center [440, 239] width 189 height 43
click at [457, 229] on textarea "مكرونة مطبوخة مع الخضار مع اختيارك من صوص ابيض كريمي أو صوص احمر منعش." at bounding box center [440, 239] width 189 height 43
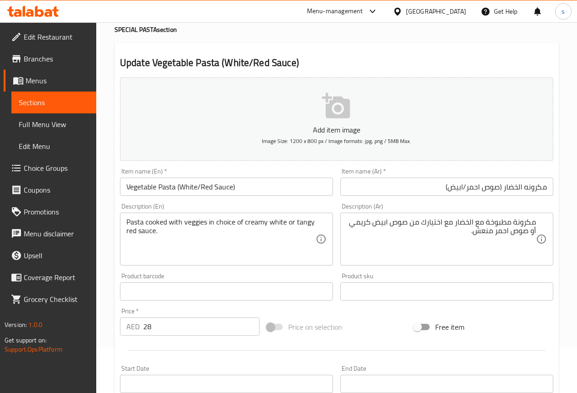
click at [317, 222] on div "Pasta cooked with veggies in choice of creamy white or tangy red sauce. Descrip…" at bounding box center [226, 239] width 213 height 53
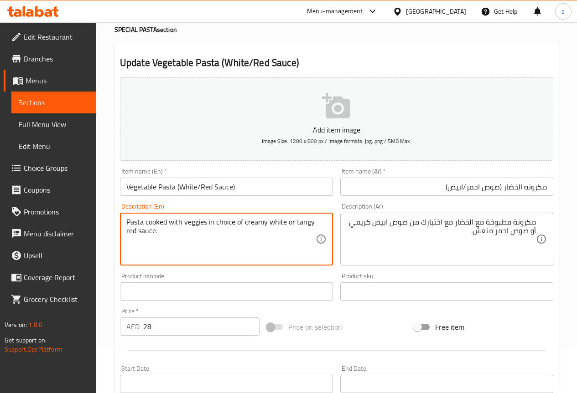
click at [170, 233] on textarea "Pasta cooked with veggies in choice of creamy white or tangy red sauce." at bounding box center [220, 239] width 189 height 43
click at [278, 227] on textarea "Pasta cooked with veggies in choice of creamy white or tangy red sauce." at bounding box center [220, 239] width 189 height 43
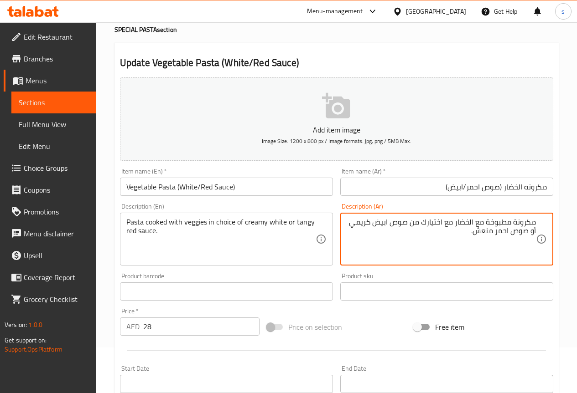
drag, startPoint x: 390, startPoint y: 225, endPoint x: 410, endPoint y: 227, distance: 20.1
click at [410, 227] on textarea "مكرونة مطبوخة مع الخضار مع اختيارك من صوص ابيض كريمي أو صوص احمر منعش." at bounding box center [440, 239] width 189 height 43
click at [423, 225] on textarea "مكرونة مطبوخة مع الخضار مع اختيارك من ابيض كريمي أو صوص احمر منعش." at bounding box center [440, 239] width 189 height 43
drag, startPoint x: 365, startPoint y: 223, endPoint x: 352, endPoint y: 222, distance: 12.9
click at [352, 222] on textarea "مكرونة مطبوخة مع الخضار مع اختيار من ابيض كريمي أو صوص احمر منعش." at bounding box center [440, 239] width 189 height 43
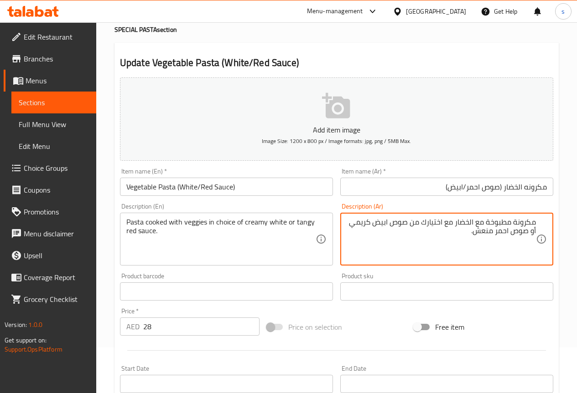
click at [421, 229] on textarea "مكرونة مطبوخة مع الخضار مع اختيارك من صوص ابيض كريمي أو صوص احمر منعش." at bounding box center [440, 239] width 189 height 43
click at [423, 224] on textarea "مكرونة مطبوخة مع الخضار مع اختيارك من صوص ابيض كريمي أو صوص احمر منعش." at bounding box center [440, 239] width 189 height 43
click at [517, 233] on textarea "مكرونة مطبوخة مع الخضار مع اختيار من صوص ابيض كريمي أو صوص احمر منعش." at bounding box center [440, 239] width 189 height 43
click at [536, 233] on div "مكرونة مطبوخة مع الخضار مع اختيار من صوص ابيض كريمي أو احمر منعش. Description (…" at bounding box center [446, 239] width 213 height 53
click at [534, 230] on textarea "مكرونة مطبوخة مع الخضار مع اختيار من صوص ابيض كريمي أو احمر منعش." at bounding box center [440, 239] width 189 height 43
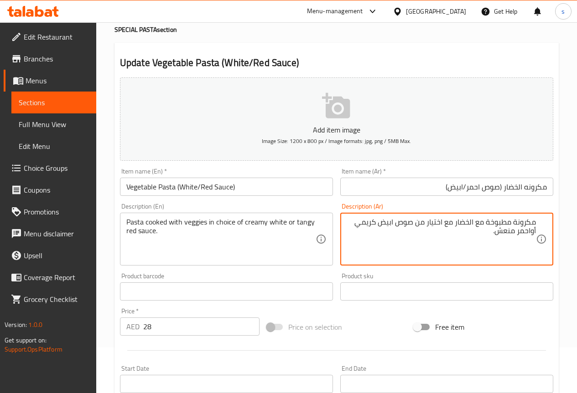
type textarea "مكرونة مطبوخة مع الخضار مع اختيار من صوص ابيض كريمي أو احمر منعش."
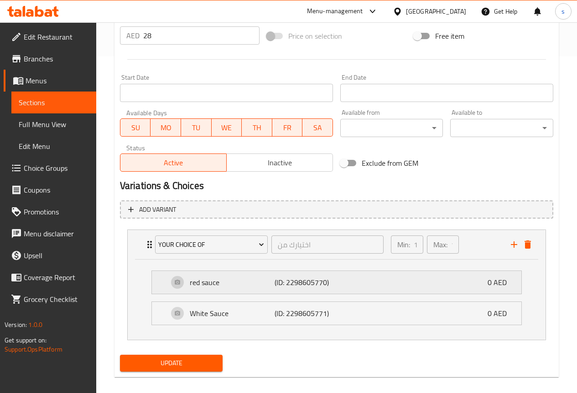
scroll to position [346, 0]
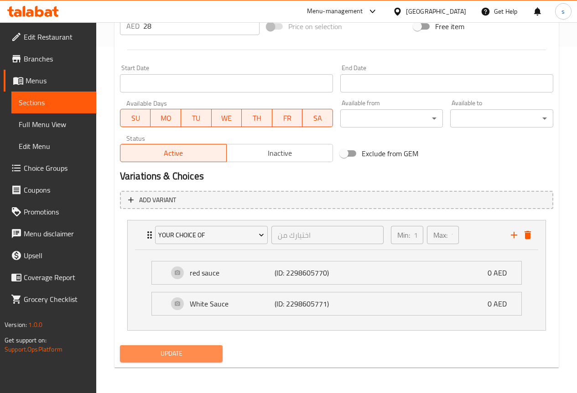
click at [195, 354] on span "Update" at bounding box center [171, 353] width 88 height 11
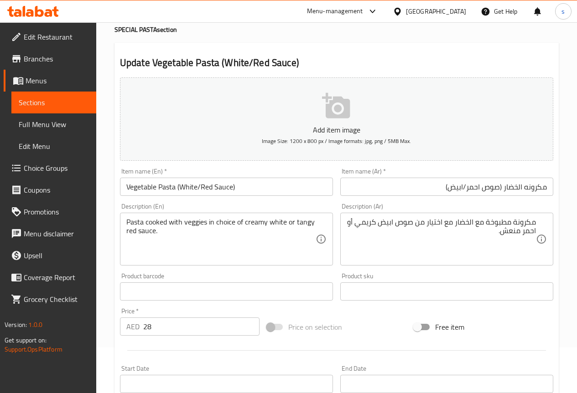
scroll to position [0, 0]
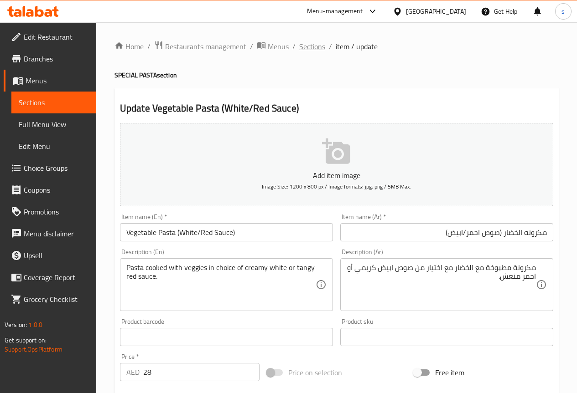
click at [306, 44] on span "Sections" at bounding box center [312, 46] width 26 height 11
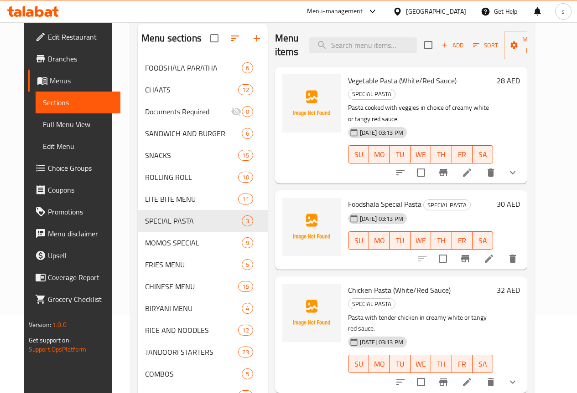
scroll to position [91, 0]
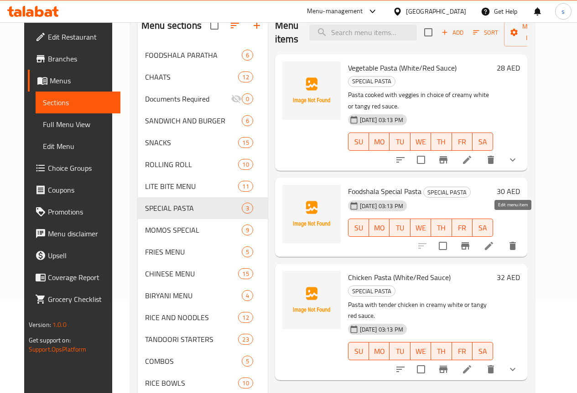
click at [494, 241] on icon at bounding box center [488, 246] width 11 height 11
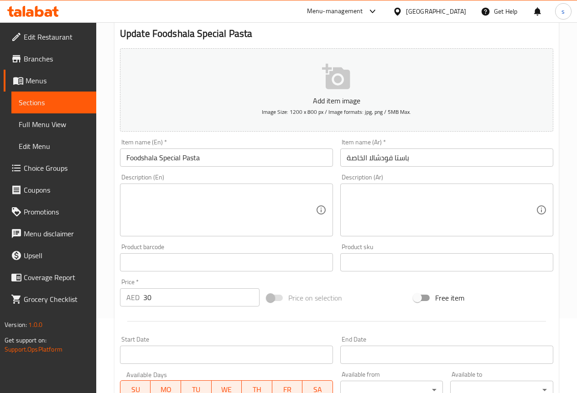
scroll to position [91, 0]
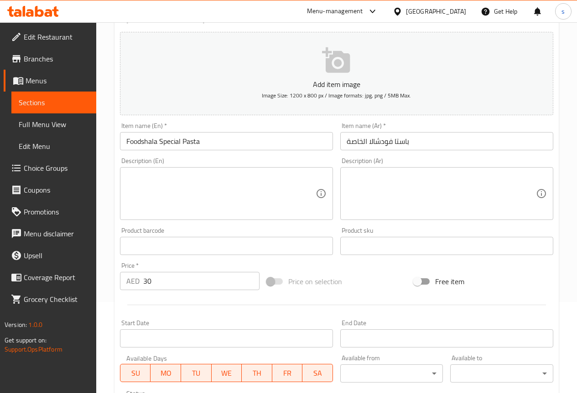
click at [455, 142] on input "باستا فودشالا الخاصة" at bounding box center [446, 141] width 213 height 18
click at [215, 170] on div "Description (En)" at bounding box center [226, 193] width 213 height 53
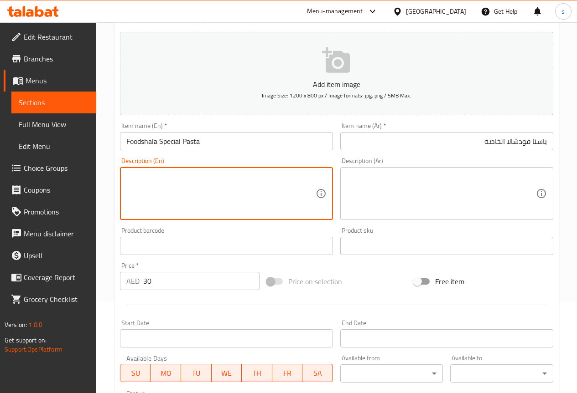
paste textarea "Chef’s special pasta with mixed veggies, sauces, and seasoning."
type textarea "Chef’s special pasta with mixed veggies, sauces, and seasoning."
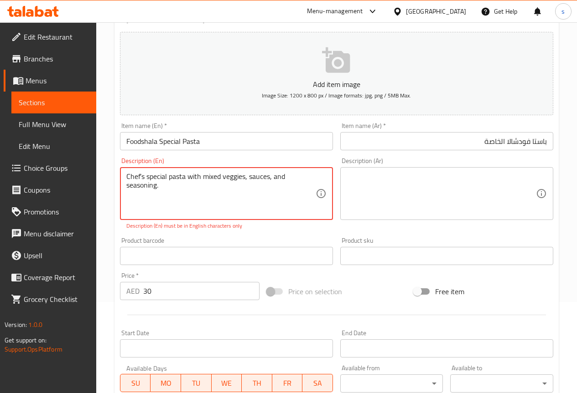
drag, startPoint x: 127, startPoint y: 176, endPoint x: 211, endPoint y: 206, distance: 89.2
click at [211, 206] on textarea "Chef’s special pasta with mixed veggies, sauces, and seasoning." at bounding box center [220, 193] width 189 height 43
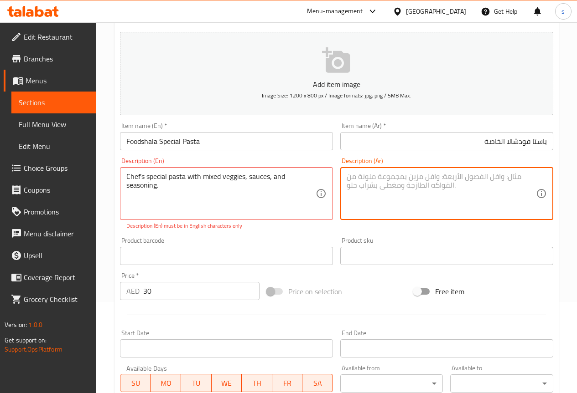
click at [392, 176] on textarea at bounding box center [440, 193] width 189 height 43
paste textarea "معكرونة خاصة بالشيف مع خضراوات مشكلة وصلصات وتوابل."
type textarea "معكرونة خاصة بالشيف مع خضراوات مشكلة وصلصات وتوابل."
click at [472, 202] on textarea "معكرونة خاصة بالشيف مع خضراوات مشكلة وصلصات وتوابل." at bounding box center [440, 193] width 189 height 43
drag, startPoint x: 346, startPoint y: 176, endPoint x: 671, endPoint y: 196, distance: 325.6
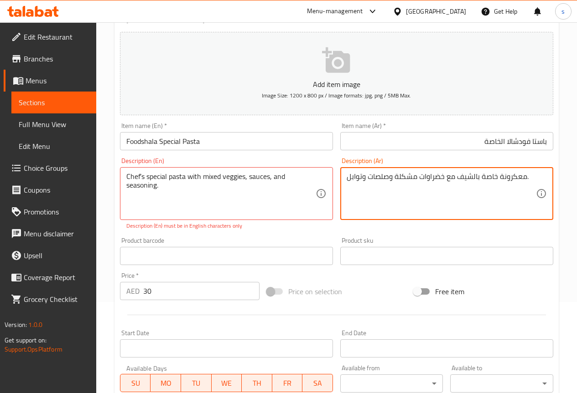
click at [577, 196] on html "​ Menu-management [GEOGRAPHIC_DATA] Get Help s Edit Restaurant Branches Menus S…" at bounding box center [288, 105] width 577 height 393
paste textarea "معكرونة الشيف الخاصة مع الخضار المختلطة والصلصات والتوابل."
click at [508, 175] on textarea "معكرونة الشيف الخاصة مع الخضار المختلطة والصلصات والتوابل." at bounding box center [440, 193] width 189 height 43
click at [527, 175] on textarea "معكرونة الشيف الخاصة مع الخضار المختلطة والصلصات والتوابل." at bounding box center [440, 193] width 189 height 43
click at [408, 180] on textarea "مكرونة الشيف الخاصة مع الخضار المختلطة والصلصات والتوابل." at bounding box center [440, 193] width 189 height 43
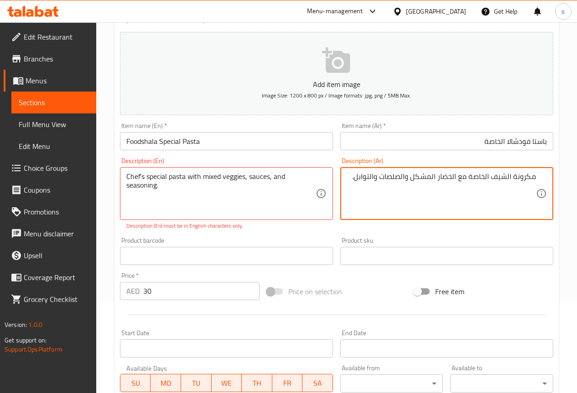
click at [381, 180] on textarea "مكرونة الشيف الخاصة مع الخضار المشكل والصلصات والتوابل." at bounding box center [440, 193] width 189 height 43
type textarea "مكرونة الشيف الخاصة مع الخضار المشكل والصوصات والتوابل."
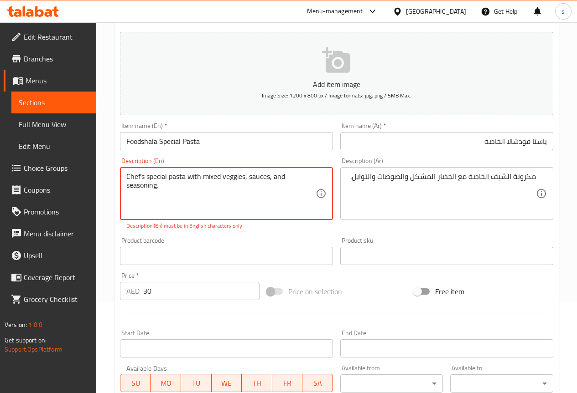
drag, startPoint x: 127, startPoint y: 185, endPoint x: 187, endPoint y: 193, distance: 60.3
click at [215, 189] on textarea "Chef’s special pasta with mixed veggies, sauces, and seasoning." at bounding box center [220, 193] width 189 height 43
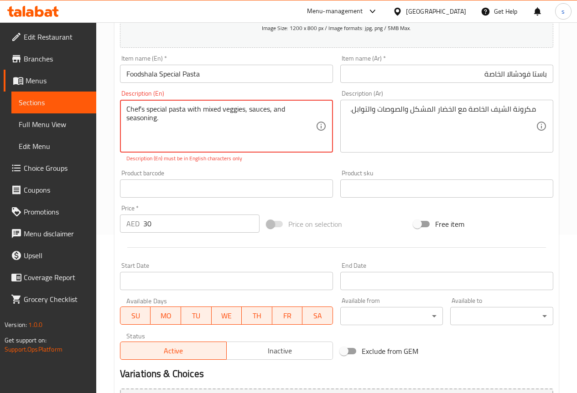
scroll to position [261, 0]
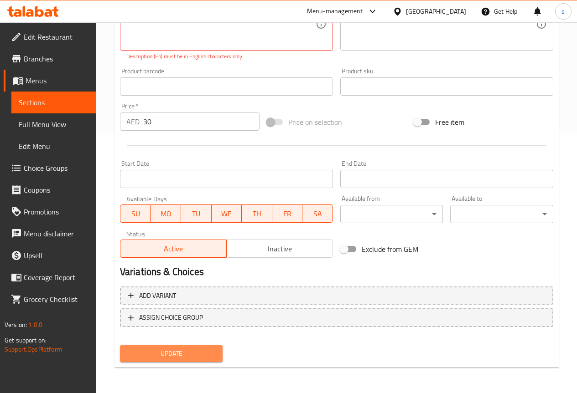
click at [192, 349] on span "Update" at bounding box center [171, 353] width 88 height 11
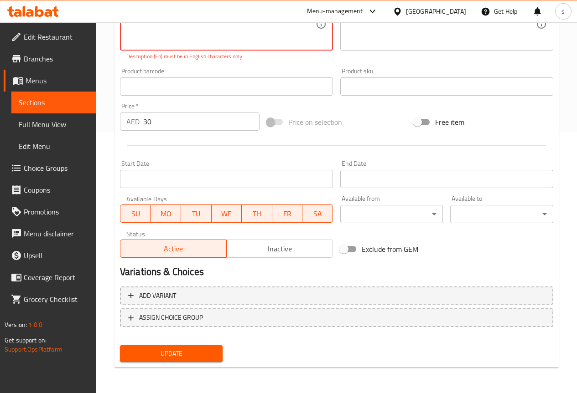
click at [186, 348] on span "Update" at bounding box center [171, 353] width 88 height 11
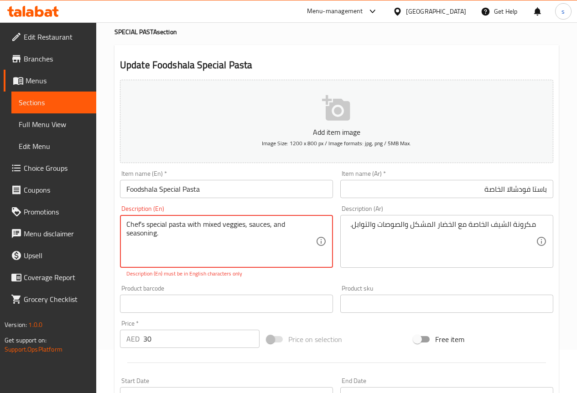
scroll to position [0, 0]
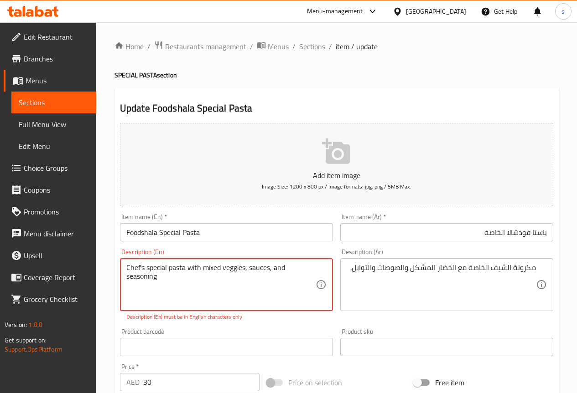
type textarea "Chef’s special pasta with mixed veggies, sauces, and seasoning."
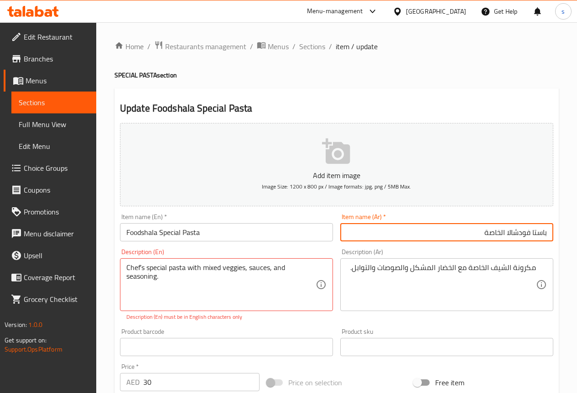
click at [532, 237] on input "باستا فودشالا الخاصة" at bounding box center [446, 232] width 213 height 18
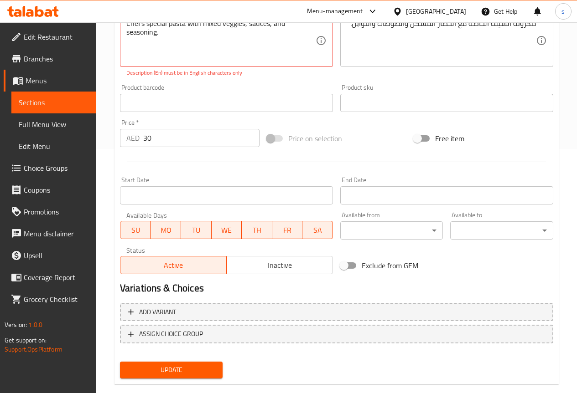
scroll to position [261, 0]
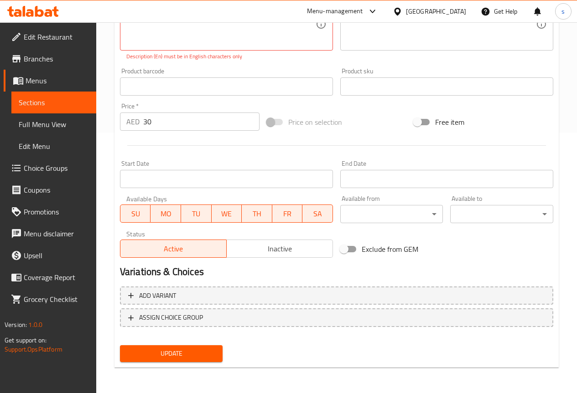
type input "مكرونه فودشالا الخاصة"
click at [170, 355] on span "Update" at bounding box center [171, 353] width 88 height 11
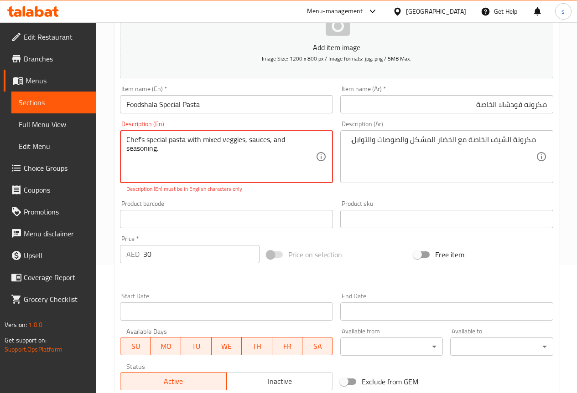
scroll to position [0, 0]
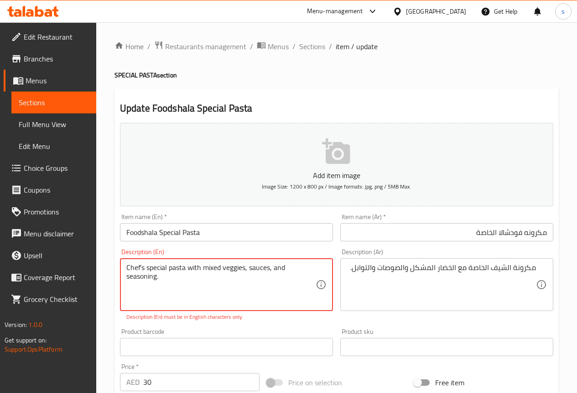
click at [142, 267] on textarea "Chef’s special pasta with mixed veggies, sauces, and seasoning." at bounding box center [220, 284] width 189 height 43
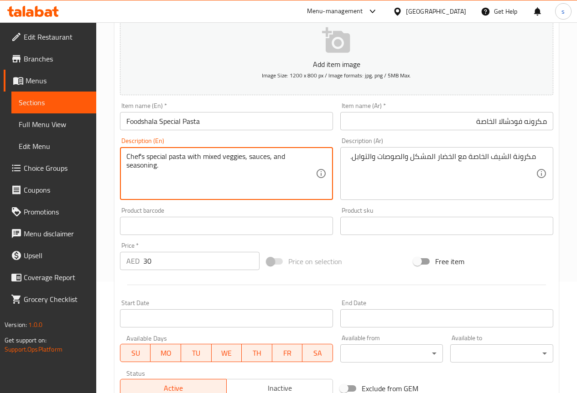
scroll to position [251, 0]
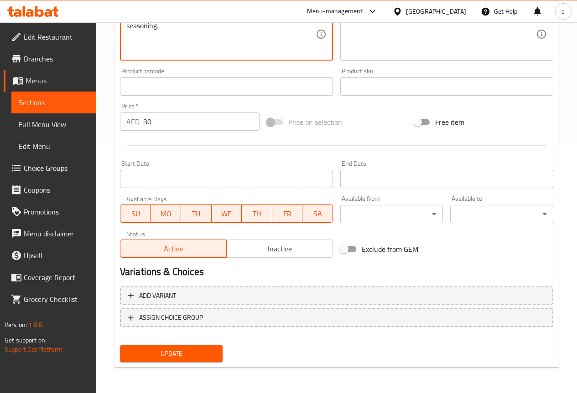
type textarea "Chef's special pasta with mixed veggies, sauces, and seasoning."
click at [140, 361] on button "Update" at bounding box center [171, 353] width 103 height 17
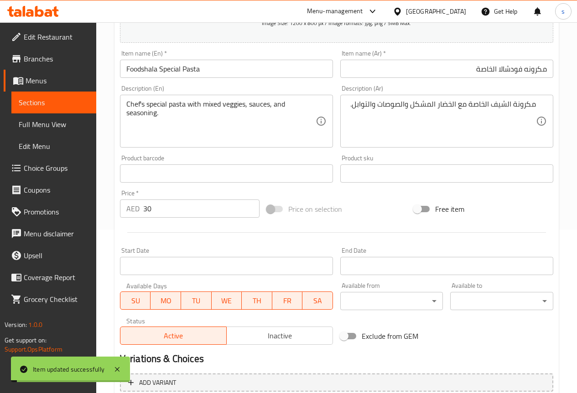
scroll to position [0, 0]
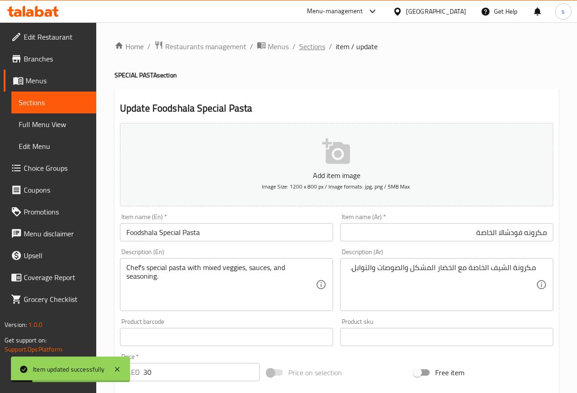
click at [312, 41] on span "Sections" at bounding box center [312, 46] width 26 height 11
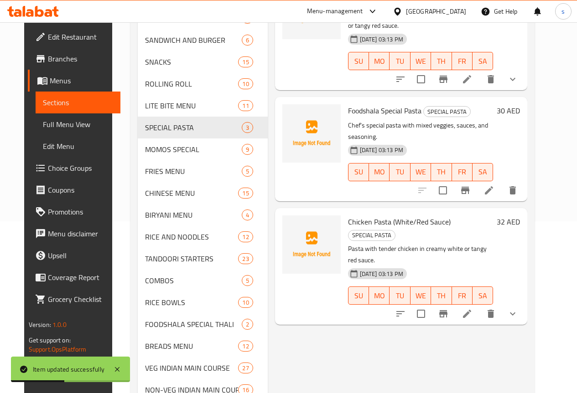
scroll to position [228, 0]
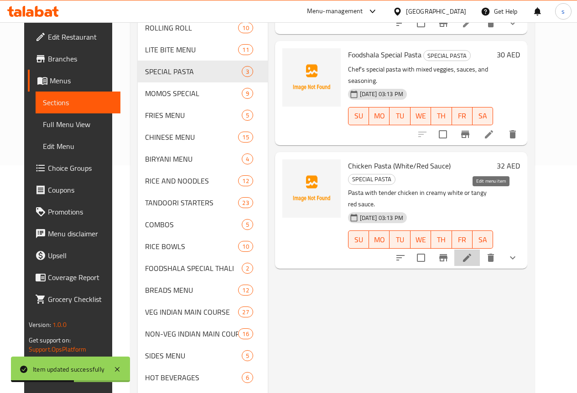
click at [472, 253] on icon at bounding box center [466, 258] width 11 height 11
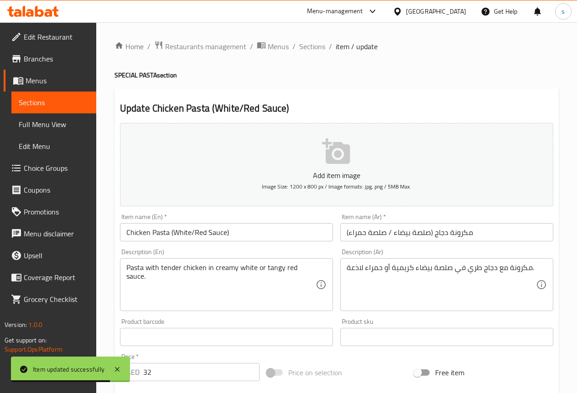
click at [495, 234] on input "مكرونة دجاج (صلصة بيضاء / صلصة حمراء)" at bounding box center [446, 232] width 213 height 18
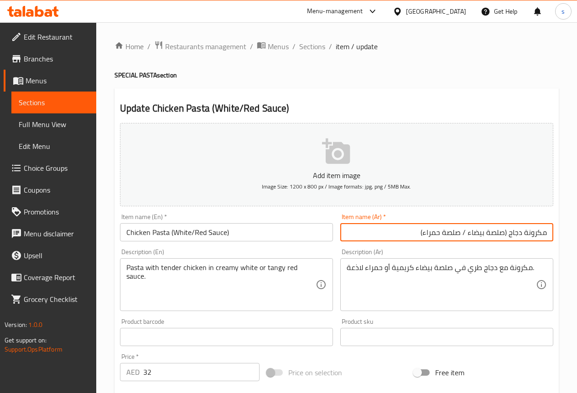
click at [469, 236] on input "مكرونة دجاج (صلصة بيضاء / صلصة حمراء)" at bounding box center [446, 232] width 213 height 18
click at [467, 233] on input "مكرونة دجاج (صلصة بيضاء / صلصة حمراء)" at bounding box center [446, 232] width 213 height 18
click at [464, 233] on input "مكرونة دجاج (بيضاء / صلصة حمراء)" at bounding box center [446, 232] width 213 height 18
click at [460, 233] on input "مكرونة دجاج (بيضاء / صوص حمراء)" at bounding box center [446, 232] width 213 height 18
click at [444, 233] on input "مكرونة دجاج (بيضاء / صوص احمراء)" at bounding box center [446, 232] width 213 height 18
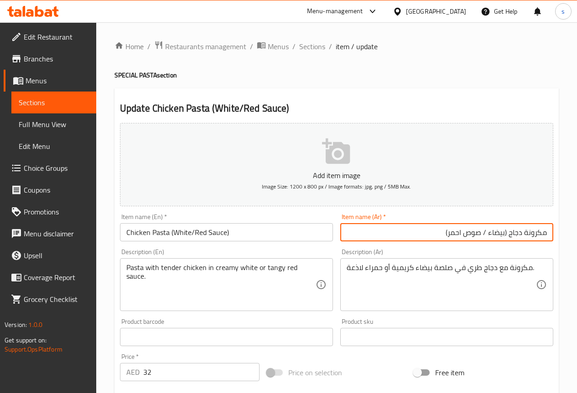
type input "مكرونة دجاج (بيضاء / صوص احمر)"
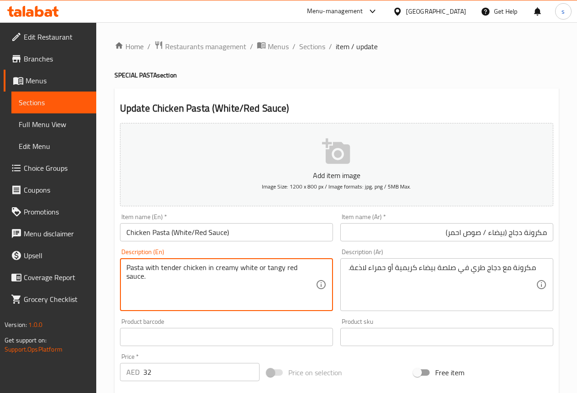
drag, startPoint x: 160, startPoint y: 268, endPoint x: 180, endPoint y: 268, distance: 19.6
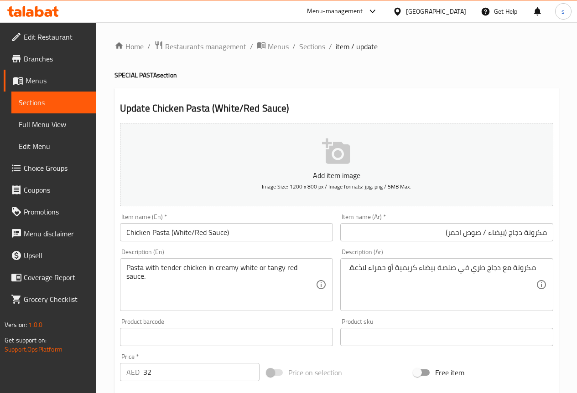
click at [318, 269] on div "Pasta with tender chicken in creamy white or tangy red sauce. Description (En)" at bounding box center [226, 284] width 213 height 53
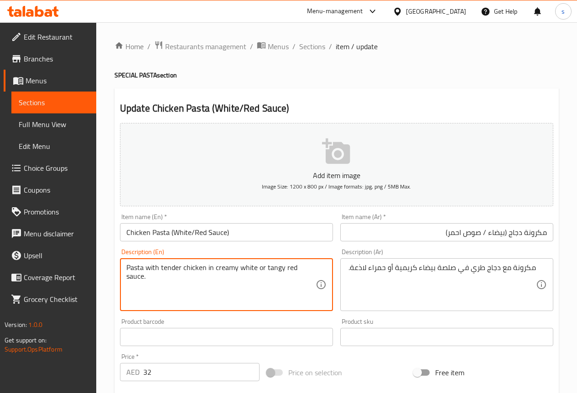
click at [318, 269] on div "Pasta with tender chicken in creamy white or tangy red sauce. Description (En)" at bounding box center [226, 284] width 213 height 53
click at [316, 266] on div "Pasta with tender chicken in creamy white or tangy red sauce. Description (En)" at bounding box center [226, 284] width 213 height 53
click at [177, 299] on textarea "Pasta with tender chicken in creamy white or tangy red sauce." at bounding box center [220, 284] width 189 height 43
drag, startPoint x: 160, startPoint y: 268, endPoint x: 205, endPoint y: 273, distance: 44.5
click at [205, 273] on textarea "Pasta with tender chicken in creamy white or tangy red sauce." at bounding box center [220, 284] width 189 height 43
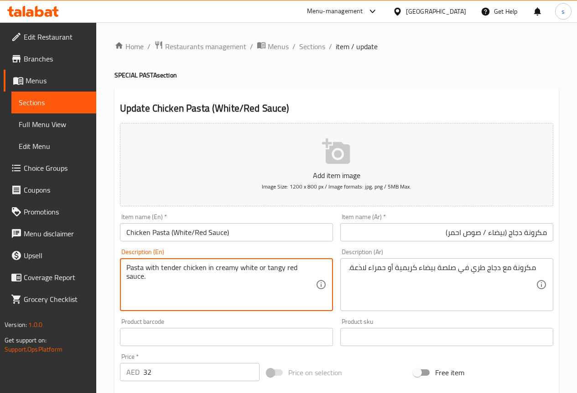
click at [318, 263] on div "Pasta with tender chicken in creamy white or tangy red sauce. Description (En)" at bounding box center [226, 284] width 213 height 53
click at [318, 269] on div "Pasta with tender chicken in creamy white or tangy red sauce. Description (En)" at bounding box center [226, 284] width 213 height 53
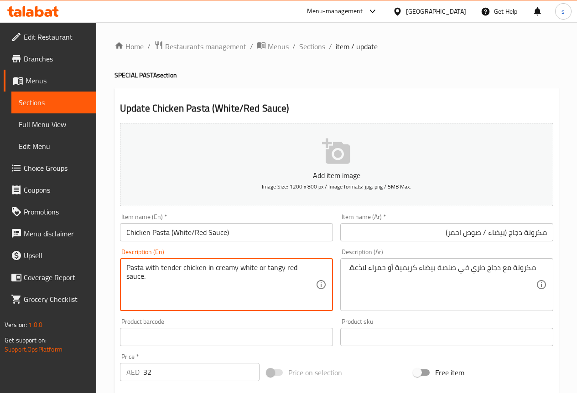
click at [308, 271] on textarea "Pasta with tender chicken in creamy white or tangy red sauce." at bounding box center [220, 284] width 189 height 43
click at [312, 266] on textarea "Pasta with tender chicken in creamy white or tangy red sauce." at bounding box center [220, 284] width 189 height 43
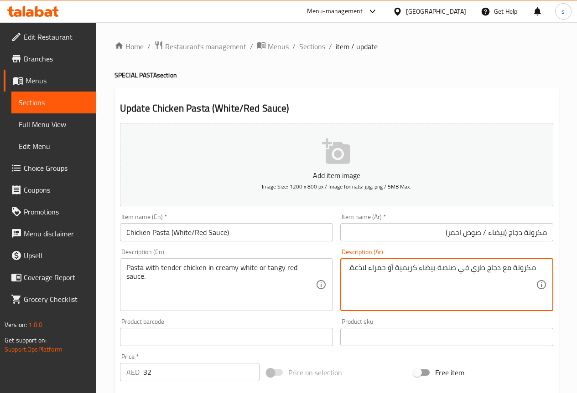
click at [439, 268] on textarea "مكرونة مع دجاج طري في صلصة بيضاء كريمية أو حمراء لاذعة." at bounding box center [440, 284] width 189 height 43
click at [421, 268] on textarea "مكرونة مع دجاج طري في صوص بيضاء كريمية أو حمراء لاذعة." at bounding box center [440, 284] width 189 height 43
click at [436, 266] on textarea "مكرونة مع دجاج طري في صوص بيض كريمية أو حمراء لاذعة." at bounding box center [440, 284] width 189 height 43
click at [436, 268] on textarea "مكرونة مع دجاج طري في صوص بيض كريمية أو حمراء لاذعة." at bounding box center [440, 284] width 189 height 43
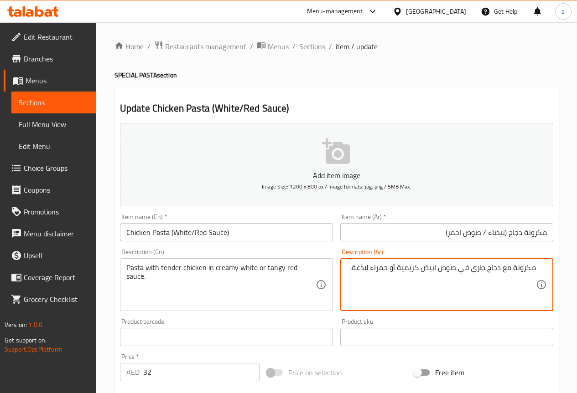
click at [400, 272] on textarea "مكرونة مع دجاج طري في صوص ابيض كريمية أو حمراء لاذعة." at bounding box center [440, 284] width 189 height 43
click at [356, 269] on textarea "مكرونة مع دجاج طري في صوص ابيض كريمي أو حمراء لاذعة." at bounding box center [440, 284] width 189 height 43
click at [354, 268] on textarea "مكرونة مع دجاج طري في صوص ابيض كريمي أو حمراء لاذعة." at bounding box center [440, 284] width 189 height 43
click at [388, 268] on textarea "مكرونة مع دجاج طري في صوص ابيض كريمي أو حمراء منعش." at bounding box center [440, 284] width 189 height 43
click at [371, 269] on textarea "مكرونة مع دجاج طري في صوص ابيض كريمي أو احمراء منعش." at bounding box center [440, 284] width 189 height 43
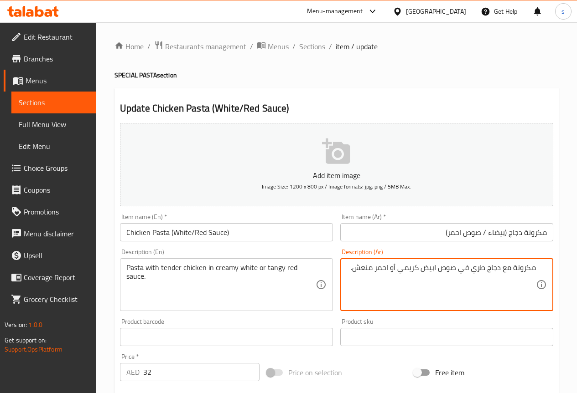
click at [391, 267] on textarea "مكرونة مع دجاج طري في صوص ابيض كريمي أو احمر منعش." at bounding box center [440, 284] width 189 height 43
click at [438, 270] on textarea "مكرونة مع دجاج طري في صوص ابيض كريمي أو صوص احمر منعش." at bounding box center [440, 284] width 189 height 43
click at [355, 265] on textarea "مكرونة مع دجاج طري في ابيض كريمي أو صوص احمر منعش." at bounding box center [440, 284] width 189 height 43
click at [349, 264] on textarea "مكرونة مع دجاج طري في ابيض كريمي أو صوص احمر منعش." at bounding box center [440, 284] width 189 height 43
click at [459, 270] on textarea "مكرونة مع دجاج طري في ابيض كريمي أو صوص احمر منعش." at bounding box center [440, 284] width 189 height 43
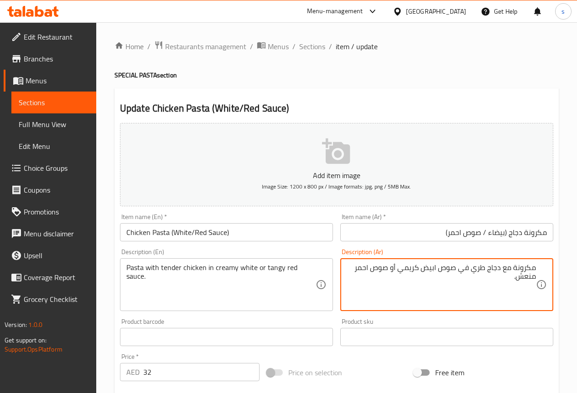
click at [372, 272] on textarea "مكرونة مع دجاج طري في صوص ابيض كريمي أو صوص احمر منعش." at bounding box center [440, 284] width 189 height 43
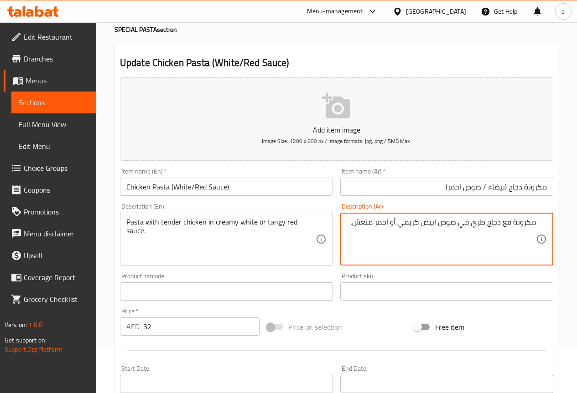
type textarea "مكرونة مع دجاج طري في صوص ابيض كريمي أو احمر منعش."
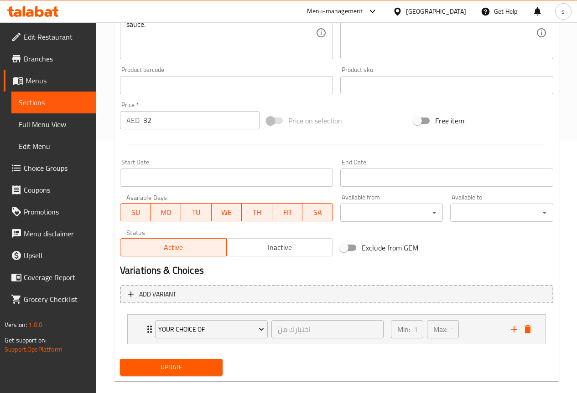
scroll to position [266, 0]
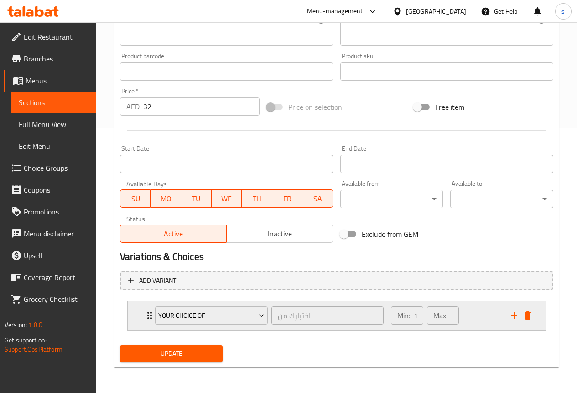
click at [479, 310] on div "Min: 1 ​ Max: 1 ​" at bounding box center [445, 315] width 120 height 29
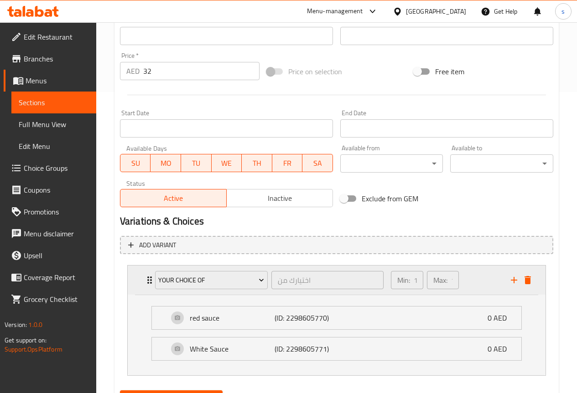
scroll to position [311, 0]
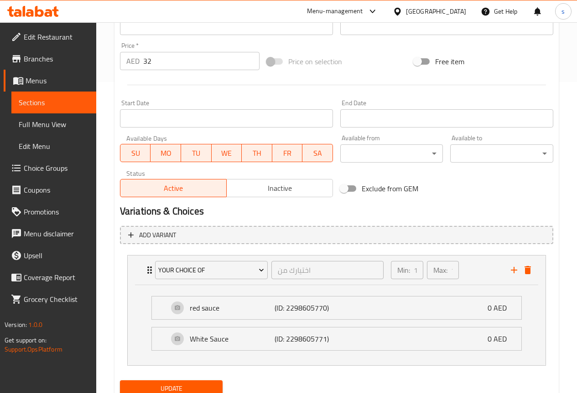
click at [205, 381] on button "Update" at bounding box center [171, 389] width 103 height 17
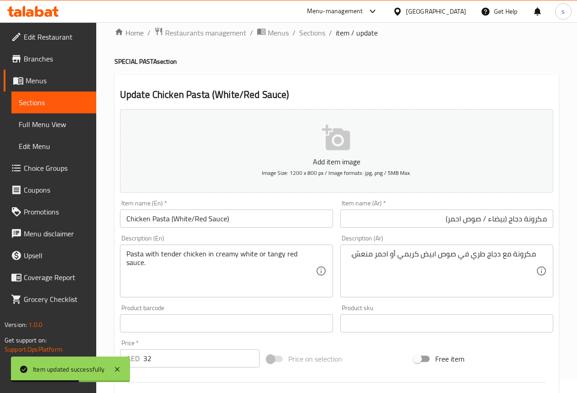
scroll to position [0, 0]
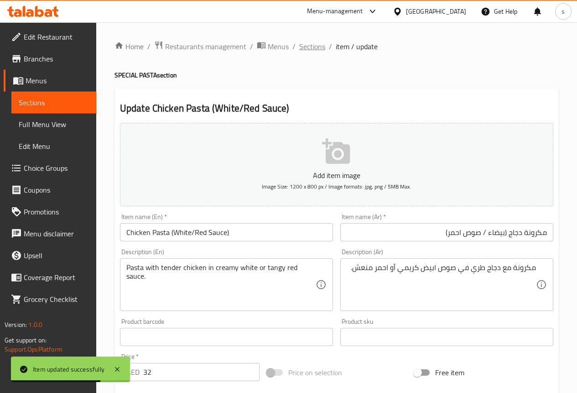
click at [318, 43] on span "Sections" at bounding box center [312, 46] width 26 height 11
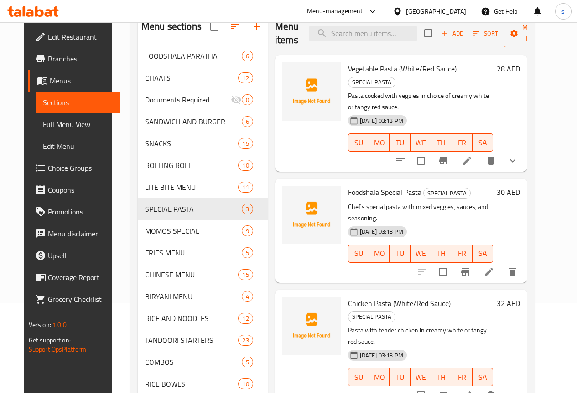
scroll to position [46, 0]
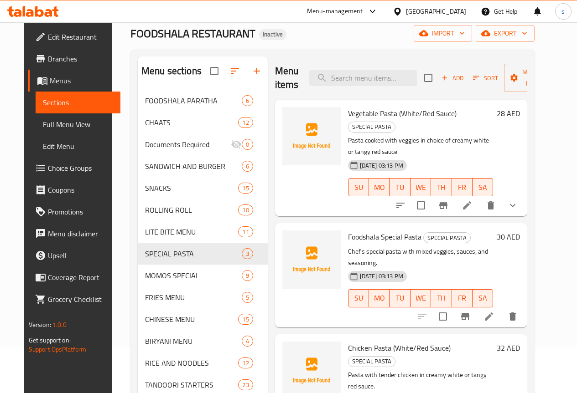
click at [43, 120] on span "Full Menu View" at bounding box center [78, 124] width 70 height 11
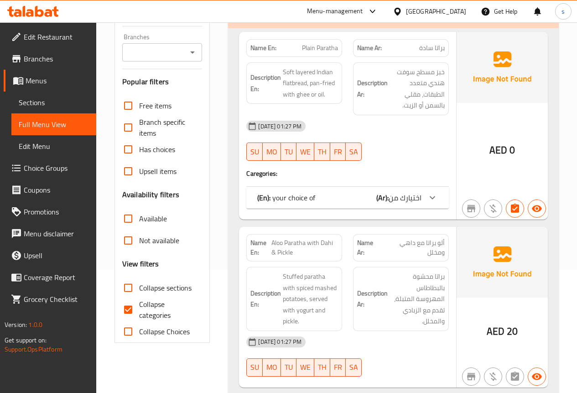
scroll to position [228, 0]
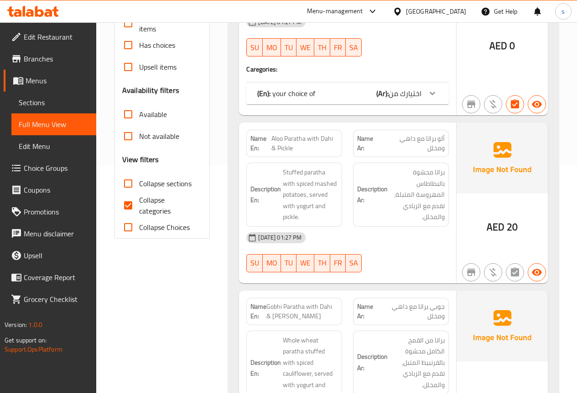
drag, startPoint x: 150, startPoint y: 205, endPoint x: 129, endPoint y: 207, distance: 21.5
click at [150, 205] on span "Collapse categories" at bounding box center [167, 206] width 56 height 22
click at [139, 205] on input "Collapse categories" at bounding box center [128, 206] width 22 height 22
checkbox input "false"
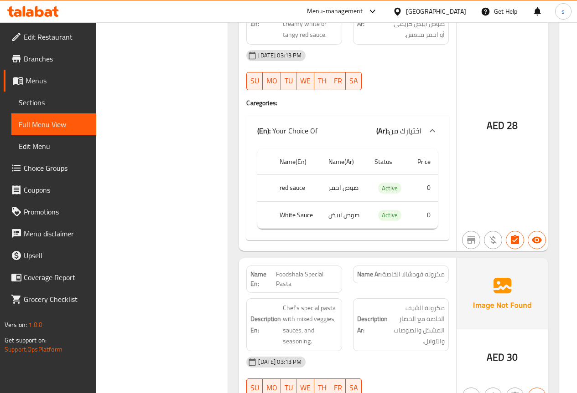
scroll to position [10164, 0]
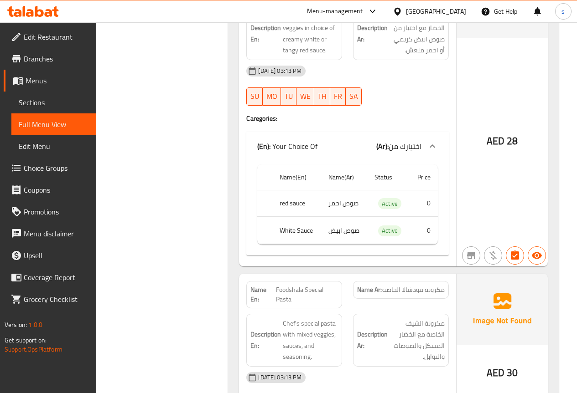
click at [38, 98] on span "Sections" at bounding box center [54, 102] width 70 height 11
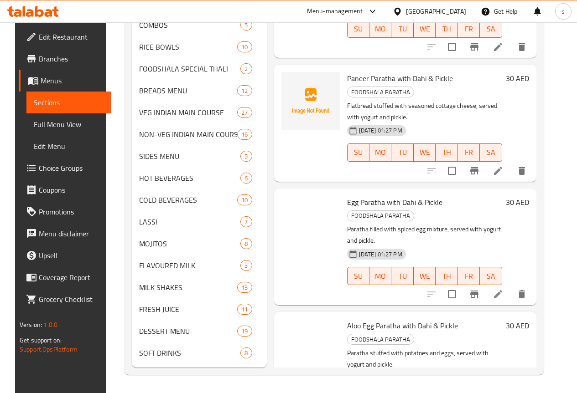
scroll to position [128, 0]
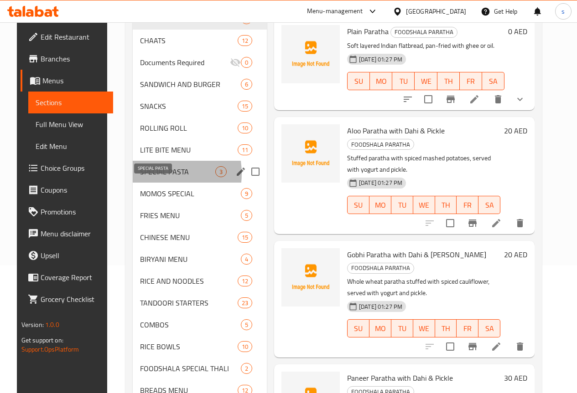
click at [142, 177] on span "SPECIAL PASTA" at bounding box center [177, 171] width 75 height 11
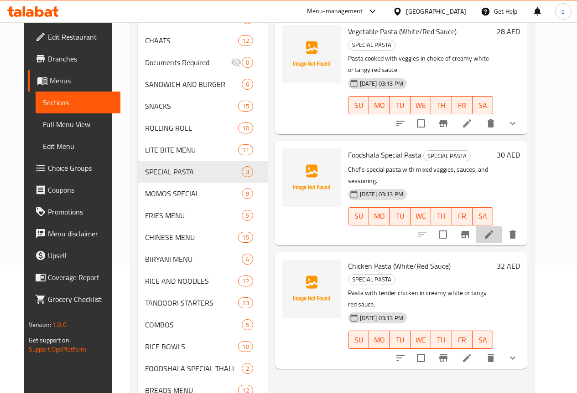
click at [501, 227] on li at bounding box center [489, 235] width 26 height 16
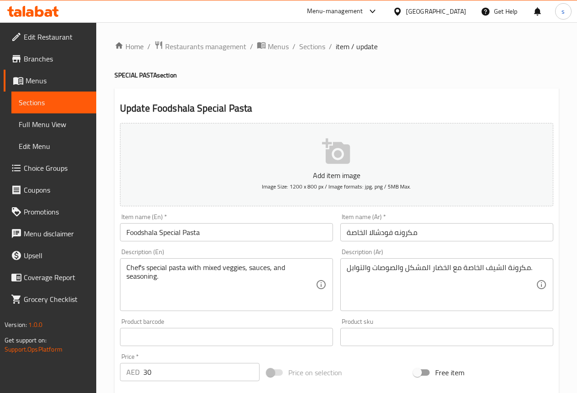
drag, startPoint x: 458, startPoint y: 232, endPoint x: 450, endPoint y: 235, distance: 8.6
click at [452, 235] on input "مكرونه فودشالا الخاصة" at bounding box center [446, 232] width 213 height 18
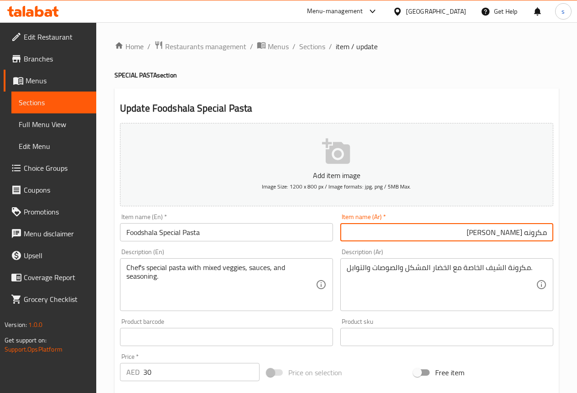
click at [488, 234] on input "مكرونه فودشالا سيشيال" at bounding box center [446, 232] width 213 height 18
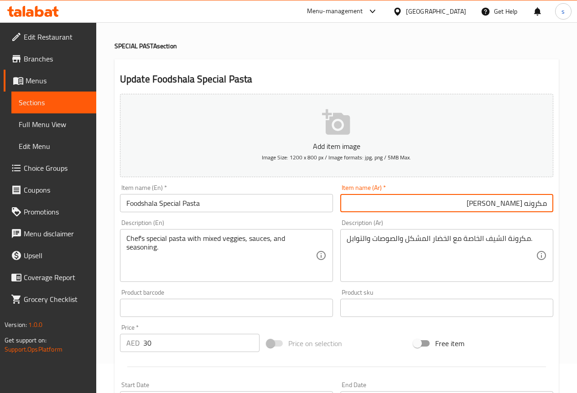
scroll to position [46, 0]
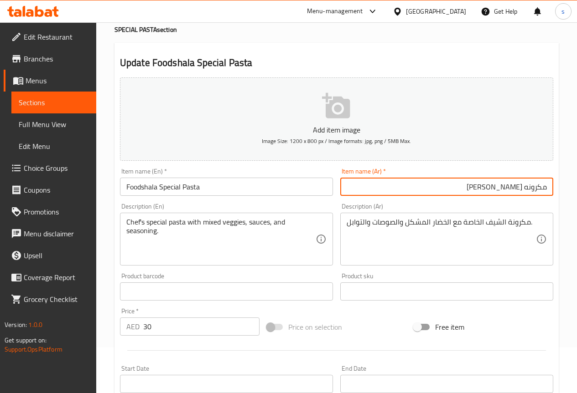
click at [469, 185] on input "مكرونه [PERSON_NAME]" at bounding box center [446, 187] width 213 height 18
type input "مكرونه [PERSON_NAME]"
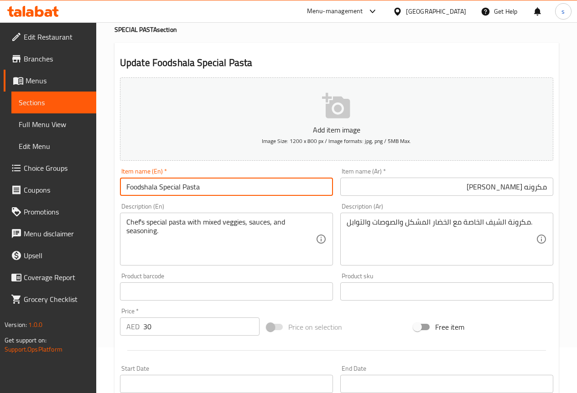
drag, startPoint x: 203, startPoint y: 196, endPoint x: 356, endPoint y: 201, distance: 152.8
click at [345, 201] on div "Add item image Image Size: 1200 x 800 px / Image formats: jpg, png / 5MB Max. I…" at bounding box center [336, 270] width 440 height 393
click at [453, 184] on input "مكرونه [PERSON_NAME]" at bounding box center [446, 187] width 213 height 18
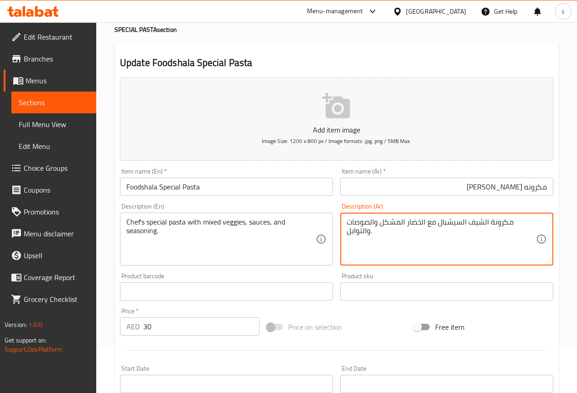
click at [525, 228] on textarea "مكرونة الشيف السيشبال مع الخضار المشكل والصوصات والتوابل." at bounding box center [440, 239] width 189 height 43
click at [521, 232] on textarea "مكرونة الشيف السيشبال مع الخضار المشكل والصوصات والتوابل." at bounding box center [440, 239] width 189 height 43
click at [477, 223] on textarea "مكرونة الشيف السيشبال مع الخضار المشكل والصوصات والتوابل." at bounding box center [440, 239] width 189 height 43
click at [467, 223] on textarea "مكرونة الشيف السبشبال مع الخضار المشكل والصوصات والتوابل." at bounding box center [440, 239] width 189 height 43
type textarea "مكرونة الشيف السبشيال مع الخضار المشكل والصوصات والتوابل."
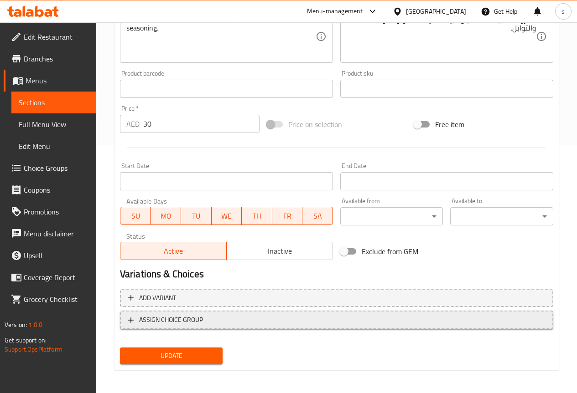
scroll to position [251, 0]
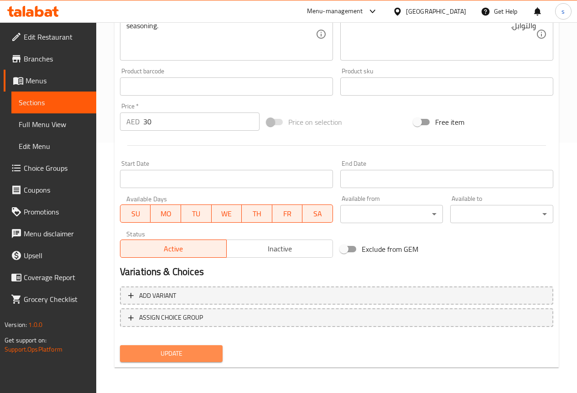
click at [179, 353] on span "Update" at bounding box center [171, 353] width 88 height 11
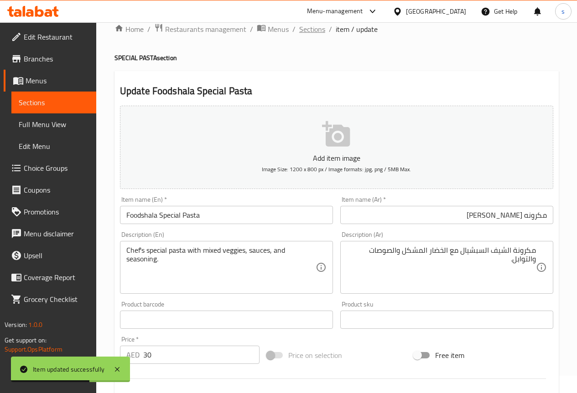
scroll to position [0, 0]
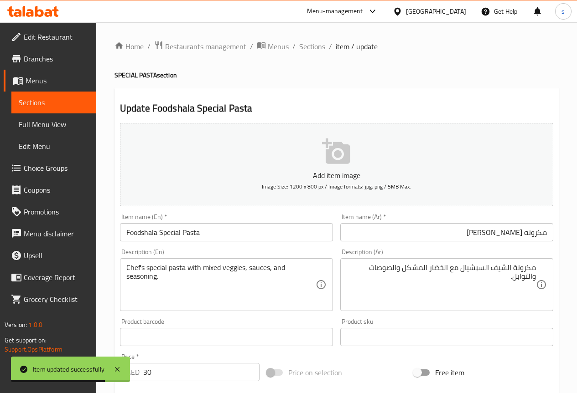
click at [63, 128] on span "Full Menu View" at bounding box center [54, 124] width 70 height 11
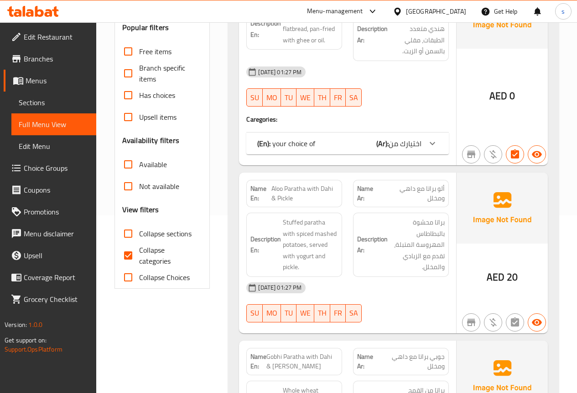
scroll to position [182, 0]
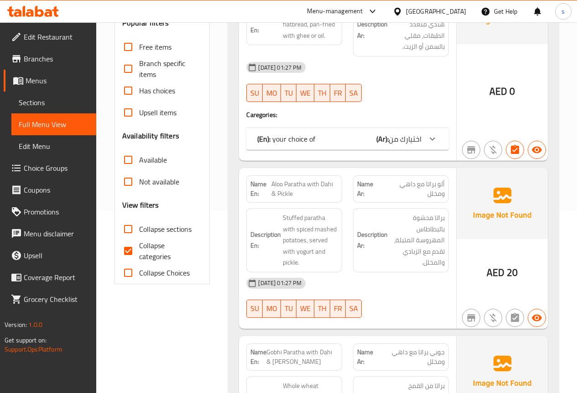
click at [152, 253] on span "Collapse categories" at bounding box center [167, 251] width 56 height 22
click at [139, 253] on input "Collapse categories" at bounding box center [128, 251] width 22 height 22
checkbox input "false"
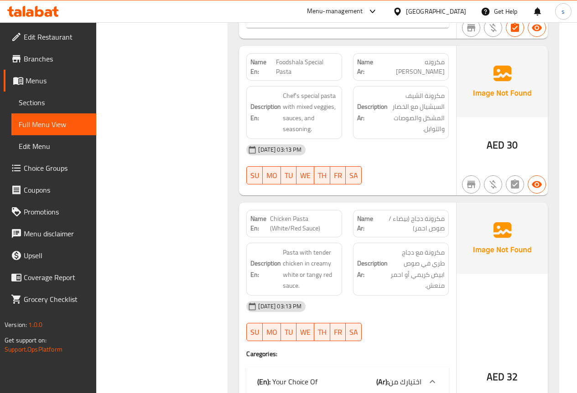
scroll to position [10301, 0]
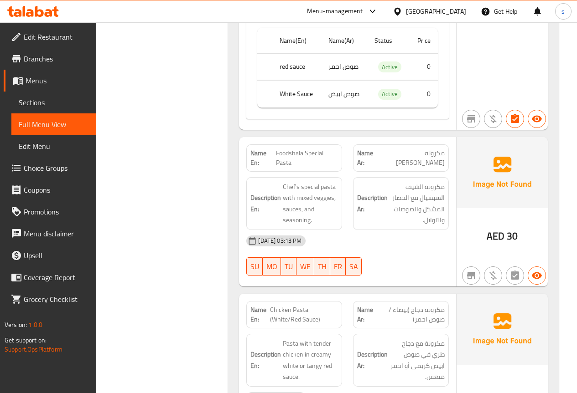
click at [54, 105] on span "Sections" at bounding box center [54, 102] width 70 height 11
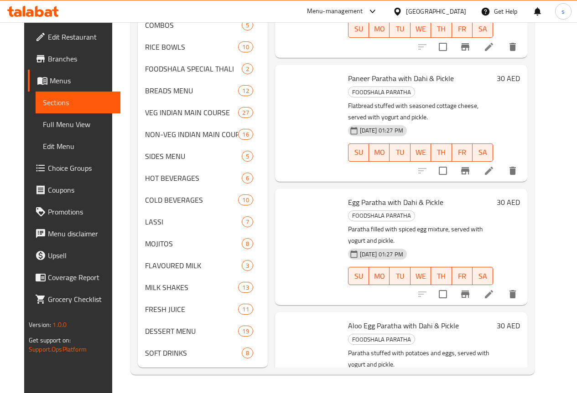
scroll to position [128, 0]
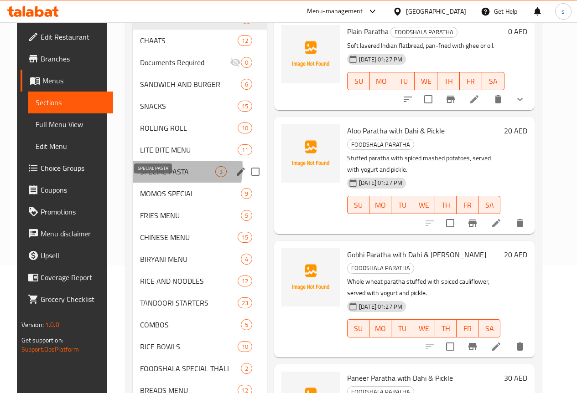
click at [149, 177] on span "SPECIAL PASTA" at bounding box center [177, 171] width 75 height 11
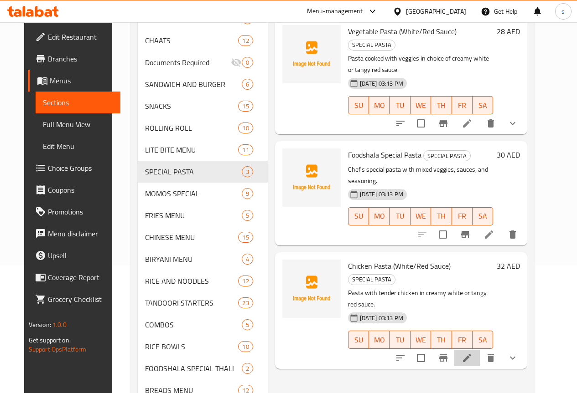
click at [479, 350] on li at bounding box center [467, 358] width 26 height 16
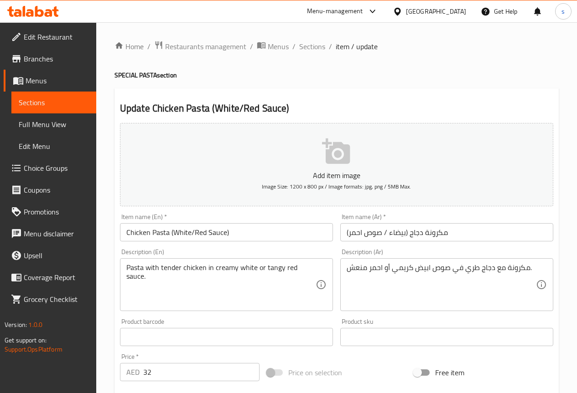
click at [403, 236] on input "مكرونة دجاج (بيضاء / صوص احمر)" at bounding box center [446, 232] width 213 height 18
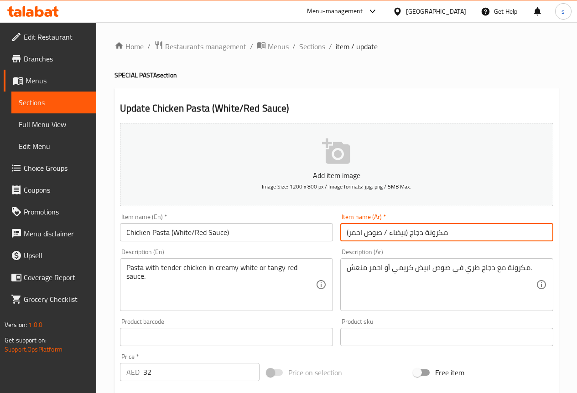
click at [406, 236] on input "مكرونة دجاج (بيضاء / صوص احمر)" at bounding box center [446, 232] width 213 height 18
click at [388, 237] on input "مكرونة دجاج (ابيضاء / صوص احمر)" at bounding box center [446, 232] width 213 height 18
click at [384, 237] on input "مكرونة دجاج (ابيض / صوص احمر)" at bounding box center [446, 232] width 213 height 18
click at [387, 236] on input "مكرونة دجاج (ابيض / صوص احمر)" at bounding box center [446, 232] width 213 height 18
click at [458, 231] on input "مكرونة دجاج (ابيض/ صوص احمر)" at bounding box center [446, 232] width 213 height 18
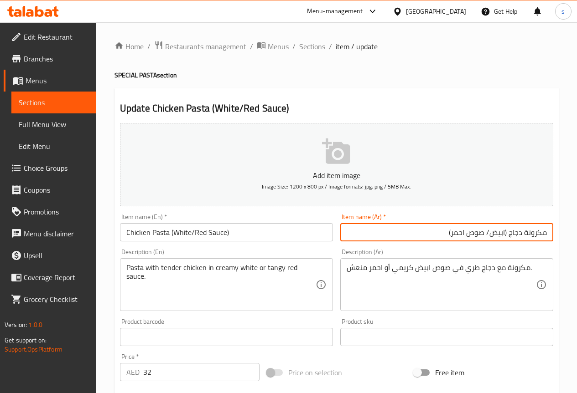
click at [485, 236] on input "مكرونة دجاج (ابيض/ صوص احمر)" at bounding box center [446, 232] width 213 height 18
click at [450, 234] on input "مكرونة دجاج (ابيض/صوص احمر)" at bounding box center [446, 232] width 213 height 18
type input "مكرونة دجاج (ابيض/صوص احمر)"
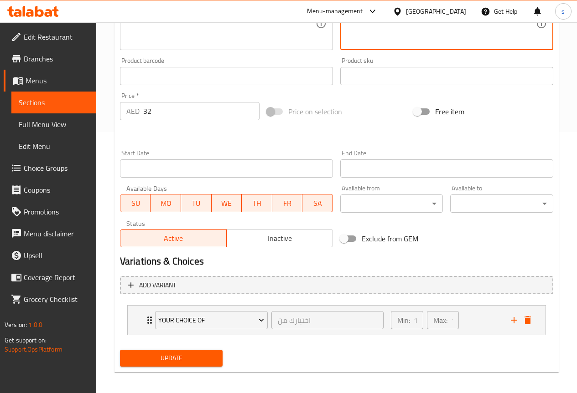
scroll to position [266, 0]
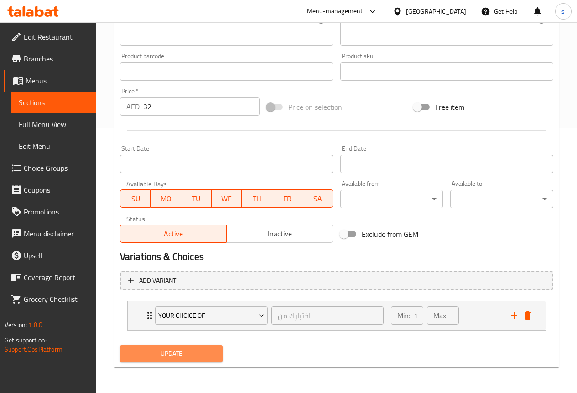
click at [181, 355] on span "Update" at bounding box center [171, 353] width 88 height 11
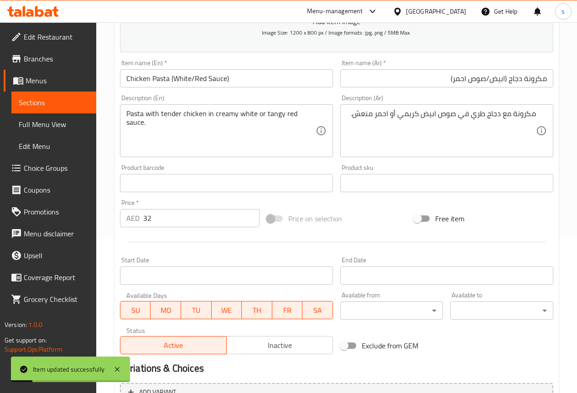
scroll to position [0, 0]
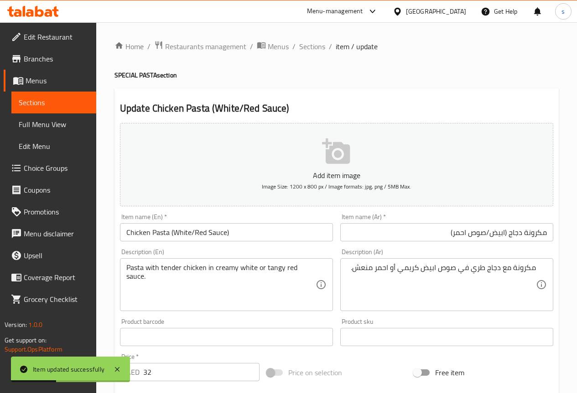
click at [41, 119] on span "Full Menu View" at bounding box center [54, 124] width 70 height 11
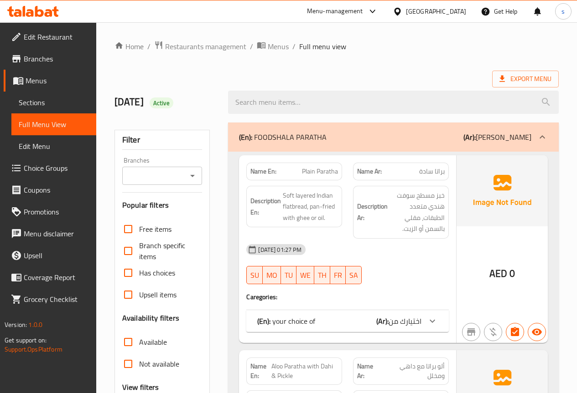
checkbox input "false"
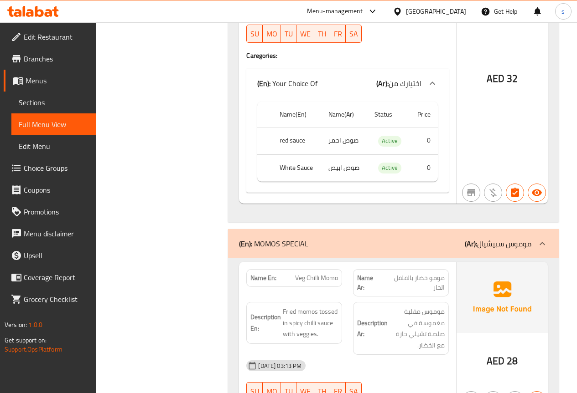
scroll to position [10665, 0]
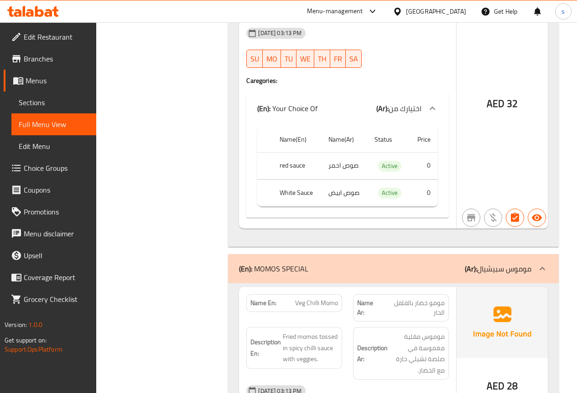
click at [57, 98] on span "Sections" at bounding box center [54, 102] width 70 height 11
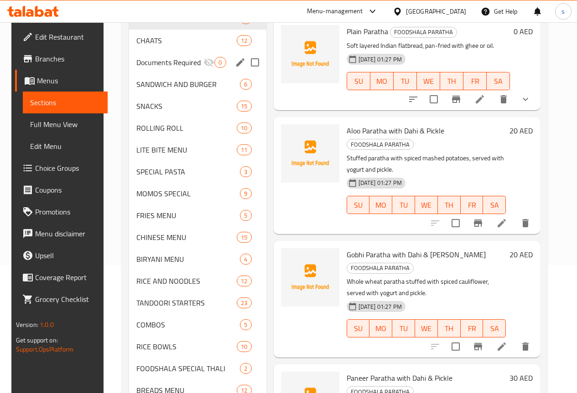
scroll to position [82, 0]
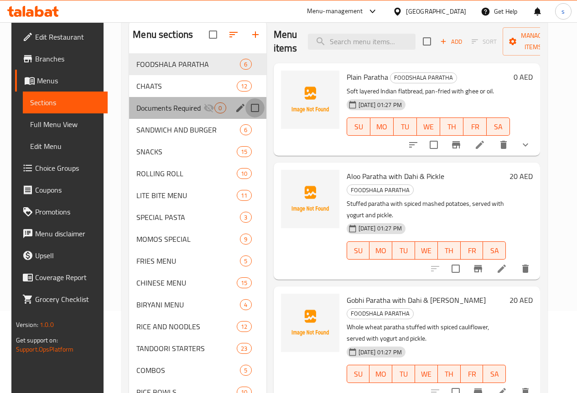
click at [245, 118] on input "Menu sections" at bounding box center [254, 107] width 19 height 19
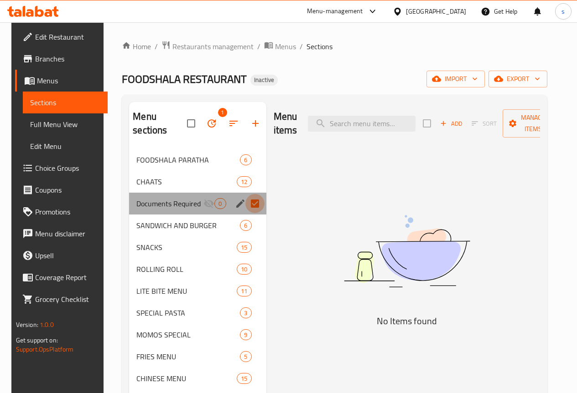
click at [245, 206] on input "Menu sections" at bounding box center [254, 203] width 19 height 19
checkbox input "false"
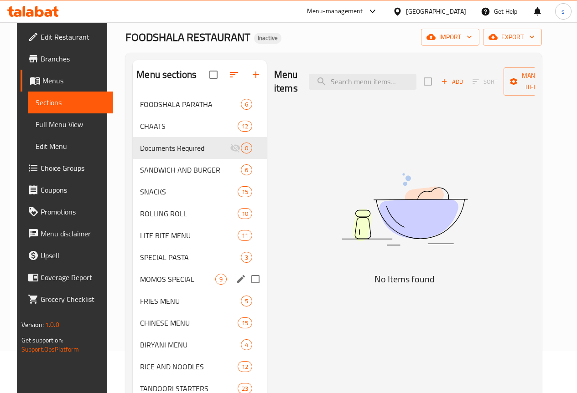
scroll to position [91, 0]
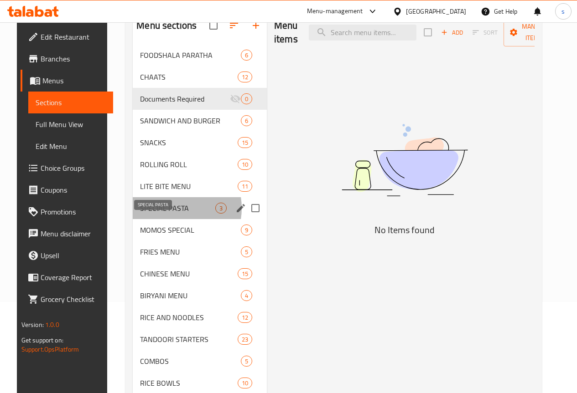
click at [160, 214] on span "SPECIAL PASTA" at bounding box center [177, 208] width 75 height 11
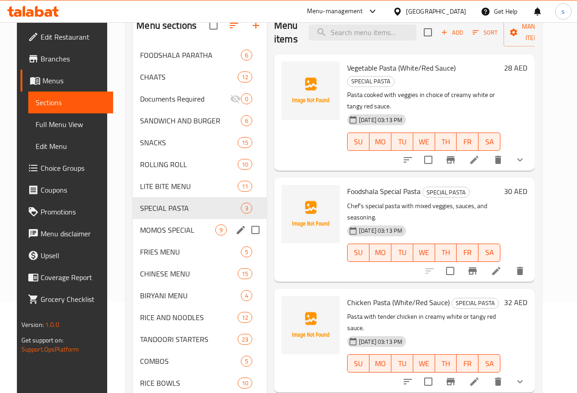
click at [160, 232] on div "MOMOS SPECIAL 9" at bounding box center [200, 230] width 134 height 22
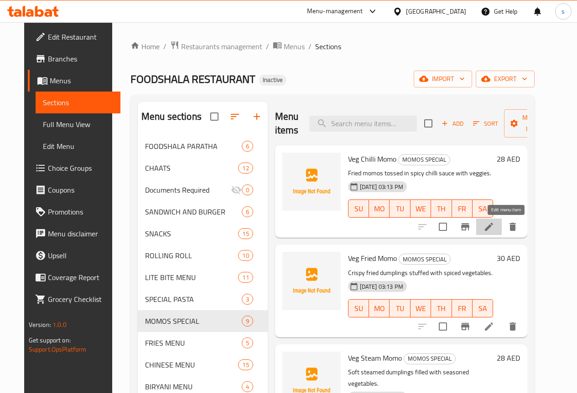
click at [493, 231] on icon at bounding box center [488, 227] width 8 height 8
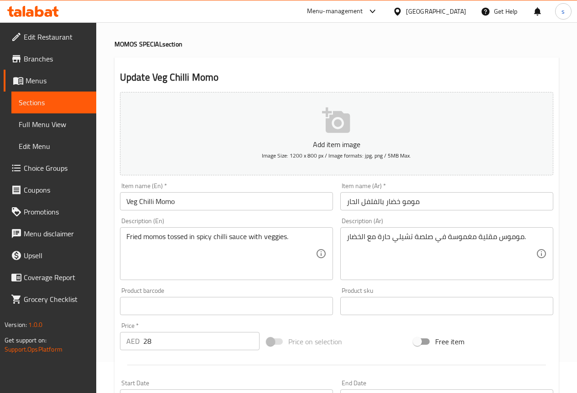
scroll to position [46, 0]
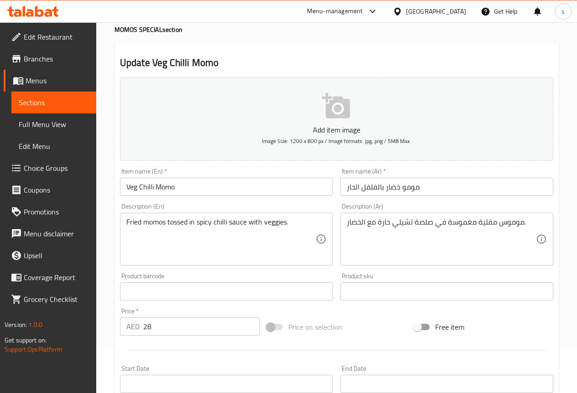
click at [442, 183] on input "مومو خضار بالفلفل الحار" at bounding box center [446, 187] width 213 height 18
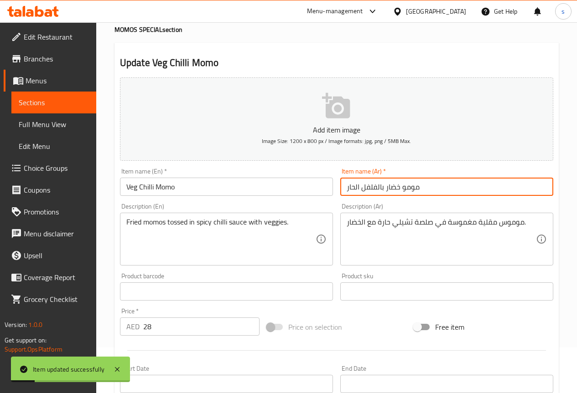
drag, startPoint x: 469, startPoint y: 179, endPoint x: 464, endPoint y: 182, distance: 5.7
click at [468, 180] on input "مومو خضار بالفلفل الحار" at bounding box center [446, 187] width 213 height 18
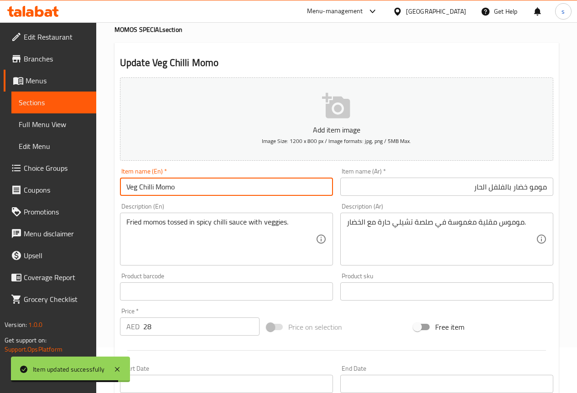
drag, startPoint x: 140, startPoint y: 187, endPoint x: 157, endPoint y: 189, distance: 17.0
click at [157, 189] on input "Veg Chilli Momo" at bounding box center [226, 187] width 213 height 18
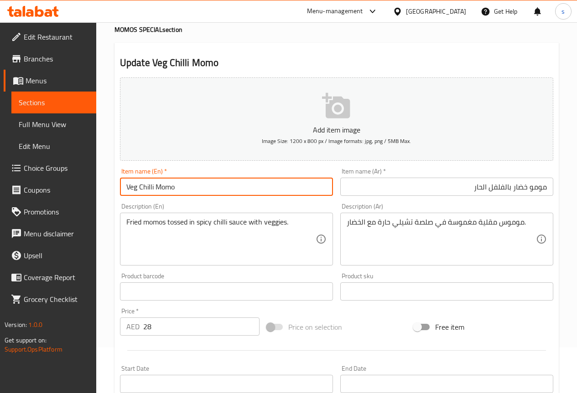
click at [442, 190] on input "مومو خضار بالفلفل الحار" at bounding box center [446, 187] width 213 height 18
drag, startPoint x: 141, startPoint y: 186, endPoint x: 154, endPoint y: 183, distance: 13.3
click at [154, 183] on input "Veg Chilli Momo" at bounding box center [226, 187] width 213 height 18
click at [258, 192] on input "Veg Chilli Momo" at bounding box center [226, 187] width 213 height 18
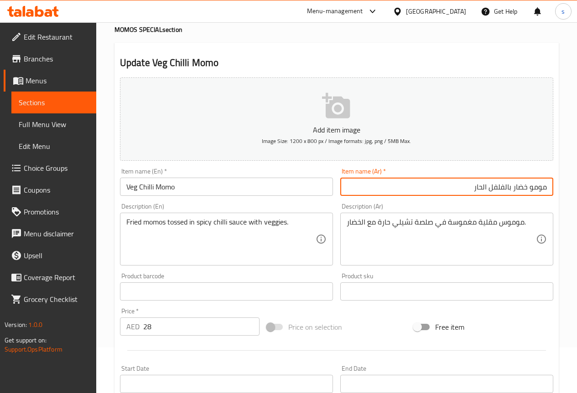
click at [509, 187] on input "مومو خضار بالفلفل الحار" at bounding box center [446, 187] width 213 height 18
click at [465, 186] on input "مومو خضارالفلفل الحار" at bounding box center [446, 187] width 213 height 18
click at [512, 186] on input "مومو خضارالفلفل الحار" at bounding box center [446, 187] width 213 height 18
click at [467, 189] on input "مومو خضار الفلفل الحار" at bounding box center [446, 187] width 213 height 18
type input "مومو خضار الفلفل الحار"
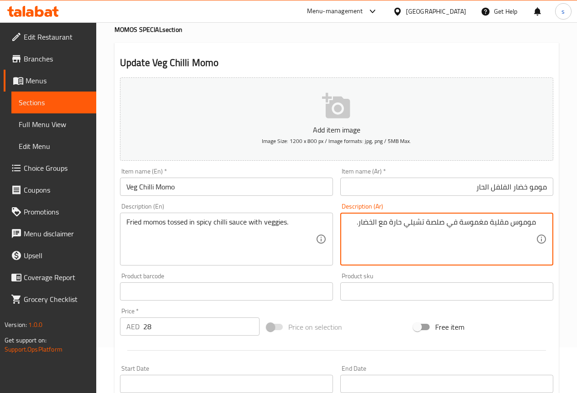
click at [429, 227] on textarea "موموس مقلية مغموسة في صلصة تشيلي حارة مع الخضار." at bounding box center [440, 239] width 189 height 43
click at [425, 227] on textarea "موموس مقلية مغموسة في صلصة تشيلي حارة مع الخضار." at bounding box center [440, 239] width 189 height 43
click at [427, 227] on textarea "موموس مقلية مغموسة في صلصة تشيلي حارة مع الخضار." at bounding box center [440, 239] width 189 height 43
click at [405, 225] on textarea "موموس مقلية مغموسة في صوص تشيلي حارة مع الخضار." at bounding box center [440, 239] width 189 height 43
type textarea "موموس مقلية مغموسة في صوص تشيلي حارة مع الخضار."
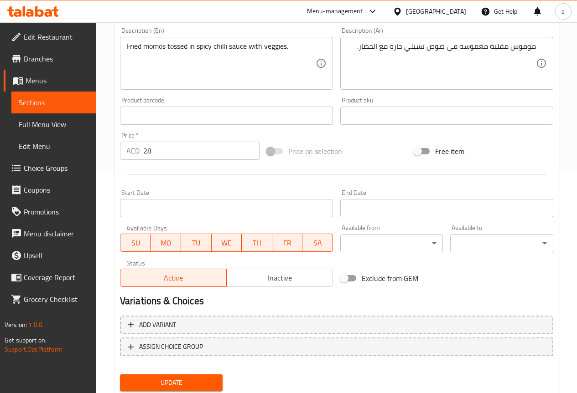
scroll to position [228, 0]
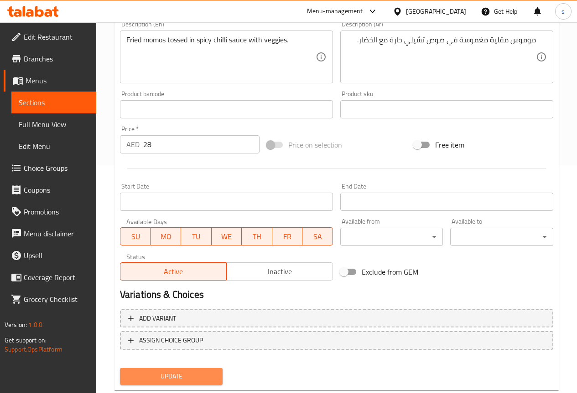
click at [199, 376] on span "Update" at bounding box center [171, 376] width 88 height 11
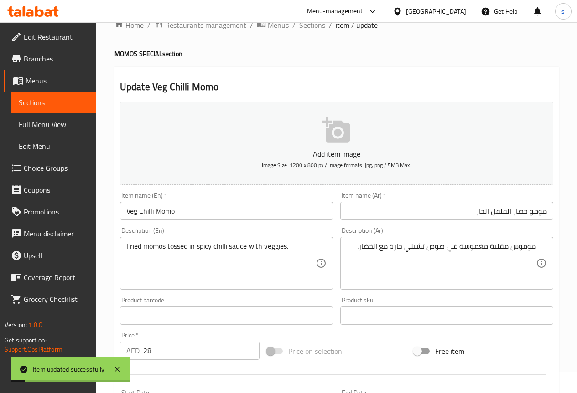
scroll to position [0, 0]
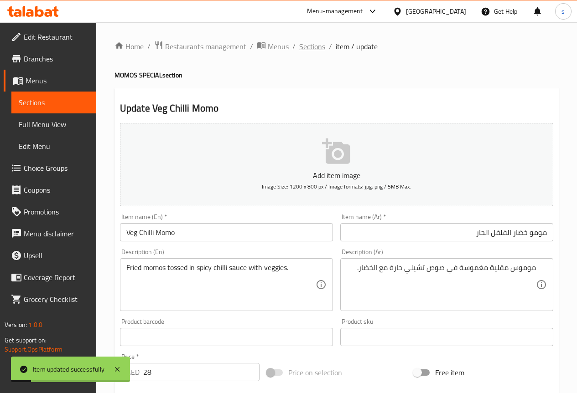
click at [300, 45] on span "Sections" at bounding box center [312, 46] width 26 height 11
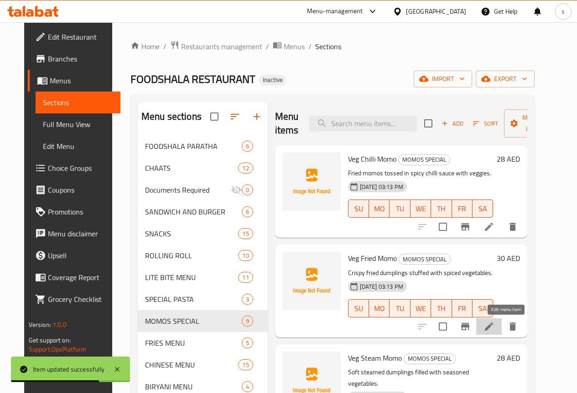
click at [494, 326] on icon at bounding box center [488, 326] width 11 height 11
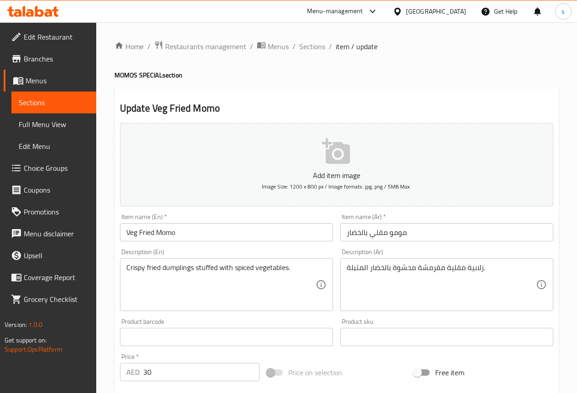
click at [428, 235] on input "مومو مقلي بالخضار" at bounding box center [446, 232] width 213 height 18
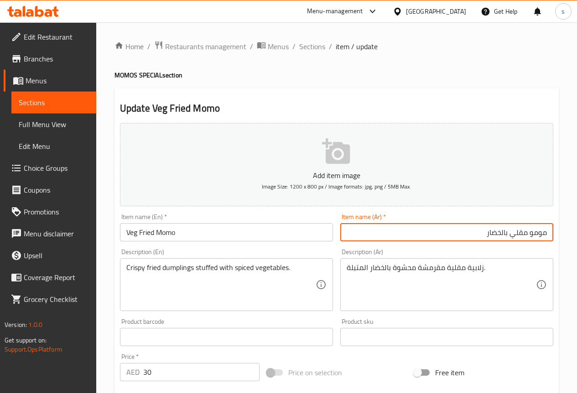
click at [505, 234] on input "مومو مقلي بالخضار" at bounding box center [446, 232] width 213 height 18
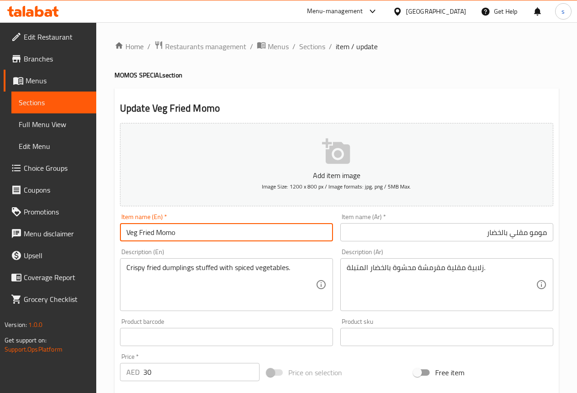
drag, startPoint x: 125, startPoint y: 235, endPoint x: 265, endPoint y: 234, distance: 139.9
click at [265, 234] on input "Veg Fried Momo" at bounding box center [226, 232] width 213 height 18
click at [191, 234] on input "Veg Fried Momo" at bounding box center [226, 232] width 213 height 18
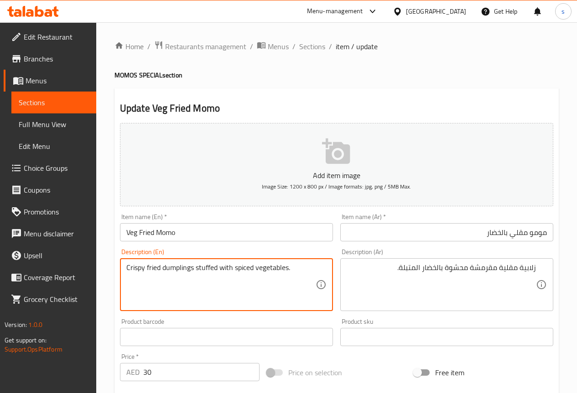
drag, startPoint x: 163, startPoint y: 270, endPoint x: 193, endPoint y: 268, distance: 29.7
click at [313, 265] on textarea "Crispy fried dumplings stuffed with spiced vegetables." at bounding box center [220, 284] width 189 height 43
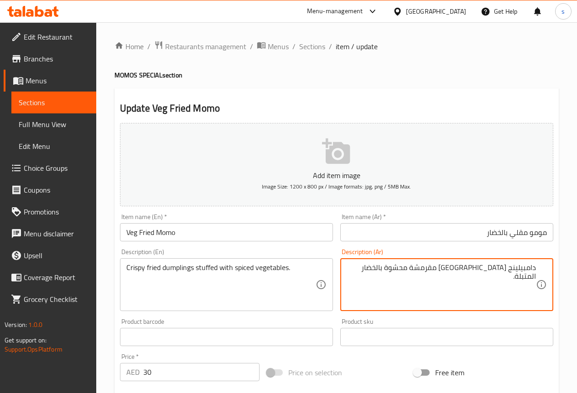
click at [390, 268] on textarea "دامبيلينج مقلية مقرمشة محشوة بالخضار المتبلة." at bounding box center [440, 284] width 189 height 43
click at [389, 269] on textarea "دامبيلينج مقلية مقرمشة محشوة بالخضار المتبلة." at bounding box center [440, 284] width 189 height 43
type textarea "دامبيلينج [GEOGRAPHIC_DATA] مقرمشة محشوة بالخضار المتبل."
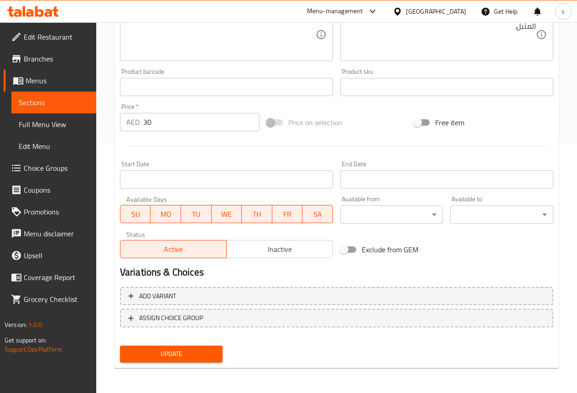
scroll to position [251, 0]
click at [197, 352] on span "Update" at bounding box center [171, 353] width 88 height 11
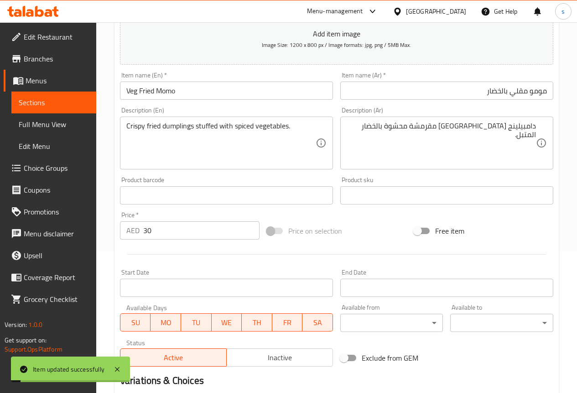
scroll to position [0, 0]
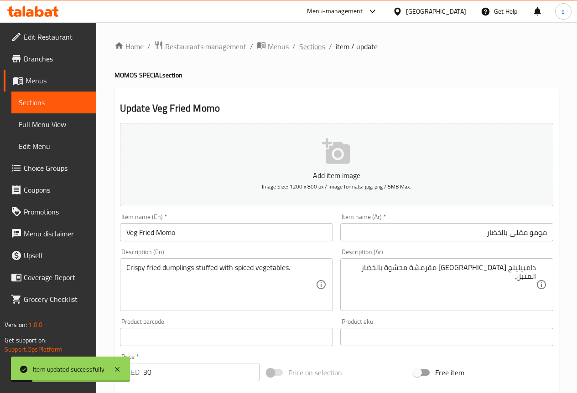
click at [309, 45] on span "Sections" at bounding box center [312, 46] width 26 height 11
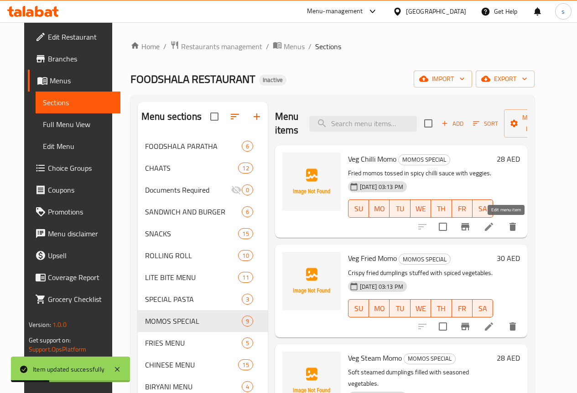
click at [494, 227] on icon at bounding box center [488, 227] width 11 height 11
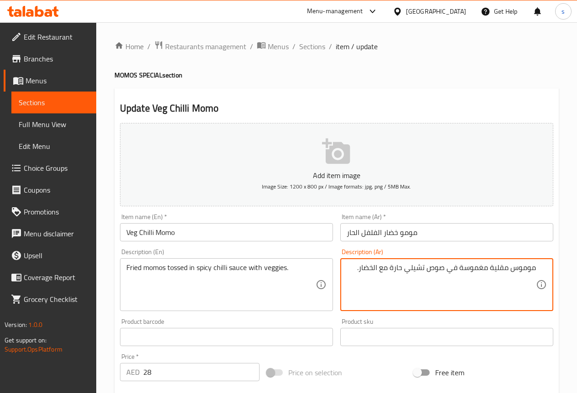
click at [405, 270] on textarea "موموس مقلية مغموسة في صوص تشيلي حارة مع الخضار." at bounding box center [440, 284] width 189 height 43
click at [396, 271] on textarea "موموس مقلية مغموسة في صوص فلفل حارة مع الخضار." at bounding box center [440, 284] width 189 height 43
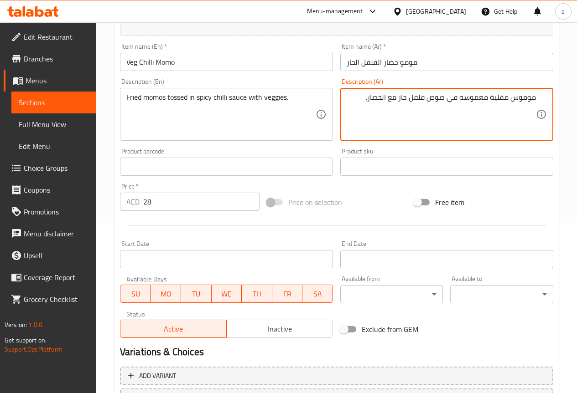
scroll to position [228, 0]
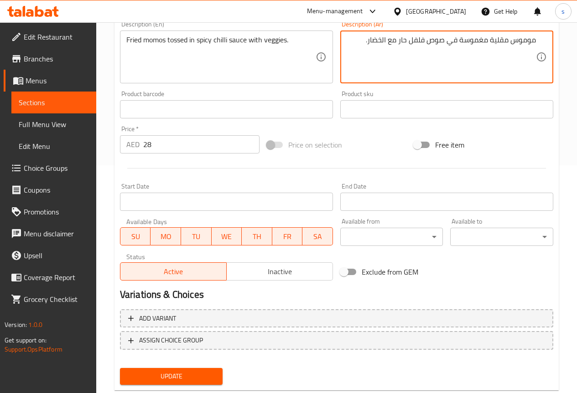
type textarea "موموس مقلية مغموسة في صوص فلفل حار مع الخضار."
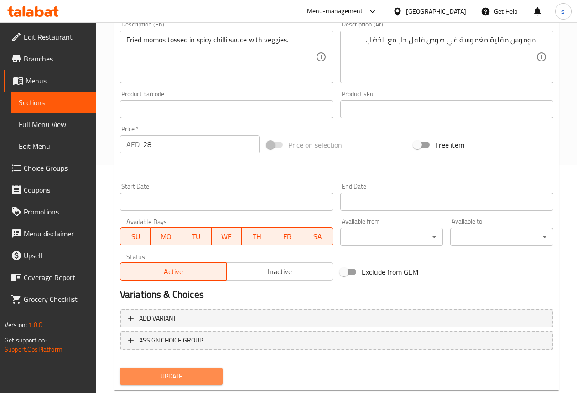
click at [206, 371] on span "Update" at bounding box center [171, 376] width 88 height 11
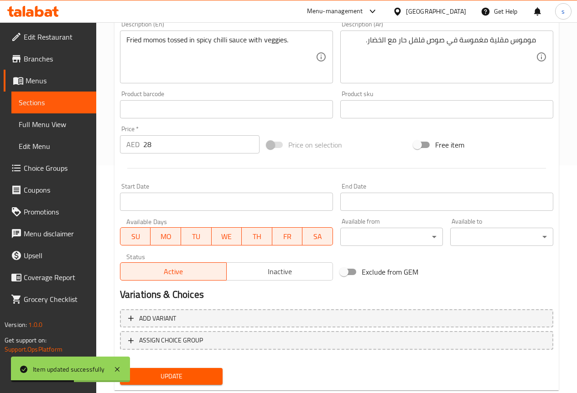
scroll to position [0, 0]
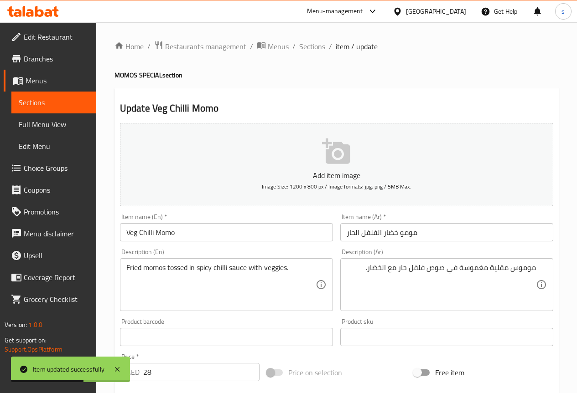
drag, startPoint x: 311, startPoint y: 47, endPoint x: 315, endPoint y: 67, distance: 19.6
click at [311, 47] on span "Sections" at bounding box center [312, 46] width 26 height 11
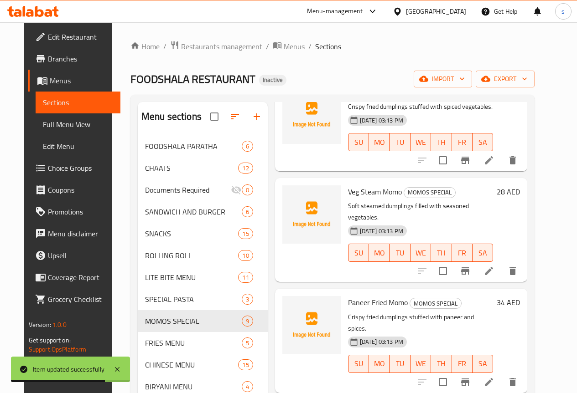
scroll to position [182, 0]
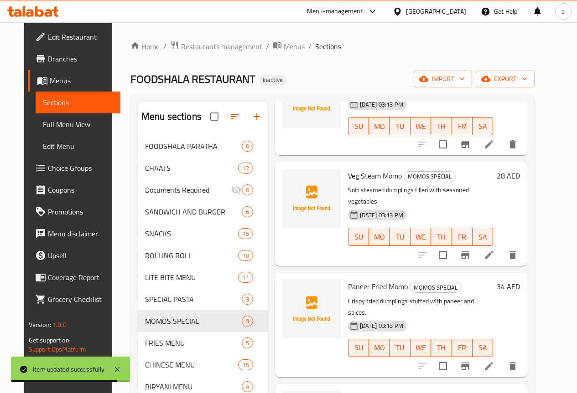
click at [500, 247] on li at bounding box center [489, 255] width 26 height 16
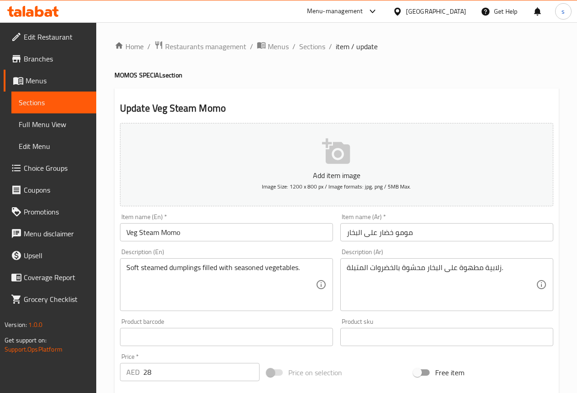
click at [477, 226] on input "مومو خضار على البخار" at bounding box center [446, 232] width 213 height 18
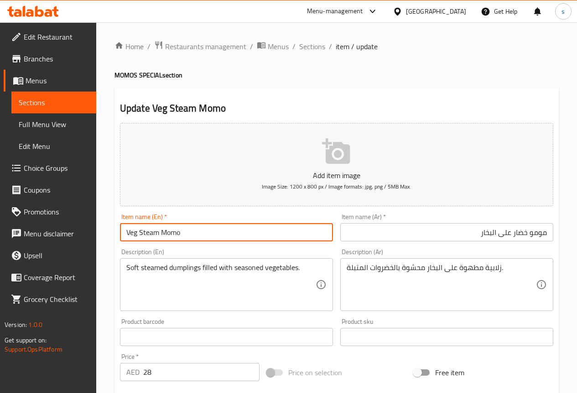
drag, startPoint x: 141, startPoint y: 232, endPoint x: 158, endPoint y: 228, distance: 17.8
click at [158, 228] on input "Veg Steam Momo" at bounding box center [226, 232] width 213 height 18
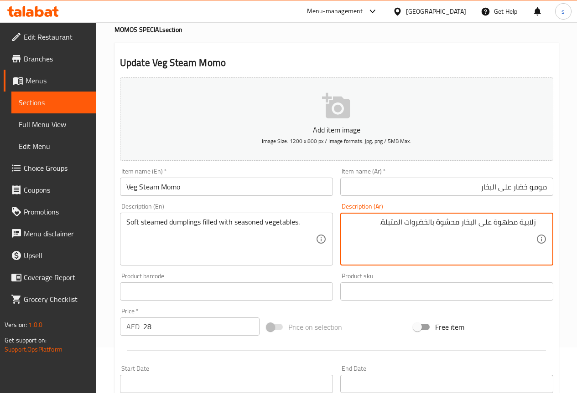
drag, startPoint x: 520, startPoint y: 227, endPoint x: 556, endPoint y: 218, distance: 37.0
click at [556, 218] on div "Description (Ar) زلابية مطهوة على البخار محشوة بالخضروات المتبلة. Description (…" at bounding box center [446, 235] width 220 height 70
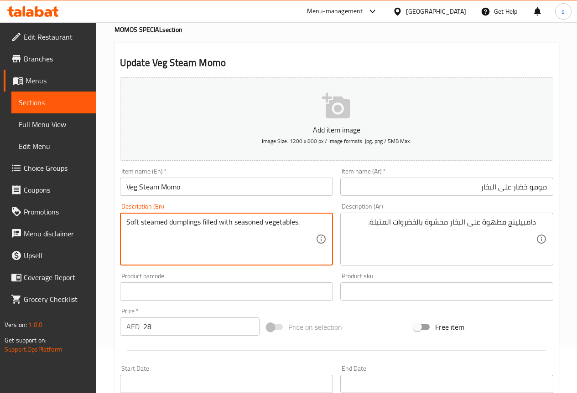
drag, startPoint x: 147, startPoint y: 223, endPoint x: 166, endPoint y: 222, distance: 19.6
click at [315, 229] on div "Soft steamed dumplings filled with seasoned vegetables. Description (En)" at bounding box center [226, 239] width 213 height 53
click at [304, 218] on textarea "Soft steamed dumplings filled with seasoned vegetables." at bounding box center [220, 239] width 189 height 43
drag, startPoint x: 126, startPoint y: 222, endPoint x: 166, endPoint y: 222, distance: 39.7
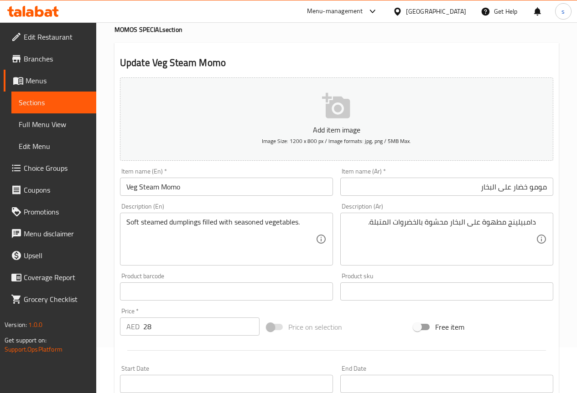
click at [315, 218] on textarea "Soft steamed dumplings filled with seasoned vegetables." at bounding box center [220, 239] width 189 height 43
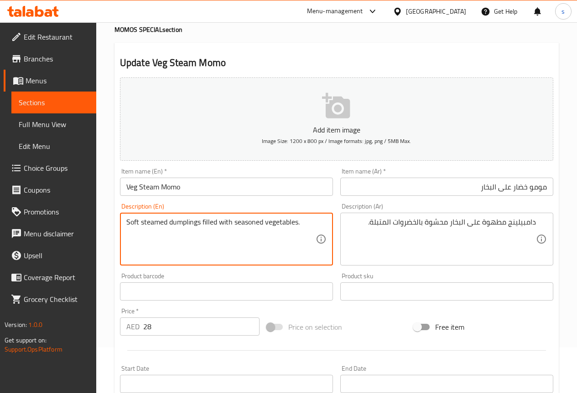
drag, startPoint x: 128, startPoint y: 223, endPoint x: 166, endPoint y: 230, distance: 38.9
click at [166, 230] on textarea "Soft steamed dumplings filled with seasoned vegetables." at bounding box center [220, 239] width 189 height 43
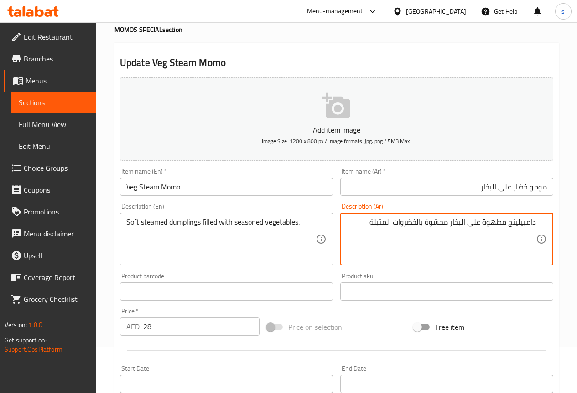
click at [484, 225] on textarea "دامبيلينج مطهوة على البخار محشوة بالخضروات المتبلة." at bounding box center [440, 239] width 189 height 43
click at [481, 225] on textarea "دامبيلينج مطهوة على البخار محشوة بالخضروات المتبلة." at bounding box center [440, 239] width 189 height 43
click at [361, 223] on textarea "دامبيلينج ناعم على البخار محشوة بالخضروات المتبلة." at bounding box center [440, 239] width 189 height 43
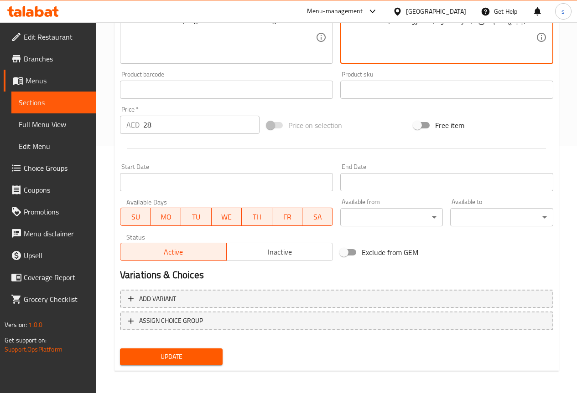
scroll to position [251, 0]
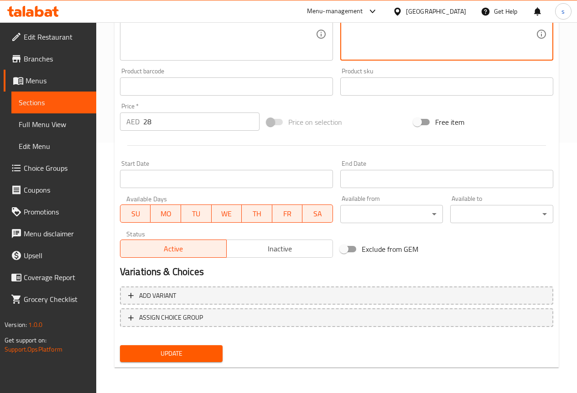
type textarea "دامبيلينج ناعم على البخار محشوة بالخضروات المتبلة."
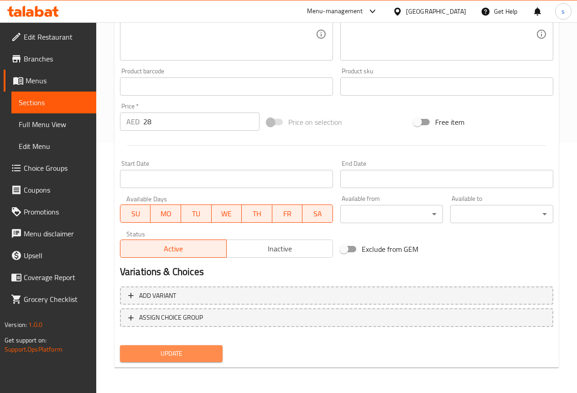
click at [213, 347] on button "Update" at bounding box center [171, 353] width 103 height 17
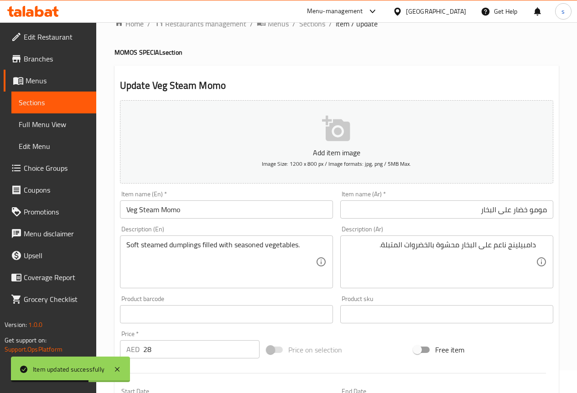
scroll to position [0, 0]
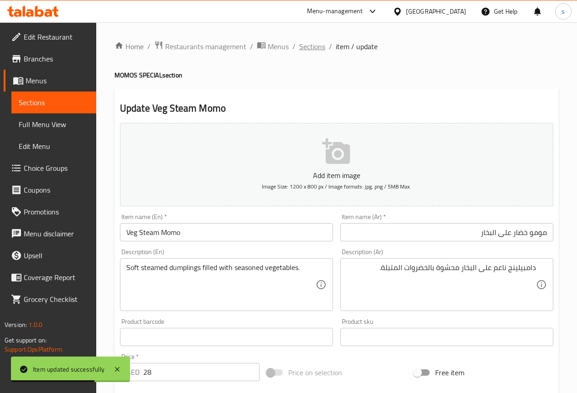
click at [308, 51] on span "Sections" at bounding box center [312, 46] width 26 height 11
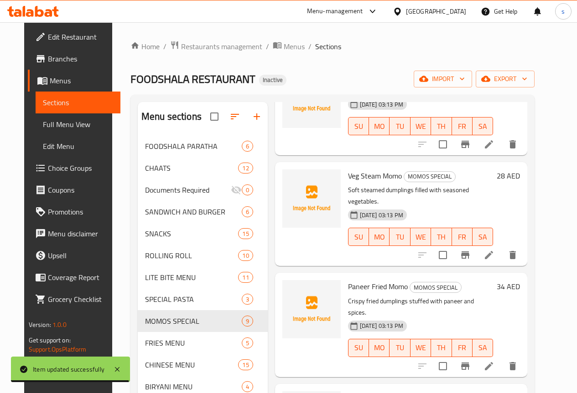
scroll to position [226, 0]
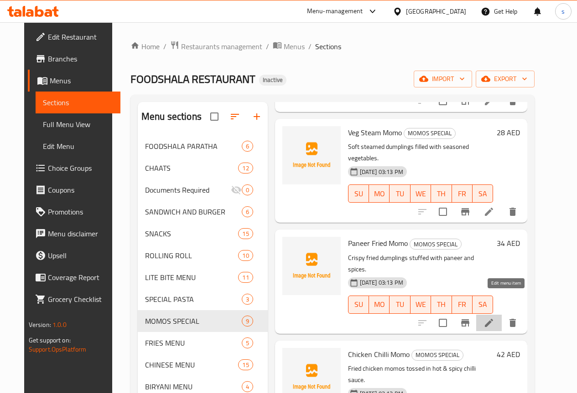
click at [494, 318] on icon at bounding box center [488, 323] width 11 height 11
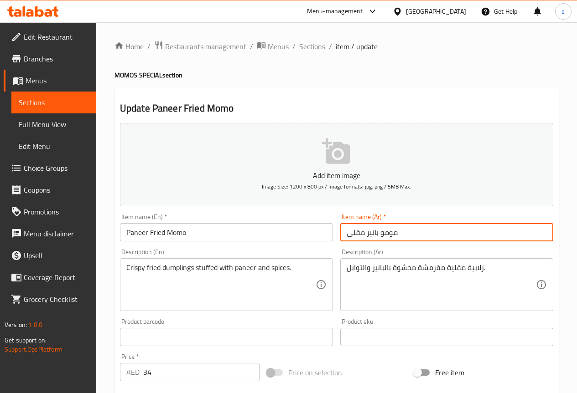
click at [453, 238] on input "مومو بانير مقلي" at bounding box center [446, 232] width 213 height 18
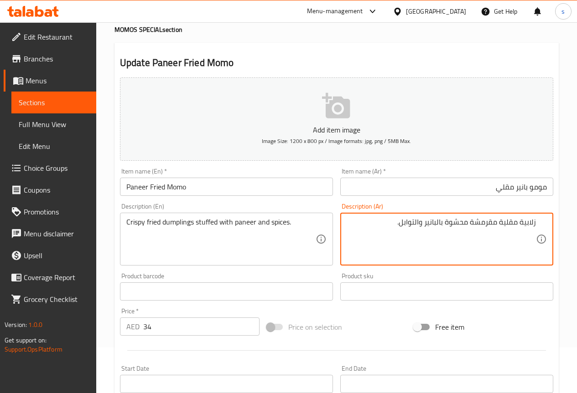
click at [519, 224] on textarea "زلابية مقلية مقرمشة محشوة بالبانير والتوابل." at bounding box center [440, 239] width 189 height 43
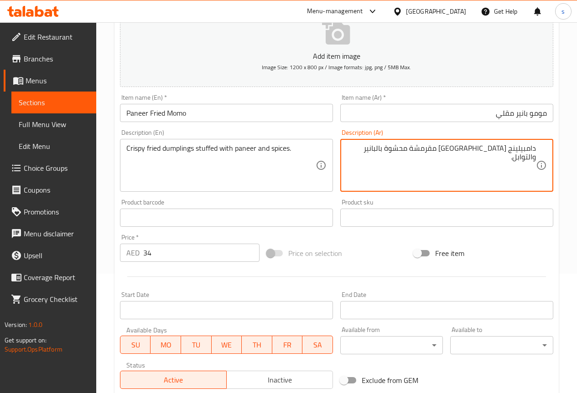
scroll to position [251, 0]
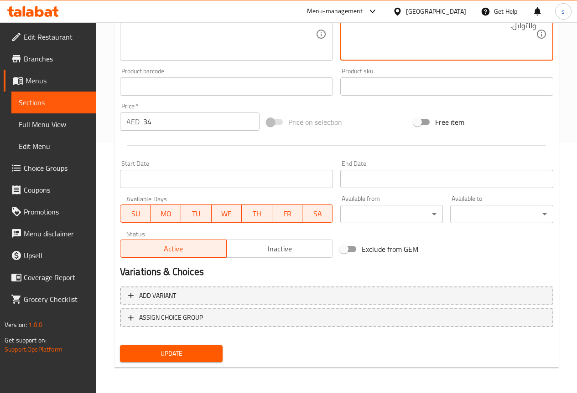
type textarea "دامبيلينج [GEOGRAPHIC_DATA] مقرمشة محشوة بالبانير والتوابل."
click at [211, 354] on span "Update" at bounding box center [171, 353] width 88 height 11
drag, startPoint x: 140, startPoint y: 351, endPoint x: 144, endPoint y: 345, distance: 6.6
click at [140, 351] on span "Update" at bounding box center [171, 353] width 88 height 11
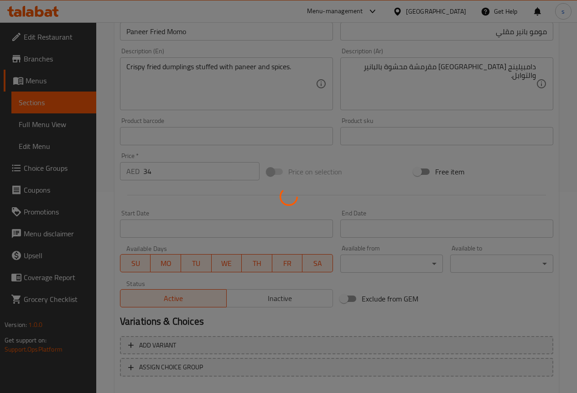
scroll to position [0, 0]
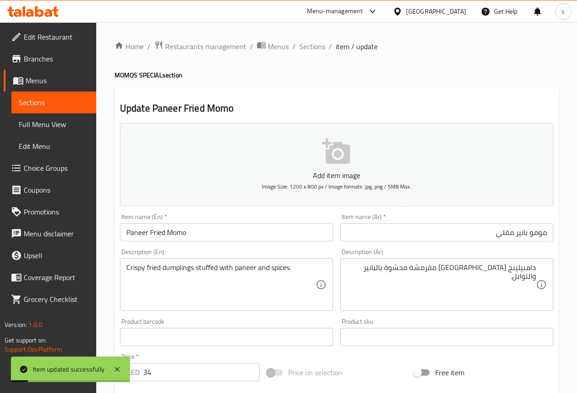
click at [324, 40] on div "Home / Restaurants management / Menus / Sections / item / update MOMOS SPECIAL …" at bounding box center [336, 333] width 480 height 622
click at [321, 43] on span "Sections" at bounding box center [312, 46] width 26 height 11
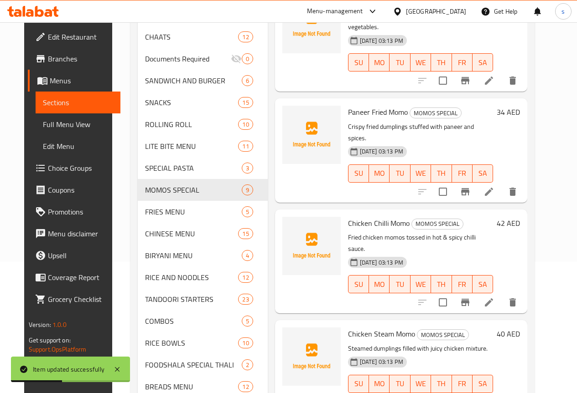
scroll to position [137, 0]
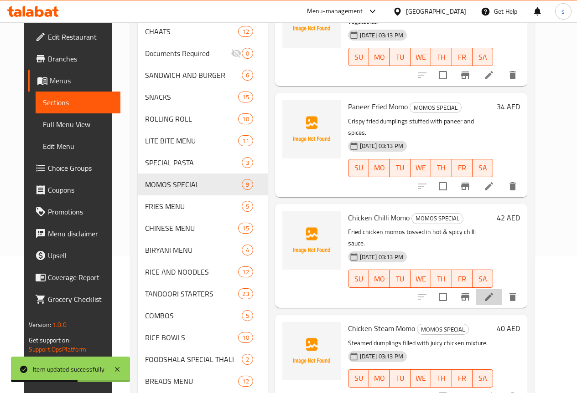
click at [501, 289] on li at bounding box center [489, 297] width 26 height 16
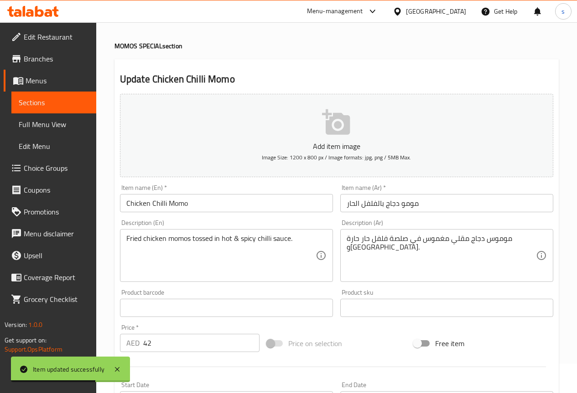
scroll to position [46, 0]
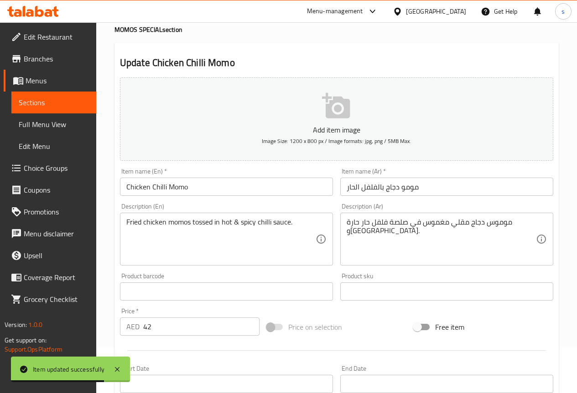
click at [439, 186] on input "مومو دجاج بالفلفل الحار" at bounding box center [446, 187] width 213 height 18
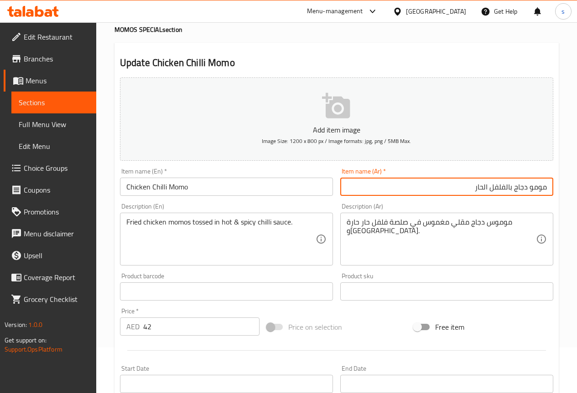
click at [510, 189] on input "مومو دجاج بالفلفل الحار" at bounding box center [446, 187] width 213 height 18
type input "مومو دجاج الفلفل الحار"
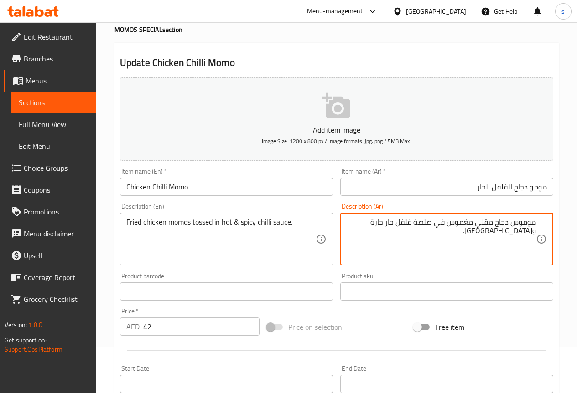
click at [499, 236] on textarea "موموس دجاج مقلي مغموس في صلصة فلفل حار حارة وسبايسي." at bounding box center [440, 239] width 189 height 43
click at [413, 225] on textarea "موموس دجاج مقلي مغموس في صلصة فلفل حار حارة وسبايسي." at bounding box center [440, 239] width 189 height 43
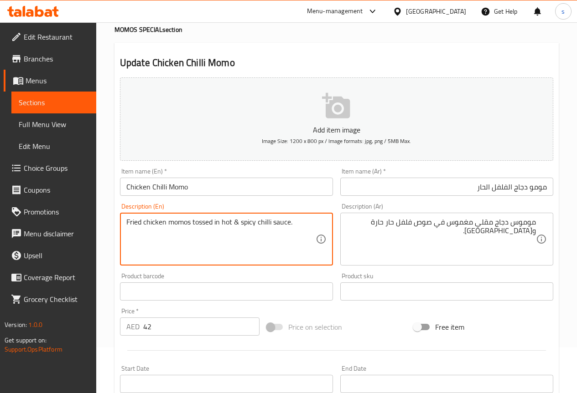
drag, startPoint x: 192, startPoint y: 222, endPoint x: 357, endPoint y: 212, distance: 165.3
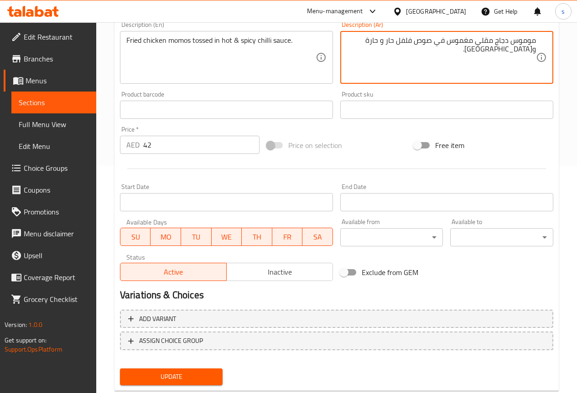
scroll to position [251, 0]
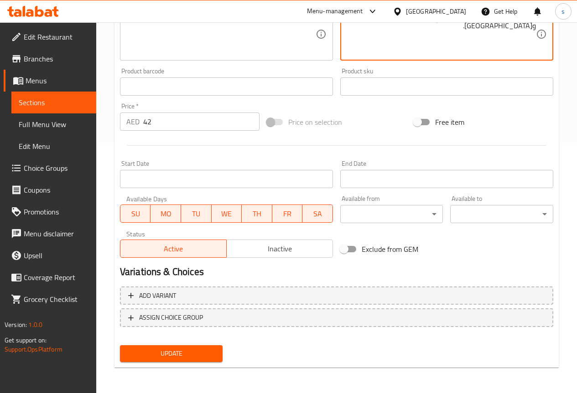
type textarea "موموس دجاج مقلي مغموس في صوص فلفل حار و حارة و[GEOGRAPHIC_DATA]."
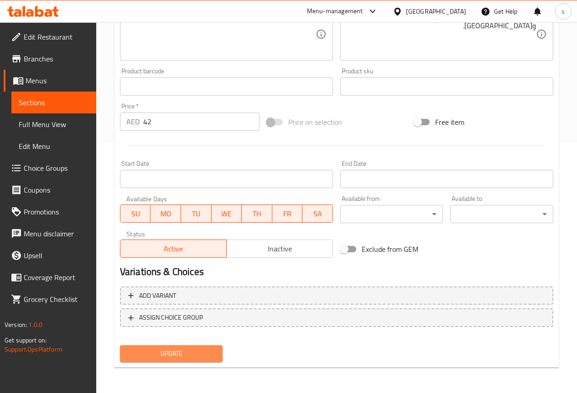
click at [185, 356] on span "Update" at bounding box center [171, 353] width 88 height 11
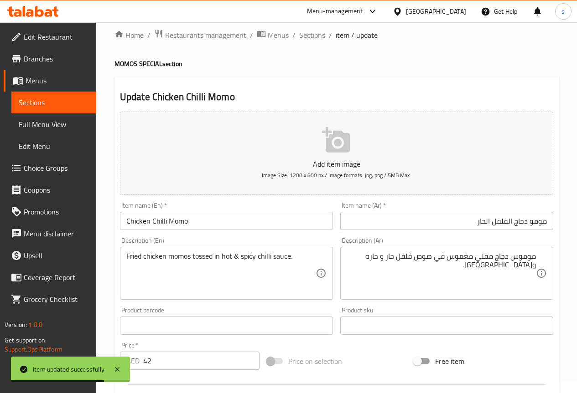
scroll to position [0, 0]
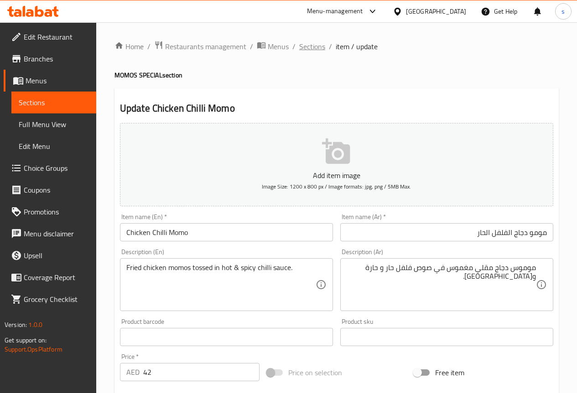
click at [308, 45] on span "Sections" at bounding box center [312, 46] width 26 height 11
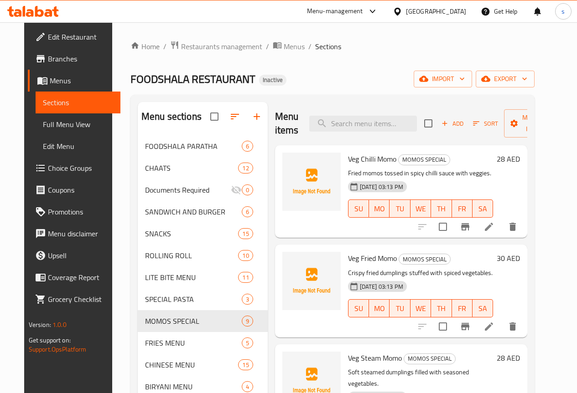
click at [48, 123] on span "Full Menu View" at bounding box center [78, 124] width 70 height 11
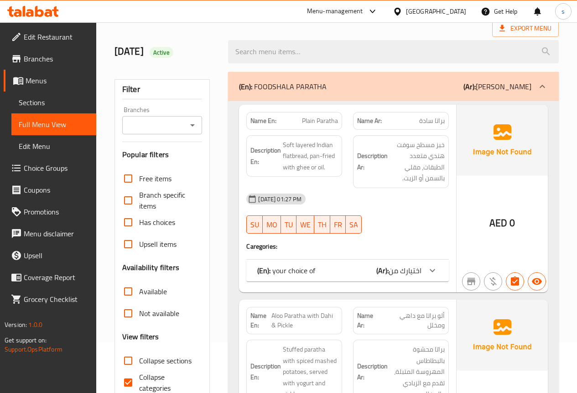
scroll to position [137, 0]
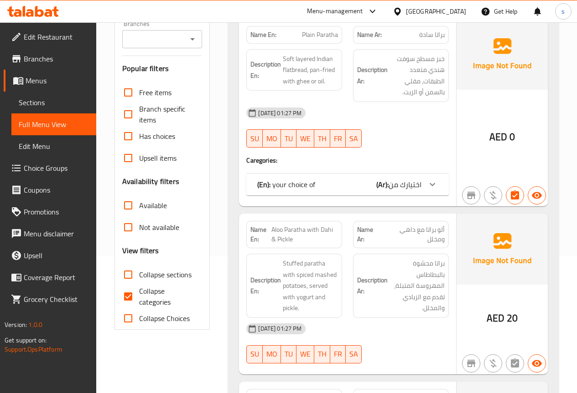
click at [139, 291] on span "Collapse categories" at bounding box center [167, 297] width 56 height 22
click at [139, 291] on input "Collapse categories" at bounding box center [128, 297] width 22 height 22
checkbox input "false"
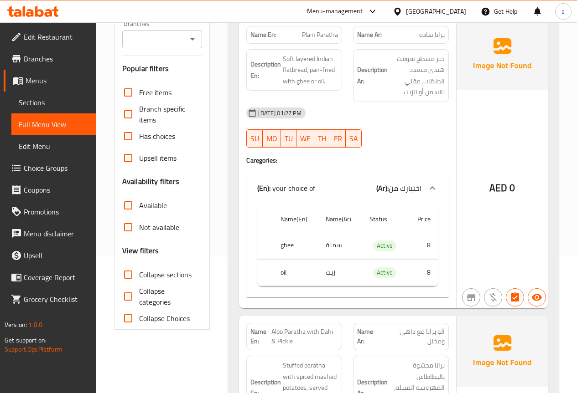
click at [34, 103] on span "Sections" at bounding box center [54, 102] width 70 height 11
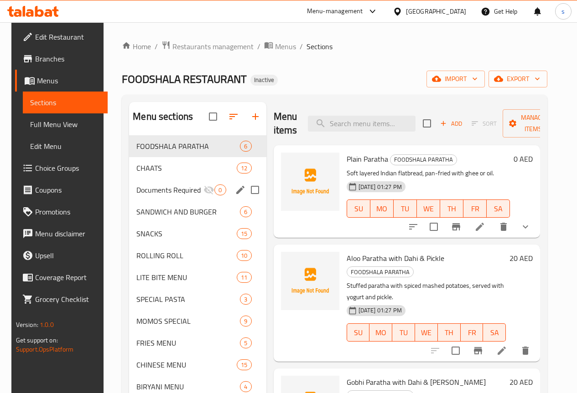
click at [245, 200] on input "Menu sections" at bounding box center [254, 189] width 19 height 19
checkbox input "true"
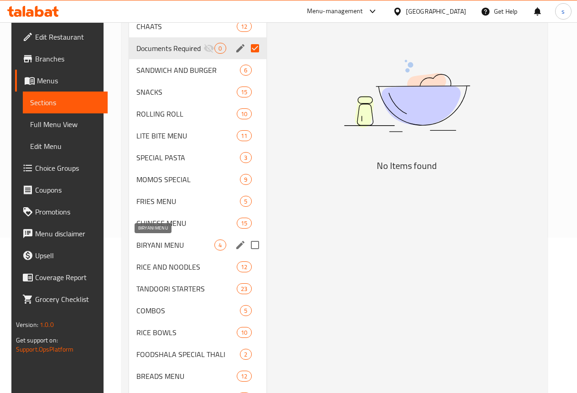
scroll to position [182, 0]
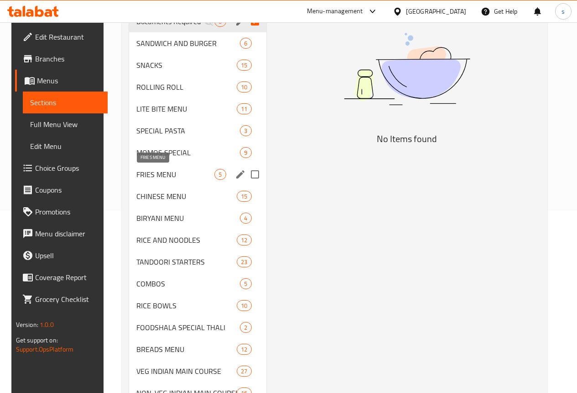
click at [152, 171] on span "FRIES MENU" at bounding box center [175, 174] width 78 height 11
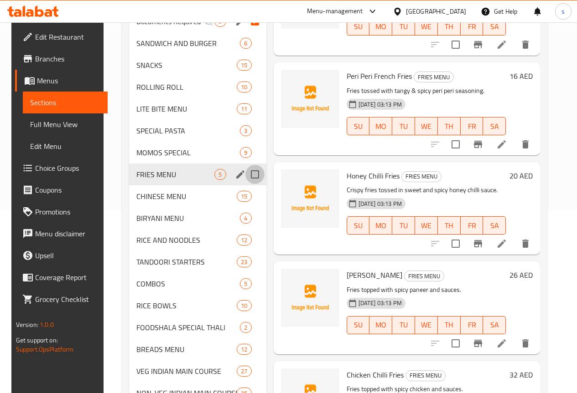
click at [245, 174] on input "Menu sections" at bounding box center [254, 174] width 19 height 19
checkbox input "true"
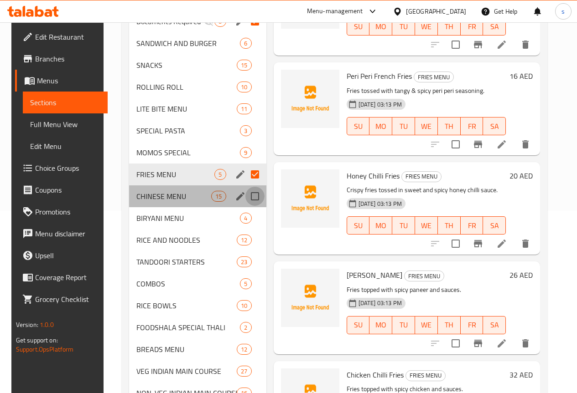
click at [245, 198] on input "Menu sections" at bounding box center [254, 196] width 19 height 19
checkbox input "true"
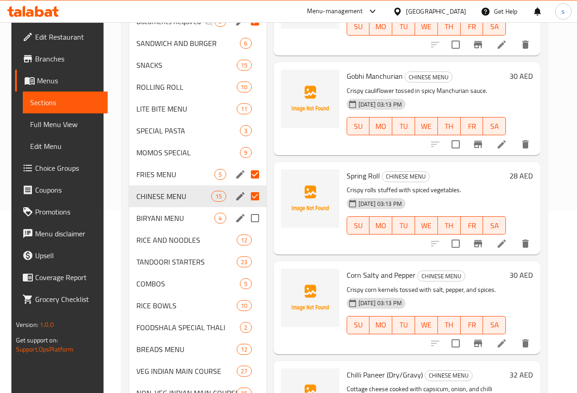
click at [245, 216] on input "Menu sections" at bounding box center [254, 218] width 19 height 19
checkbox input "true"
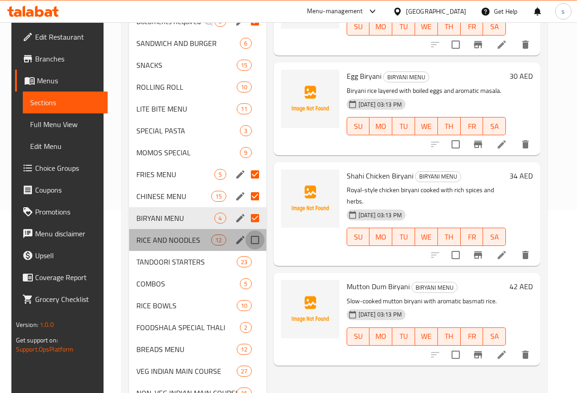
click at [245, 242] on input "Menu sections" at bounding box center [254, 240] width 19 height 19
checkbox input "true"
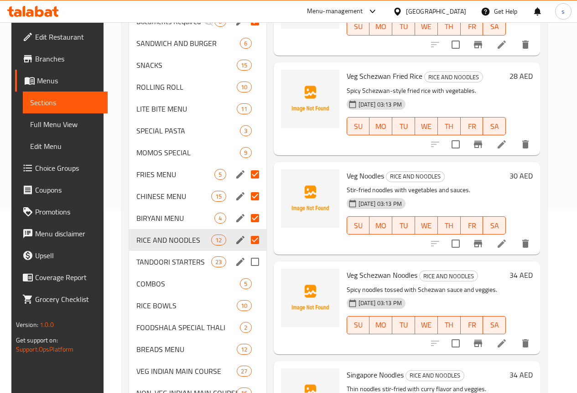
click at [245, 258] on input "Menu sections" at bounding box center [254, 262] width 19 height 19
checkbox input "true"
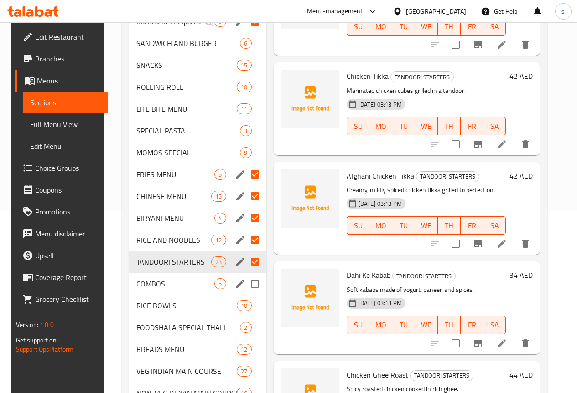
click at [245, 289] on input "Menu sections" at bounding box center [254, 283] width 19 height 19
checkbox input "true"
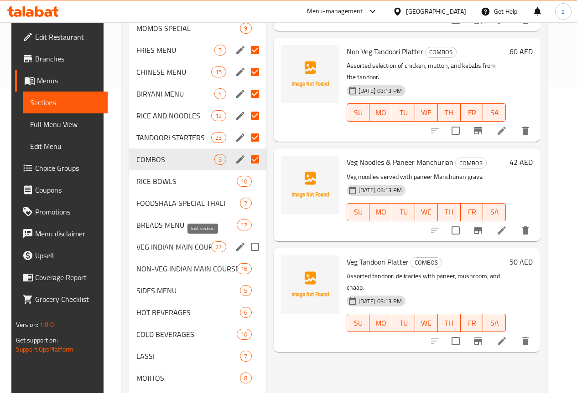
scroll to position [319, 0]
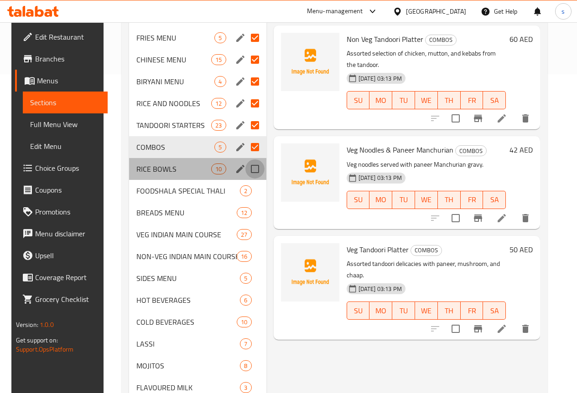
click at [245, 167] on input "Menu sections" at bounding box center [254, 169] width 19 height 19
checkbox input "true"
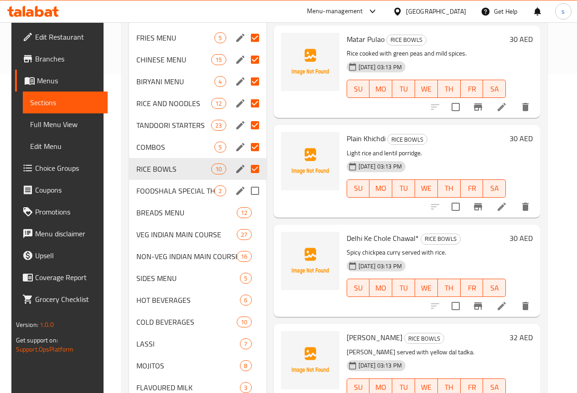
scroll to position [410, 0]
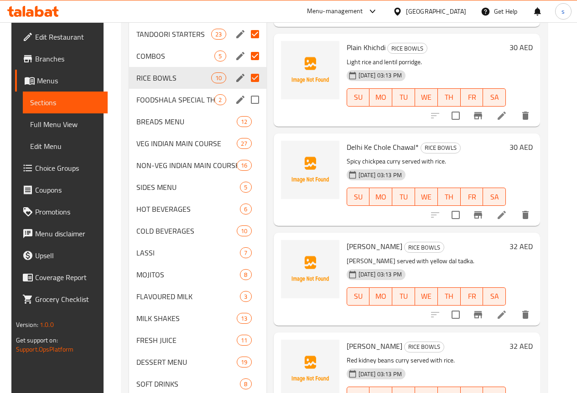
click at [245, 100] on input "Menu sections" at bounding box center [254, 99] width 19 height 19
checkbox input "true"
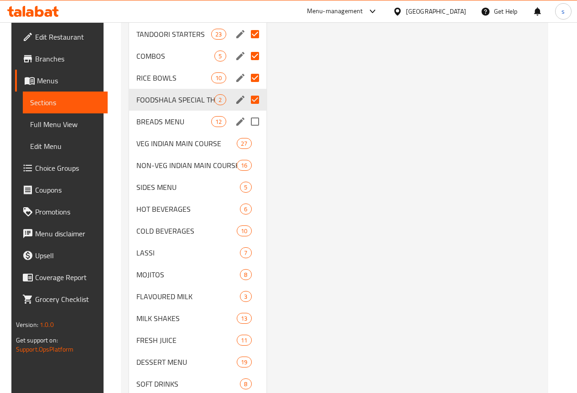
click at [245, 121] on input "Menu sections" at bounding box center [254, 121] width 19 height 19
checkbox input "true"
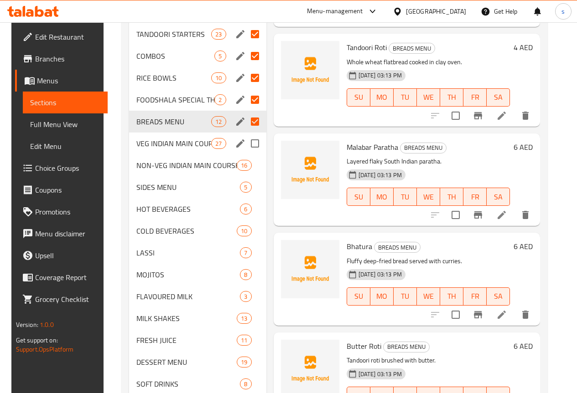
click at [245, 143] on input "Menu sections" at bounding box center [254, 143] width 19 height 19
checkbox input "true"
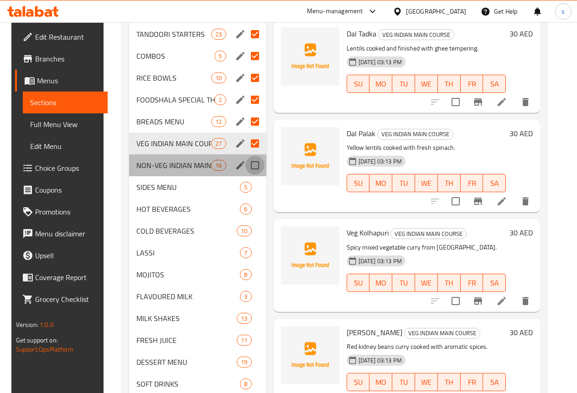
click at [245, 167] on input "Menu sections" at bounding box center [254, 165] width 19 height 19
checkbox input "true"
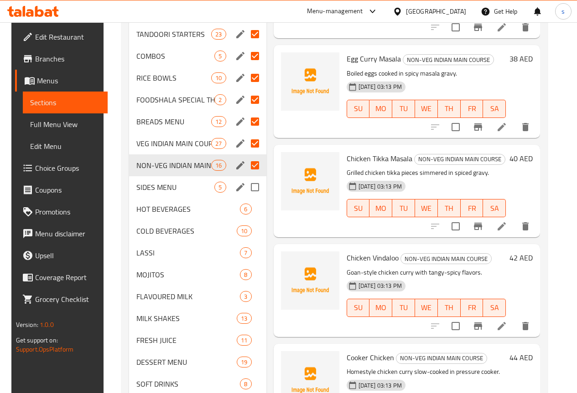
click at [245, 186] on input "Menu sections" at bounding box center [254, 187] width 19 height 19
checkbox input "true"
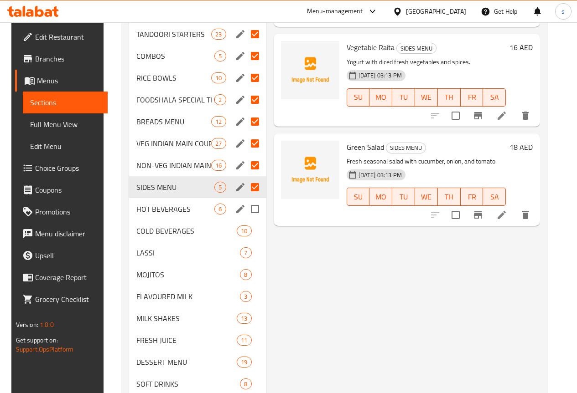
click at [245, 213] on input "Menu sections" at bounding box center [254, 209] width 19 height 19
checkbox input "true"
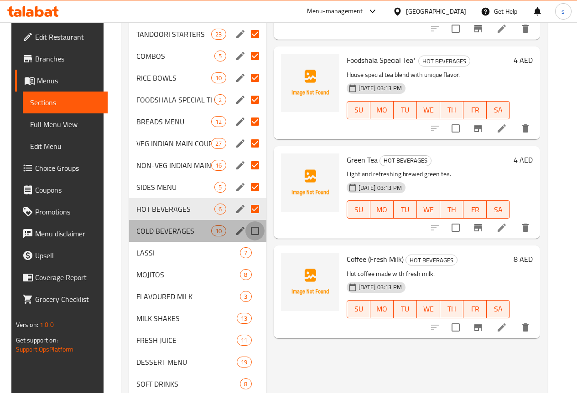
click at [245, 230] on input "Menu sections" at bounding box center [254, 231] width 19 height 19
checkbox input "true"
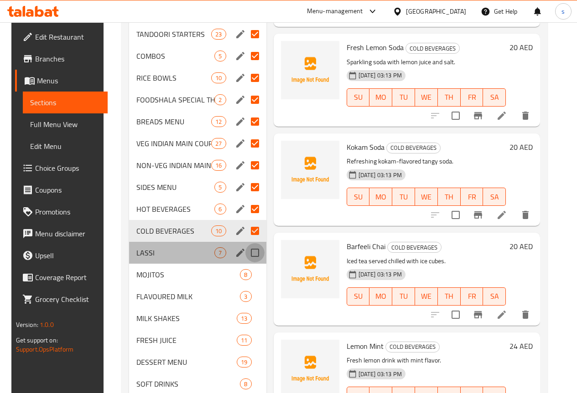
click at [245, 250] on input "Menu sections" at bounding box center [254, 252] width 19 height 19
checkbox input "true"
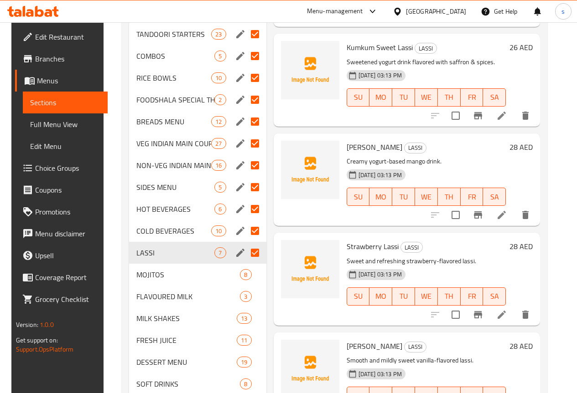
scroll to position [441, 0]
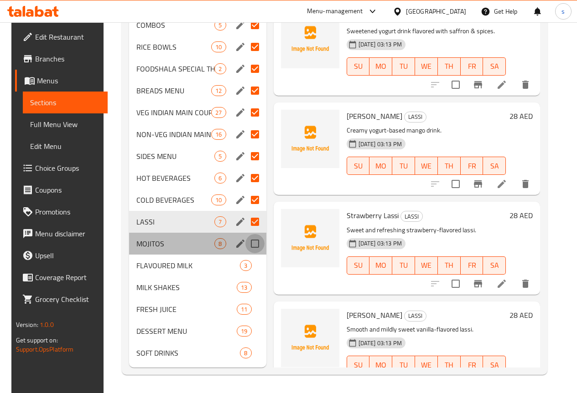
click at [245, 245] on input "Menu sections" at bounding box center [254, 243] width 19 height 19
checkbox input "true"
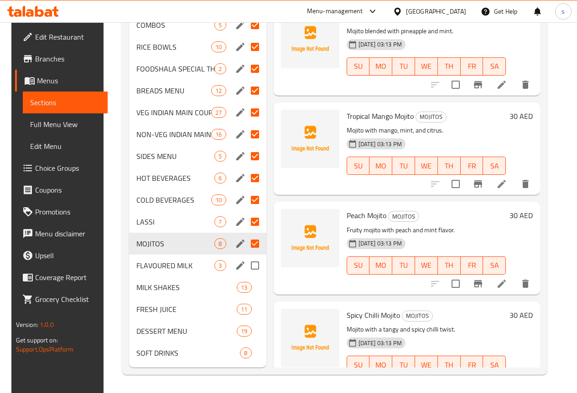
click at [245, 266] on input "Menu sections" at bounding box center [254, 265] width 19 height 19
checkbox input "true"
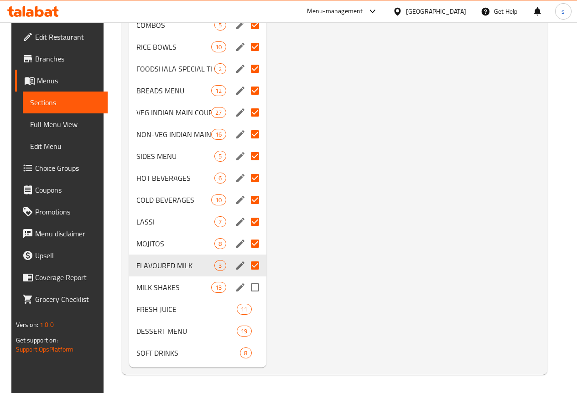
click at [245, 288] on input "Menu sections" at bounding box center [254, 287] width 19 height 19
checkbox input "true"
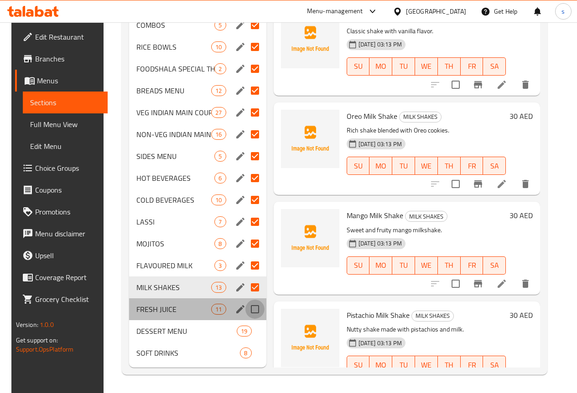
click at [245, 310] on input "Menu sections" at bounding box center [254, 309] width 19 height 19
checkbox input "true"
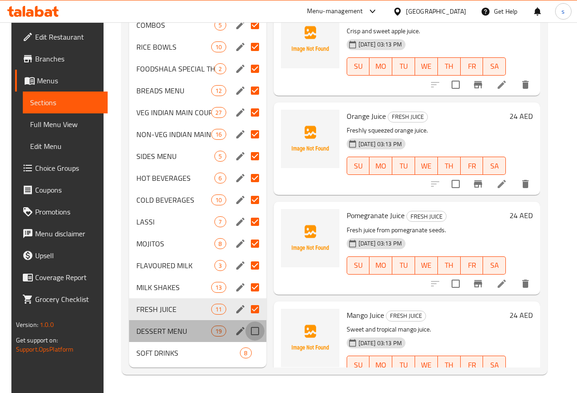
click at [245, 331] on input "Menu sections" at bounding box center [254, 331] width 19 height 19
checkbox input "true"
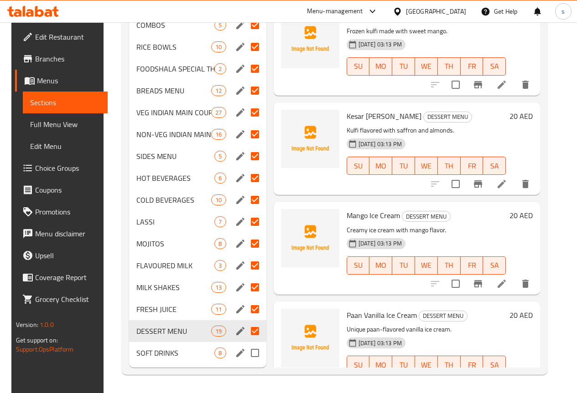
click at [245, 354] on input "Menu sections" at bounding box center [254, 353] width 19 height 19
checkbox input "true"
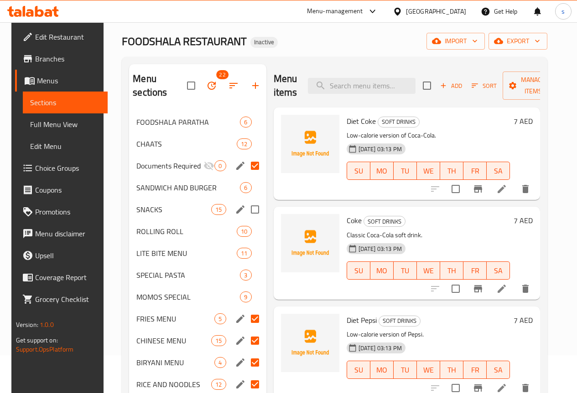
scroll to position [31, 0]
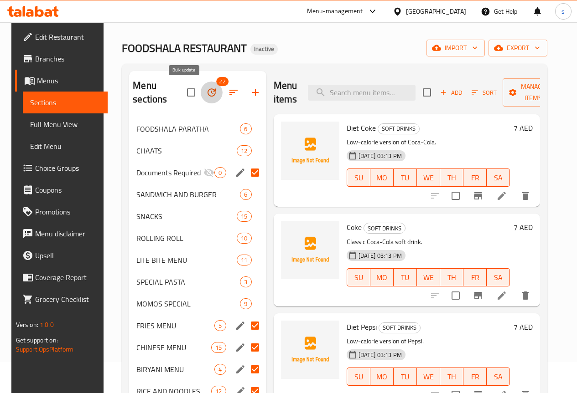
click at [207, 92] on icon "button" at bounding box center [211, 92] width 8 height 8
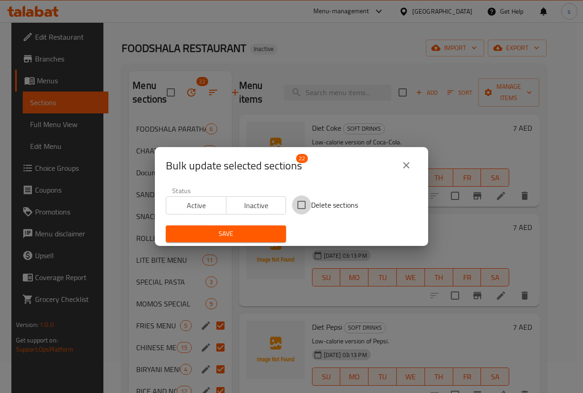
click at [302, 208] on input "Delete sections" at bounding box center [301, 205] width 19 height 19
checkbox input "true"
click at [246, 239] on span "Save" at bounding box center [226, 233] width 106 height 11
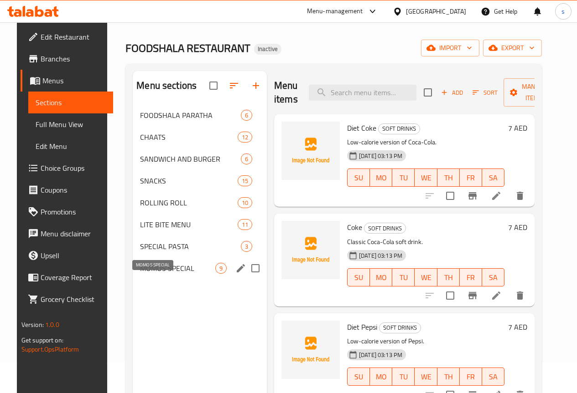
click at [161, 274] on span "MOMOS SPECIAL" at bounding box center [177, 268] width 75 height 11
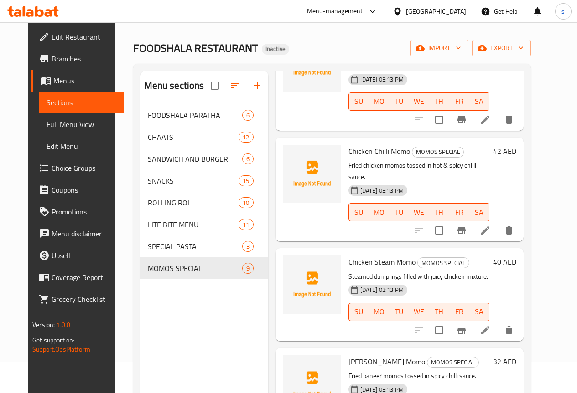
scroll to position [273, 0]
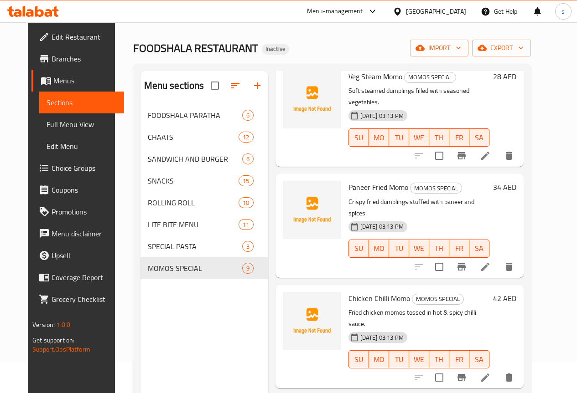
click at [46, 125] on span "Full Menu View" at bounding box center [81, 124] width 70 height 11
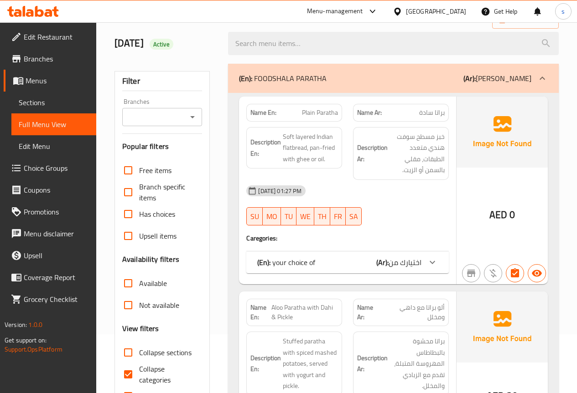
scroll to position [122, 0]
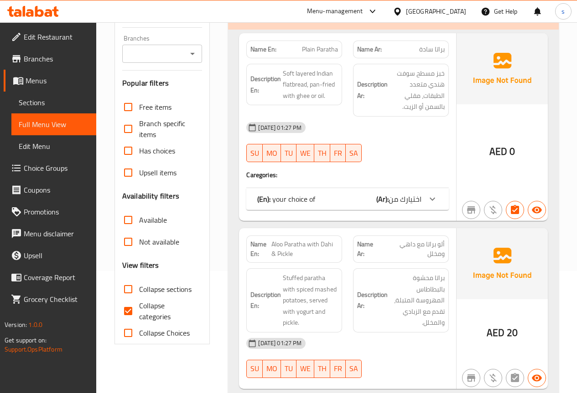
click at [156, 315] on span "Collapse categories" at bounding box center [167, 311] width 56 height 22
click at [139, 315] on input "Collapse categories" at bounding box center [128, 311] width 22 height 22
checkbox input "false"
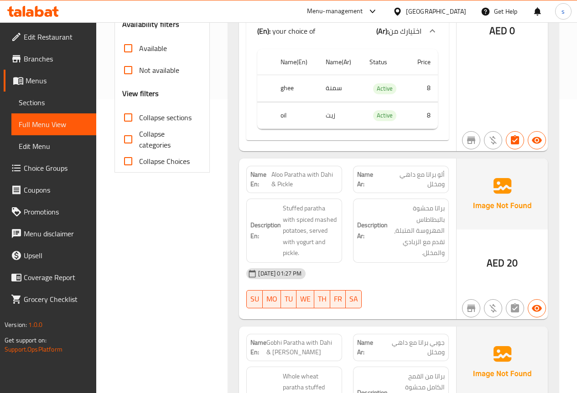
scroll to position [0, 0]
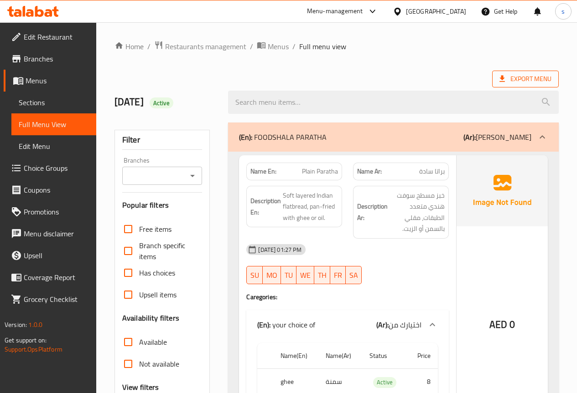
click at [517, 77] on span "Export Menu" at bounding box center [525, 78] width 52 height 11
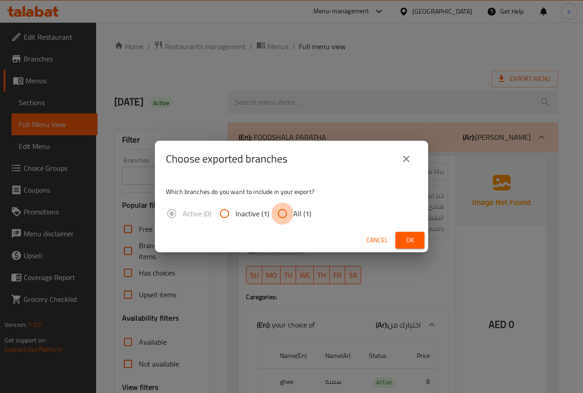
click at [286, 214] on input "All (1)" at bounding box center [283, 214] width 22 height 22
radio input "true"
click at [412, 240] on span "Ok" at bounding box center [410, 240] width 15 height 11
